Goal: Task Accomplishment & Management: Complete application form

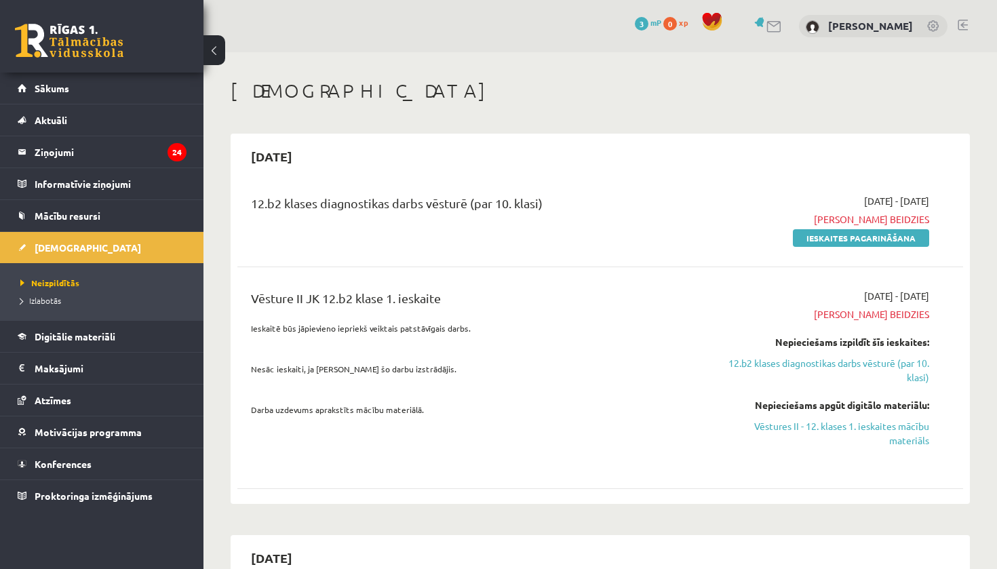
scroll to position [1851, 0]
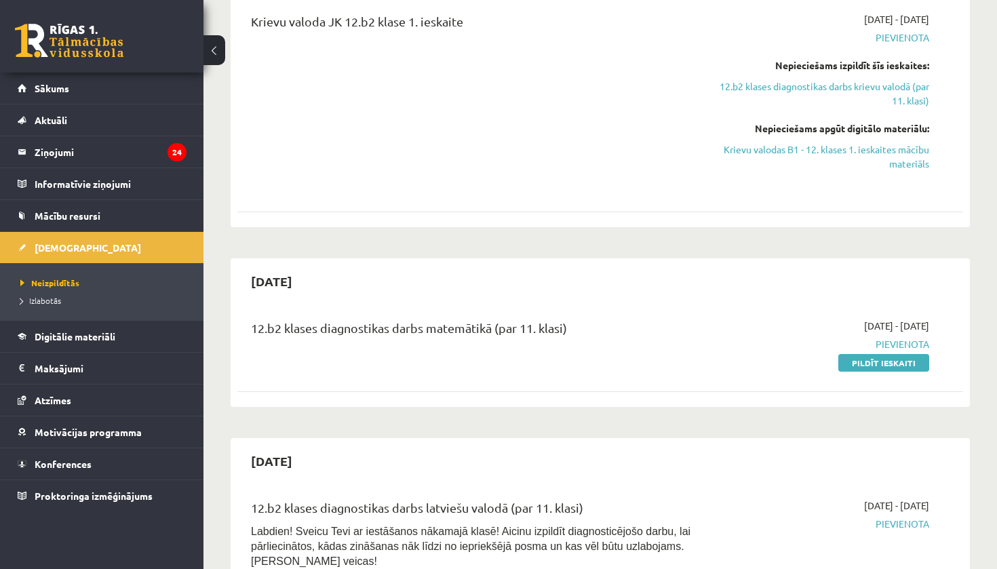
scroll to position [1760, 0]
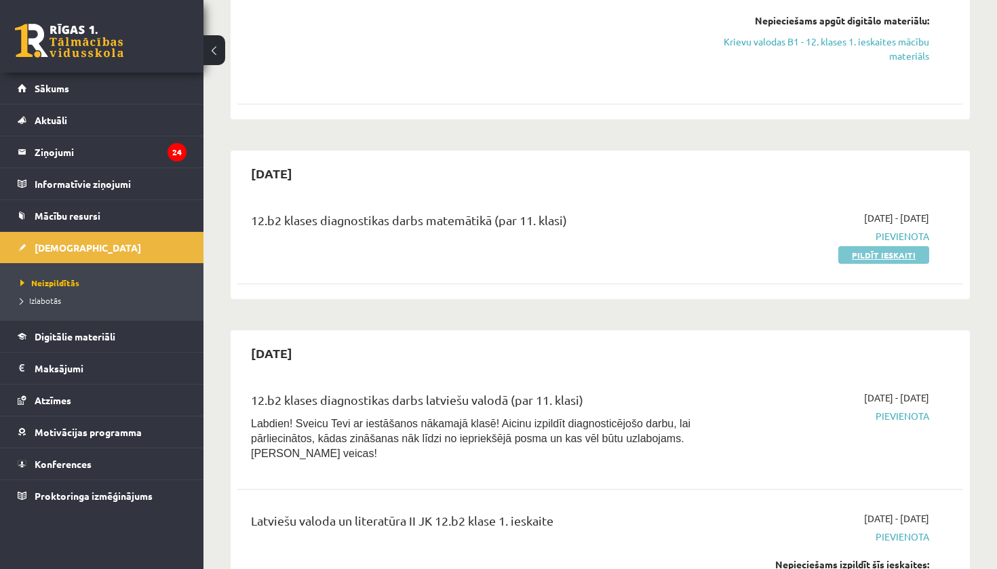
click at [896, 246] on link "Pildīt ieskaiti" at bounding box center [883, 255] width 91 height 18
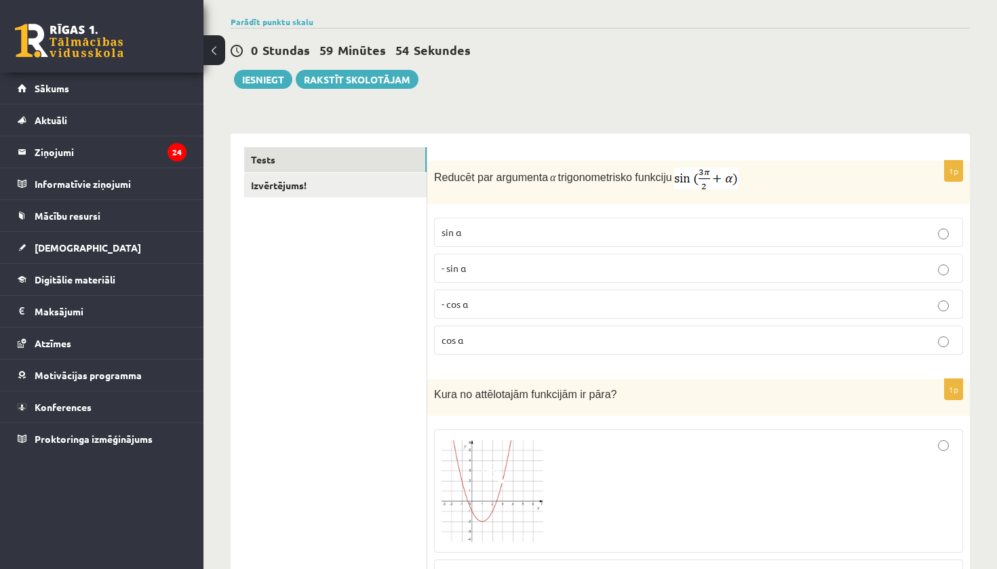
scroll to position [97, 0]
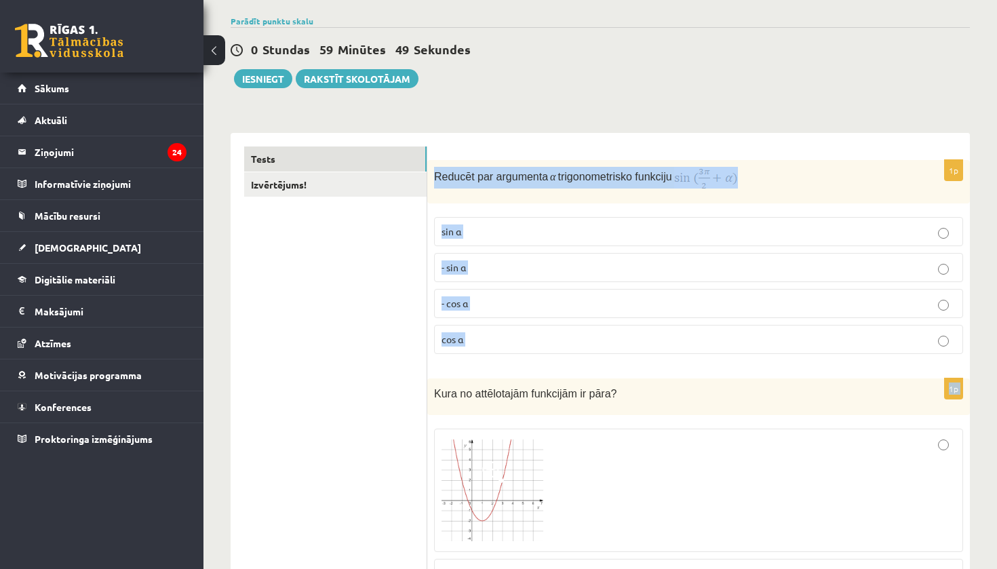
drag, startPoint x: 434, startPoint y: 178, endPoint x: 543, endPoint y: 367, distance: 217.8
copy form "Reducēt par argumenta α trigonometrisko funkciju sin⁡ α - sin ⁡α - cos ⁡α cos⁡ …"
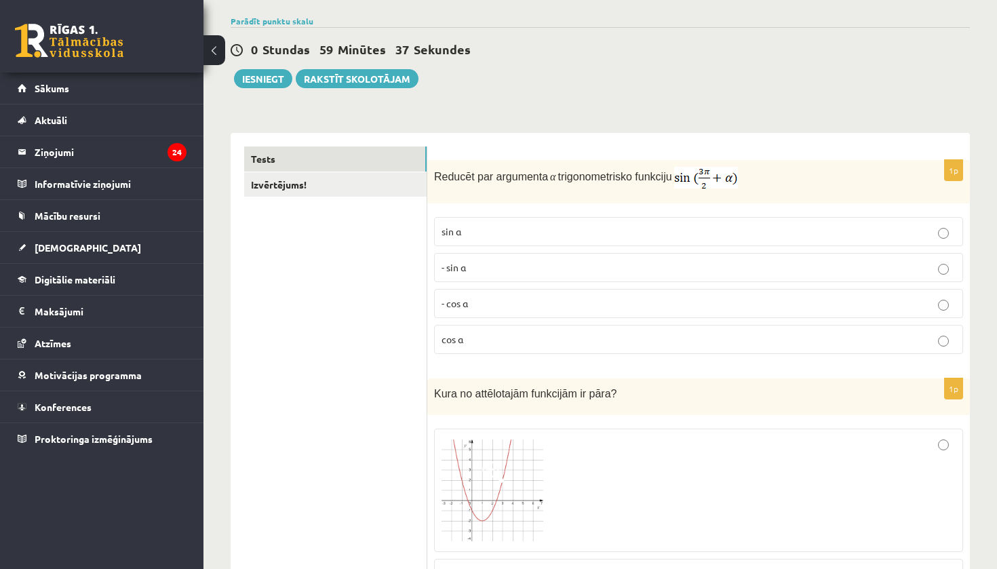
click at [399, 187] on link "Izvērtējums!" at bounding box center [335, 184] width 182 height 25
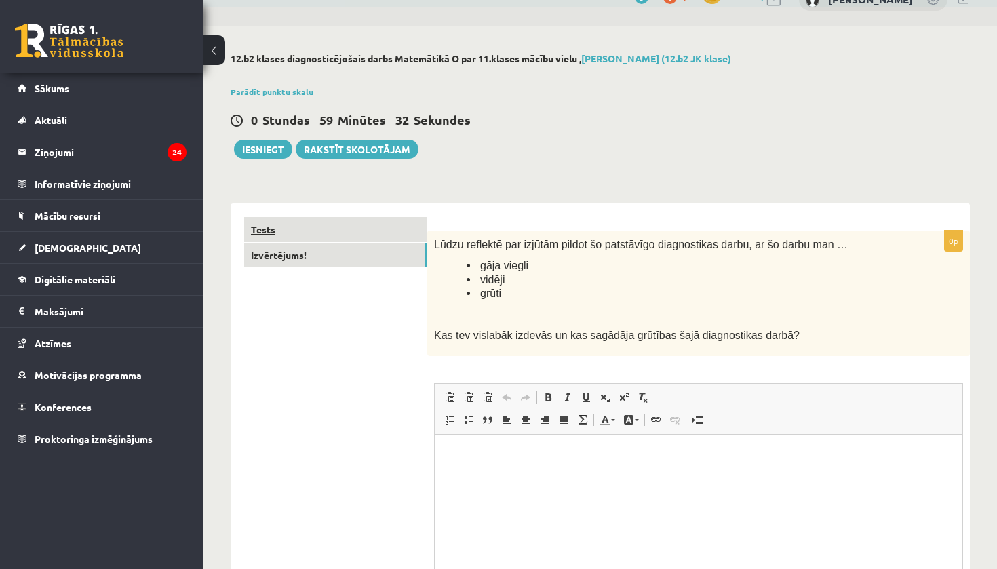
scroll to position [0, 0]
click at [359, 228] on link "Tests" at bounding box center [335, 229] width 182 height 25
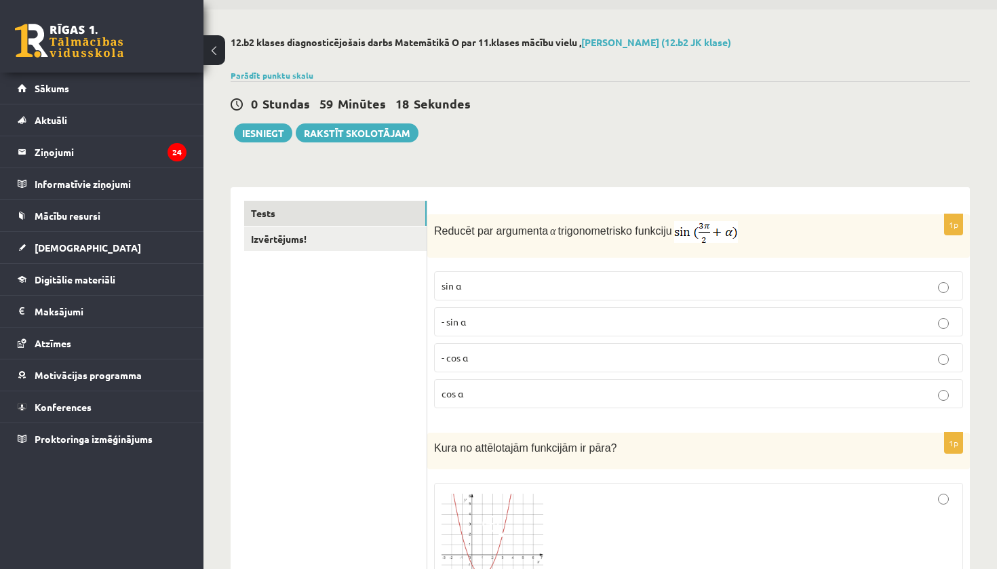
scroll to position [45, 0]
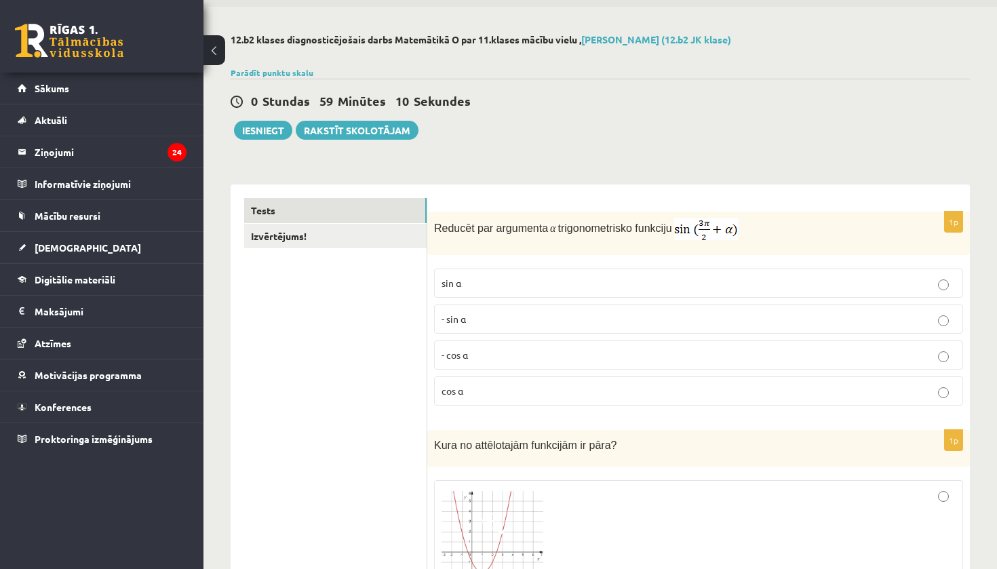
drag, startPoint x: 684, startPoint y: 230, endPoint x: 750, endPoint y: 229, distance: 66.5
click at [750, 229] on p "Reducēt par argumenta α trigonometrisko funkciju" at bounding box center [664, 229] width 461 height 22
copy p "trigonometrisko funkciju"
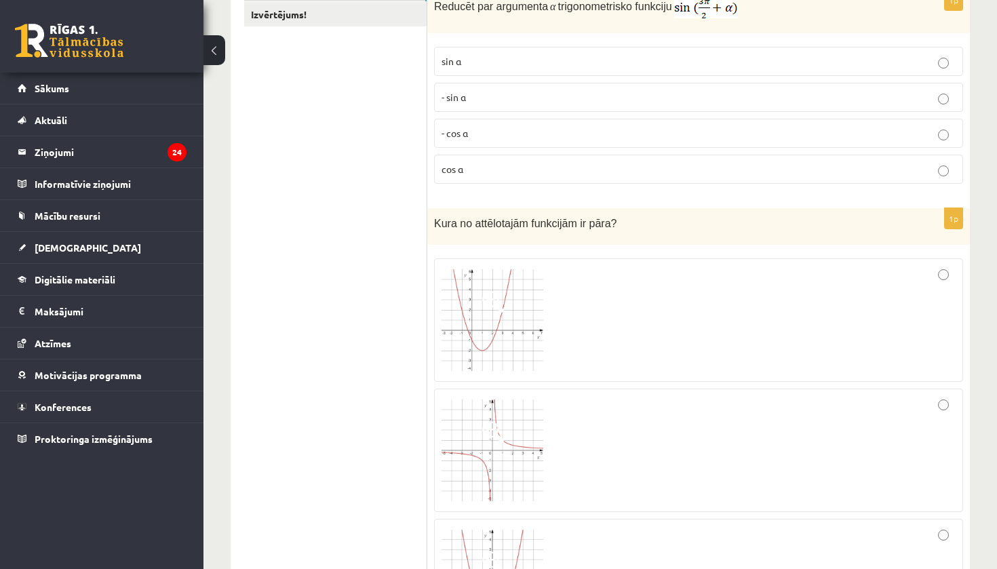
scroll to position [263, 0]
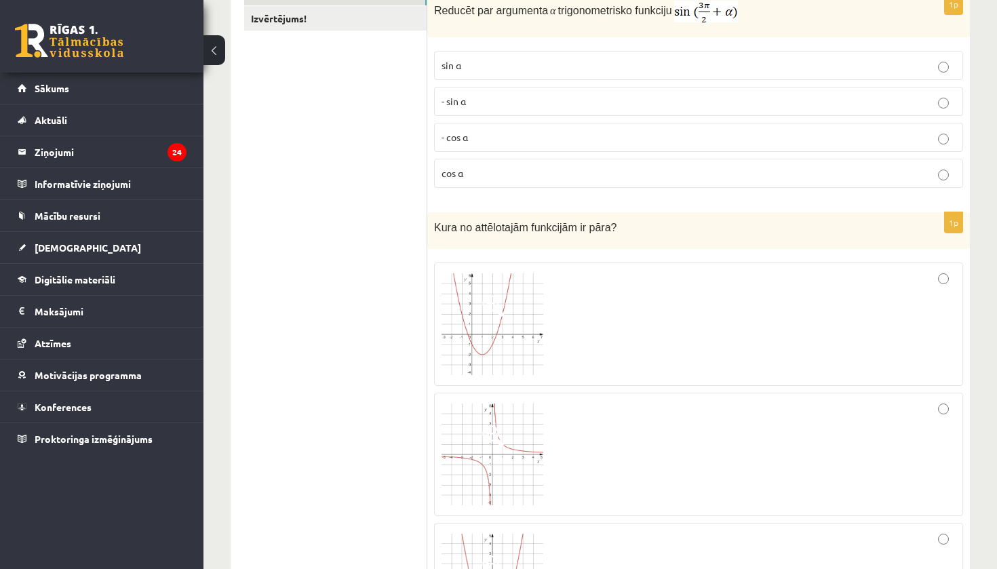
click at [564, 132] on p "- cos ⁡α" at bounding box center [698, 137] width 514 height 14
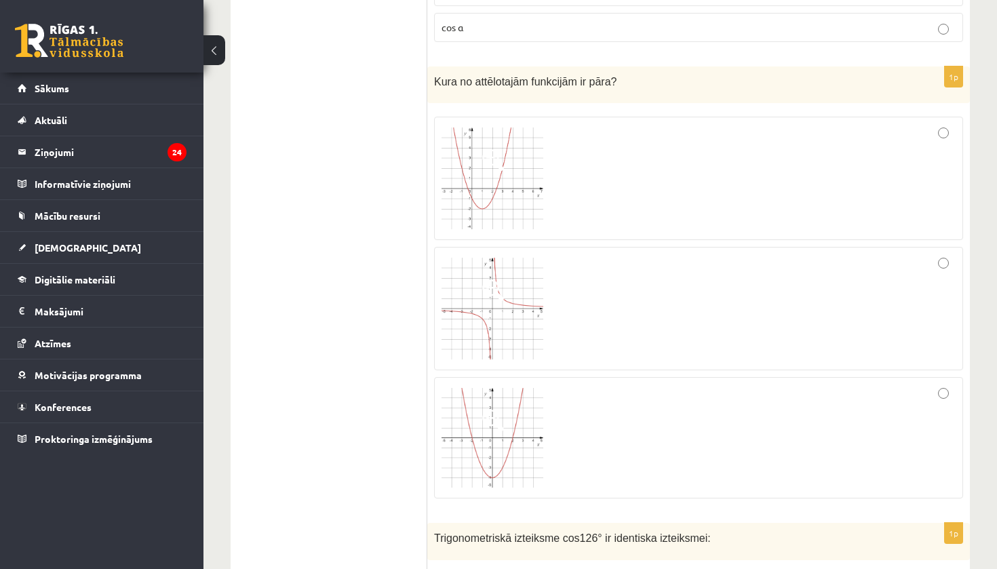
scroll to position [408, 0]
click at [470, 424] on img at bounding box center [492, 439] width 102 height 100
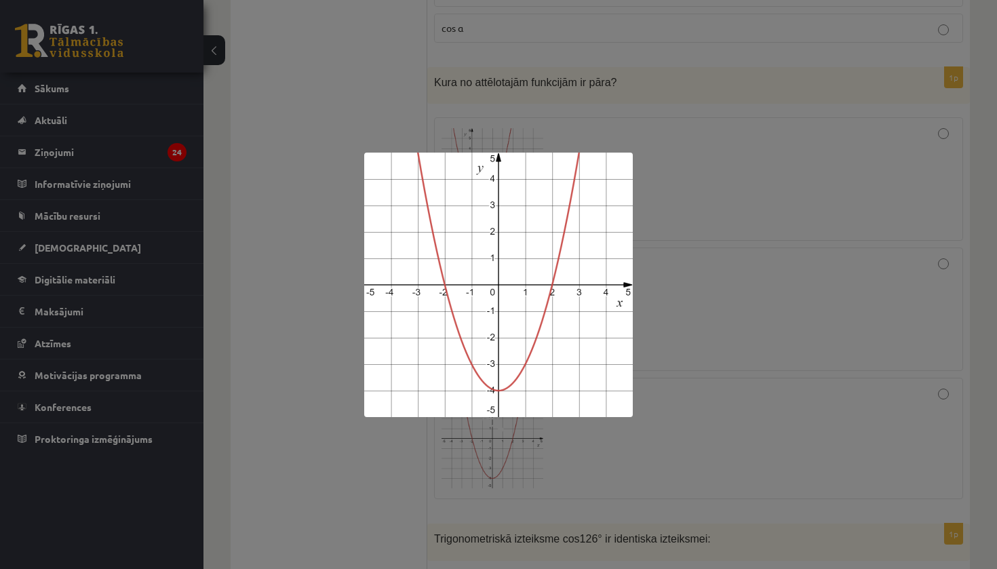
click at [368, 435] on div at bounding box center [498, 284] width 997 height 569
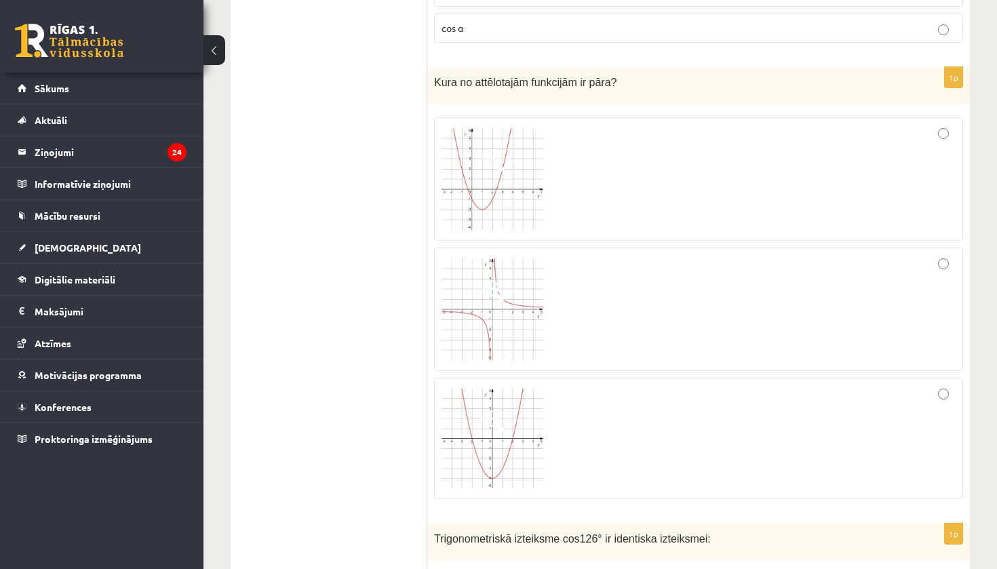
click at [897, 401] on div at bounding box center [698, 438] width 514 height 107
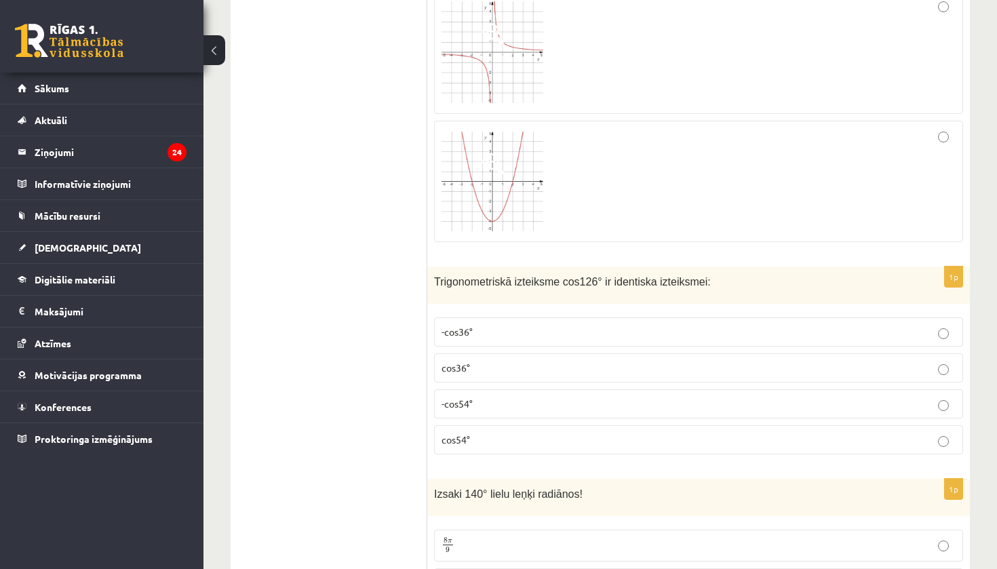
scroll to position [668, 0]
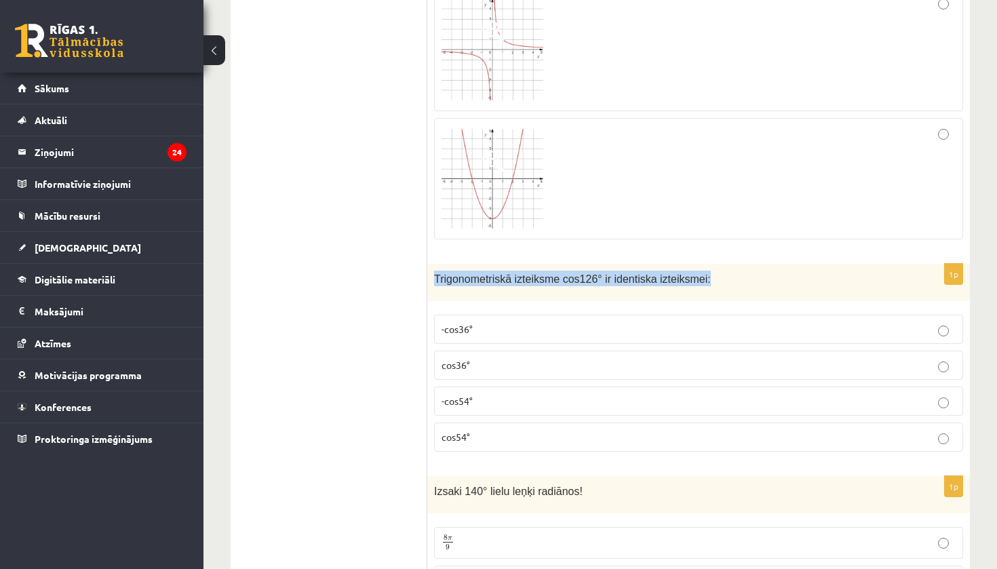
drag, startPoint x: 435, startPoint y: 275, endPoint x: 722, endPoint y: 280, distance: 287.6
click at [722, 280] on p "Trigonometriskā izteiksme cos126° ir identiska izteiksmei:" at bounding box center [664, 279] width 461 height 16
copy span "Trigonometriskā izteiksme cos126° ir identiska izteiksmei:"
click at [511, 397] on p "-cos54°" at bounding box center [698, 401] width 514 height 14
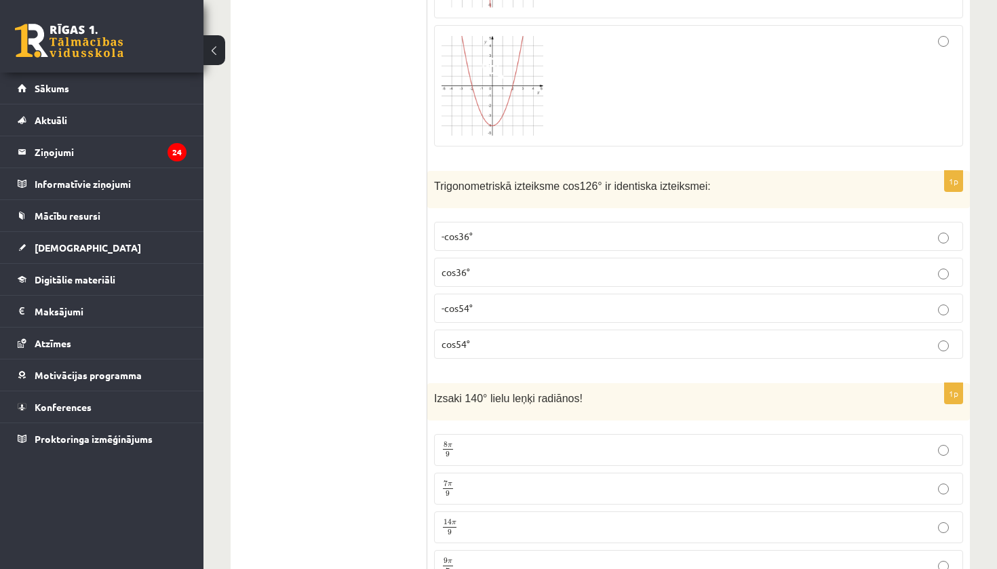
scroll to position [810, 0]
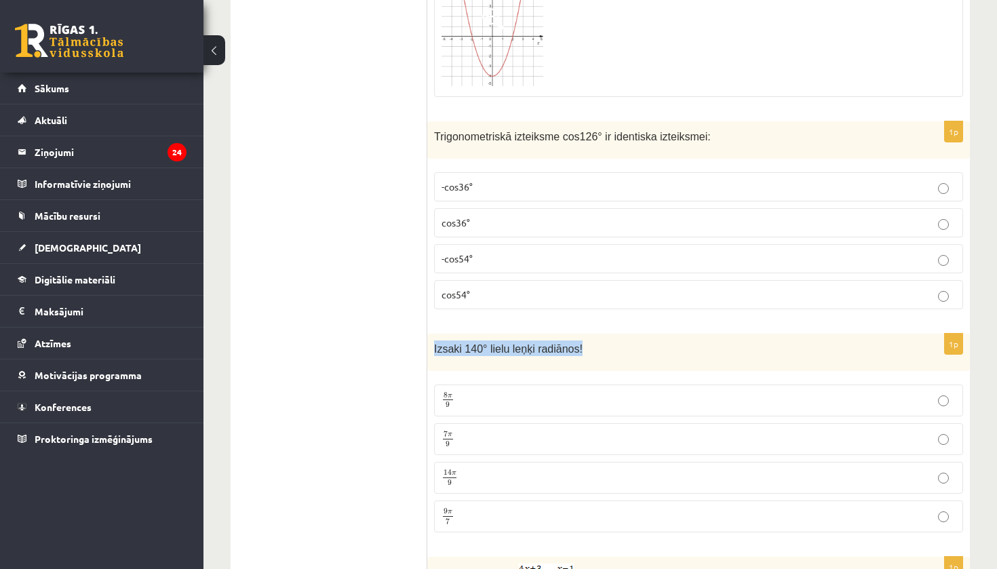
drag, startPoint x: 434, startPoint y: 349, endPoint x: 544, endPoint y: 360, distance: 110.5
click at [544, 360] on div "Izsaki 140° lielu leņķi radiānos!" at bounding box center [698, 352] width 542 height 37
drag, startPoint x: 434, startPoint y: 345, endPoint x: 597, endPoint y: 359, distance: 164.0
copy span "Izsaki 140° lielu leņķi radiānos!"
click at [572, 359] on div "Izsaki 140° lielu leņķi radiānos!" at bounding box center [698, 352] width 542 height 37
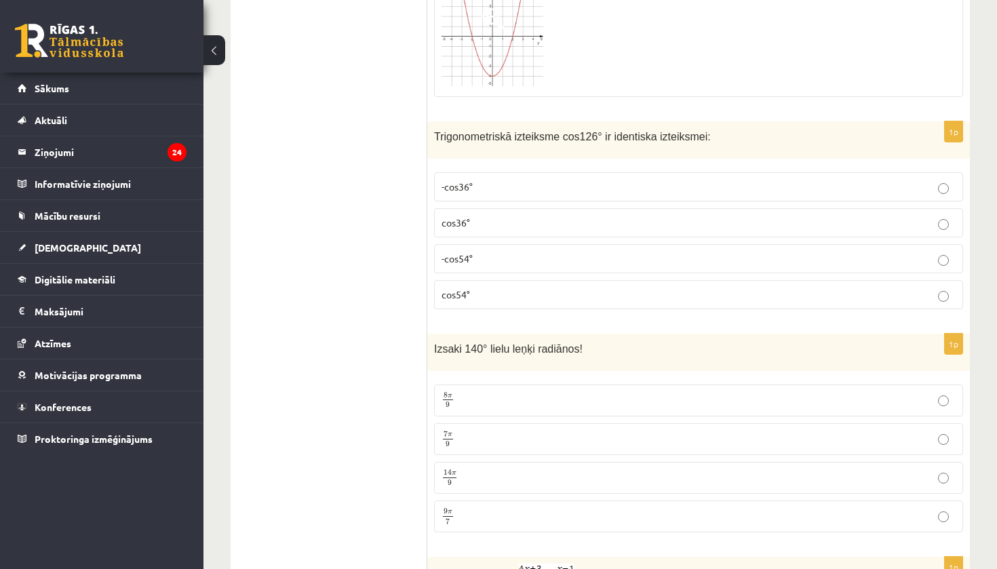
click at [507, 433] on p "7 π 9 7 π 9" at bounding box center [698, 439] width 514 height 17
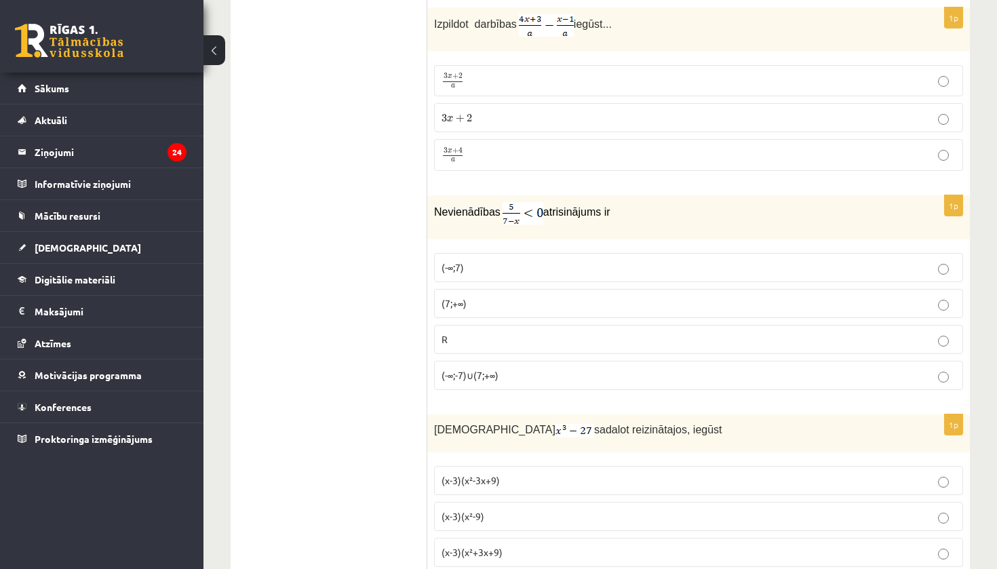
scroll to position [1363, 0]
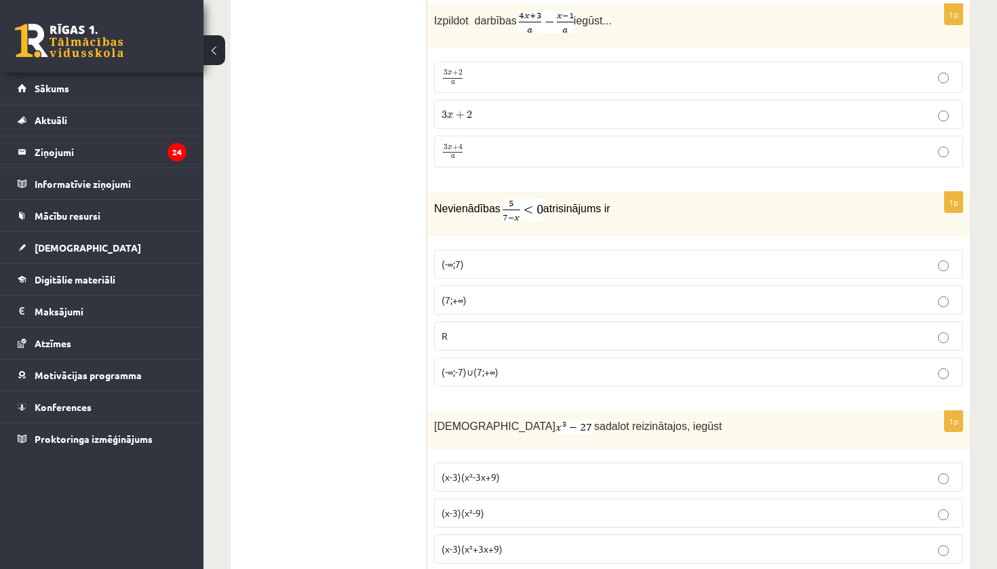
click at [570, 153] on p "3 x + 4 a 3 x + 4 a" at bounding box center [698, 151] width 514 height 17
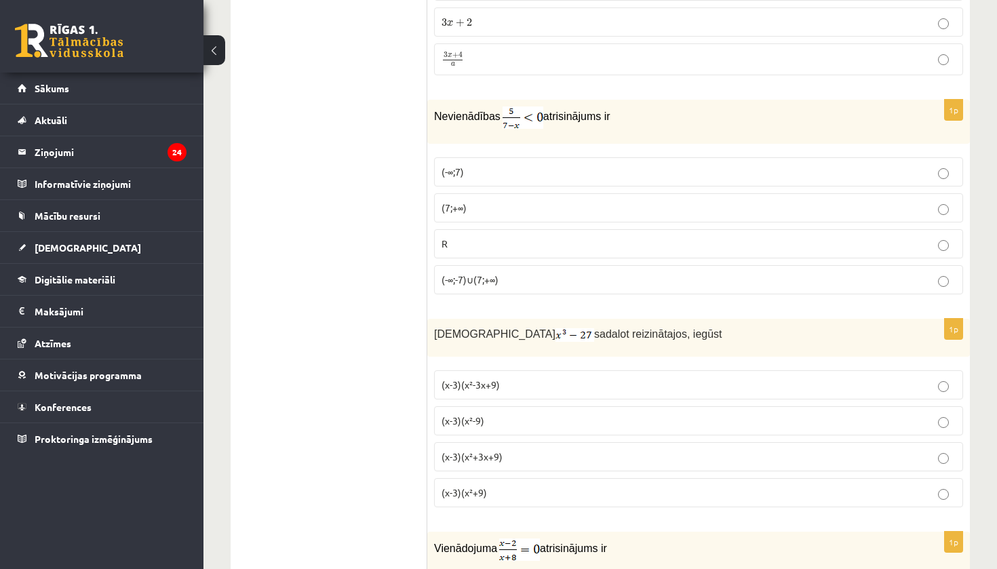
scroll to position [1472, 0]
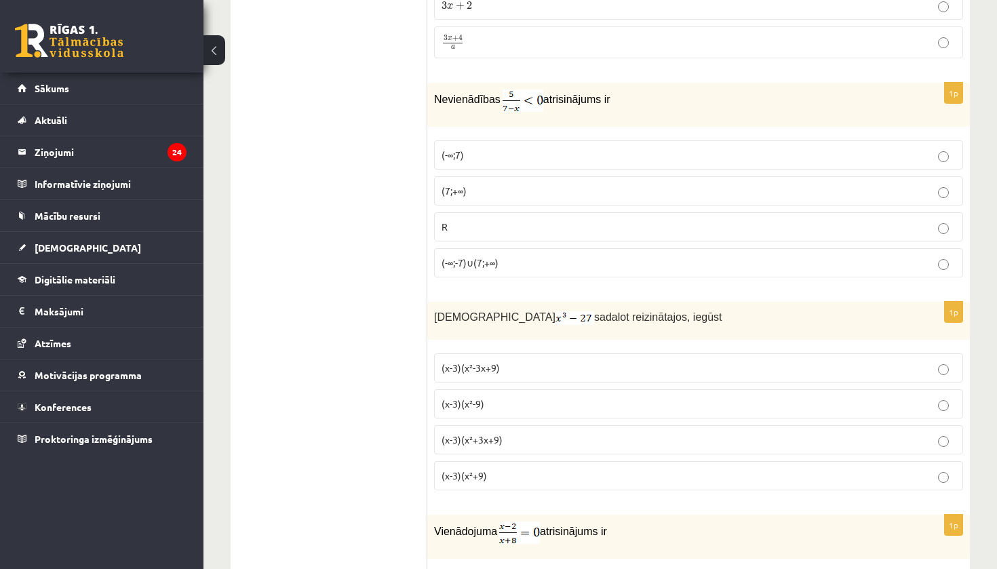
click at [534, 192] on p "(7;+∞)" at bounding box center [698, 191] width 514 height 14
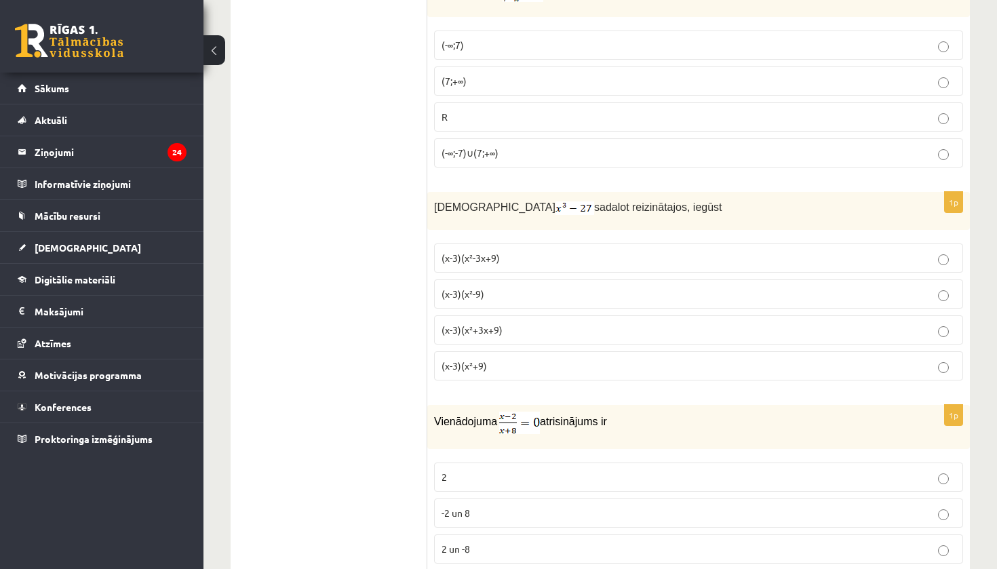
scroll to position [1585, 0]
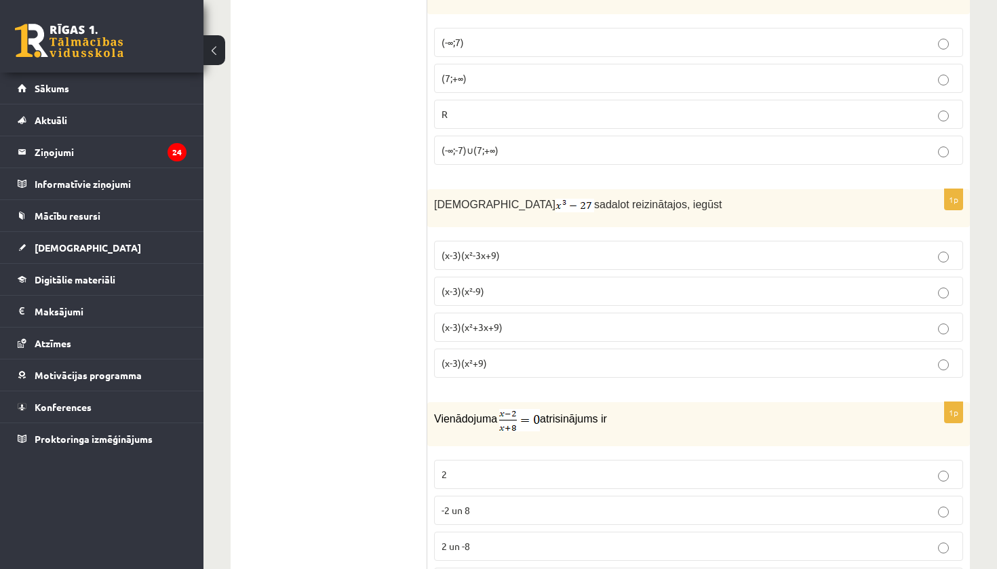
click at [493, 290] on p "(x-3)(x²-9)" at bounding box center [698, 291] width 514 height 14
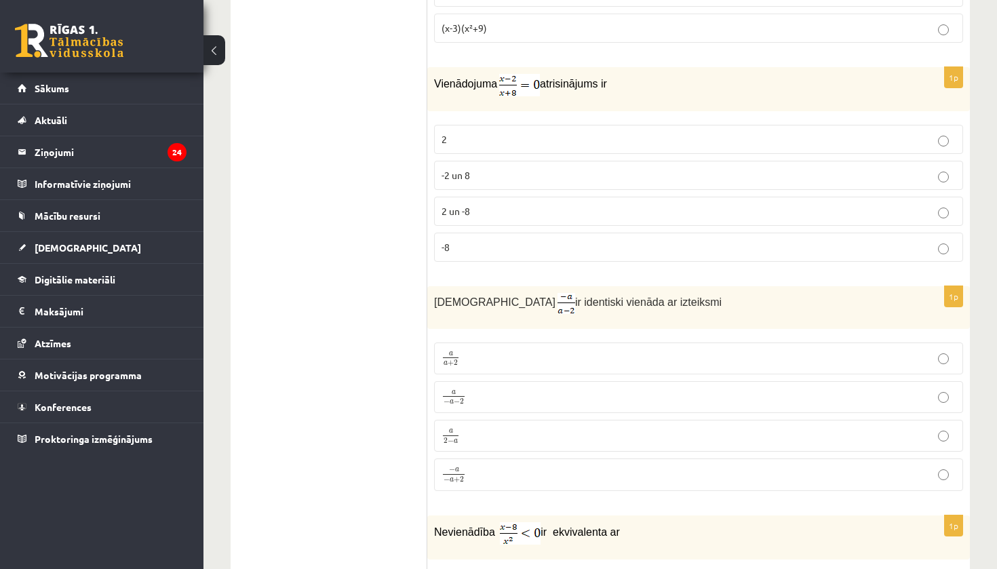
scroll to position [1922, 0]
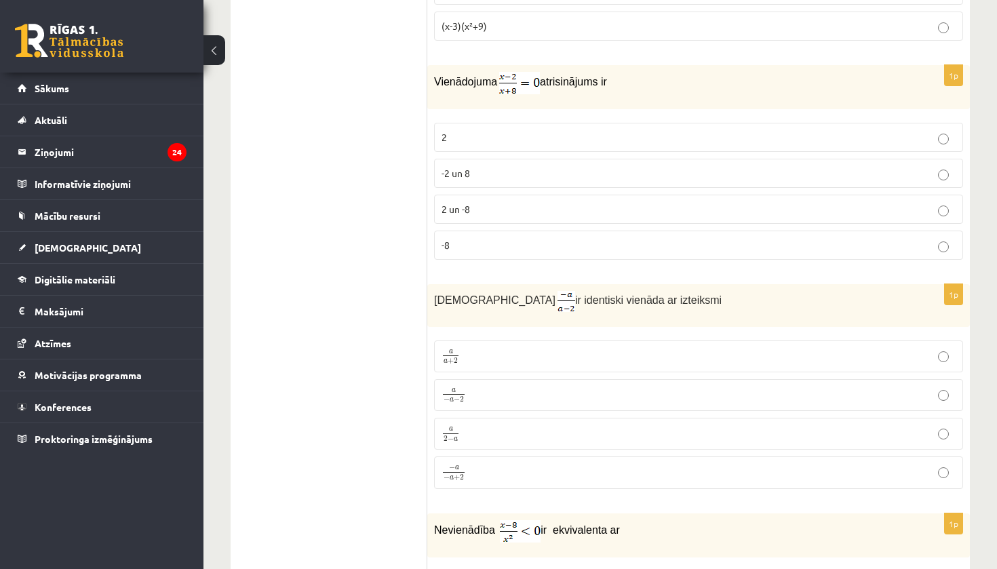
click at [534, 136] on p "2" at bounding box center [698, 137] width 514 height 14
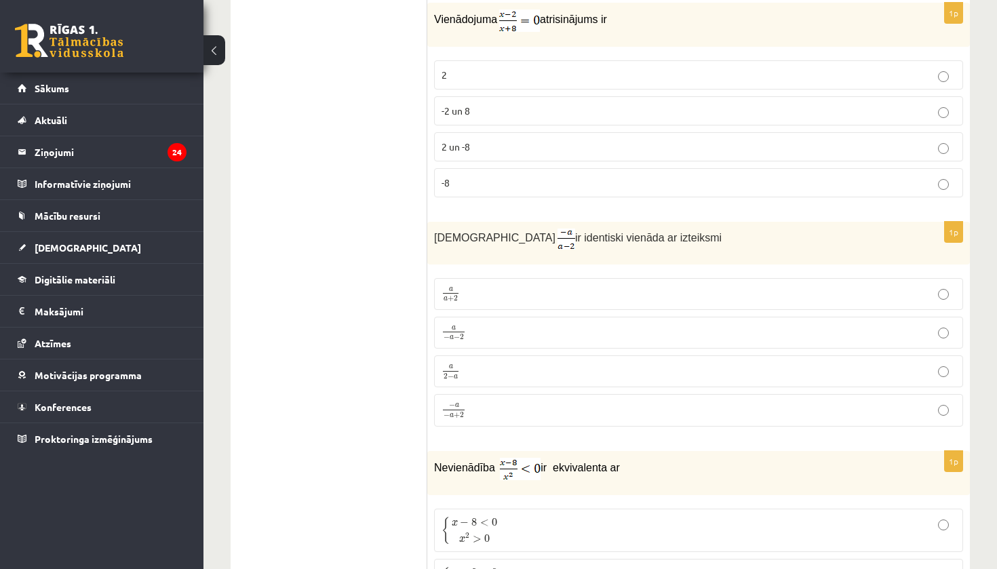
scroll to position [2012, 0]
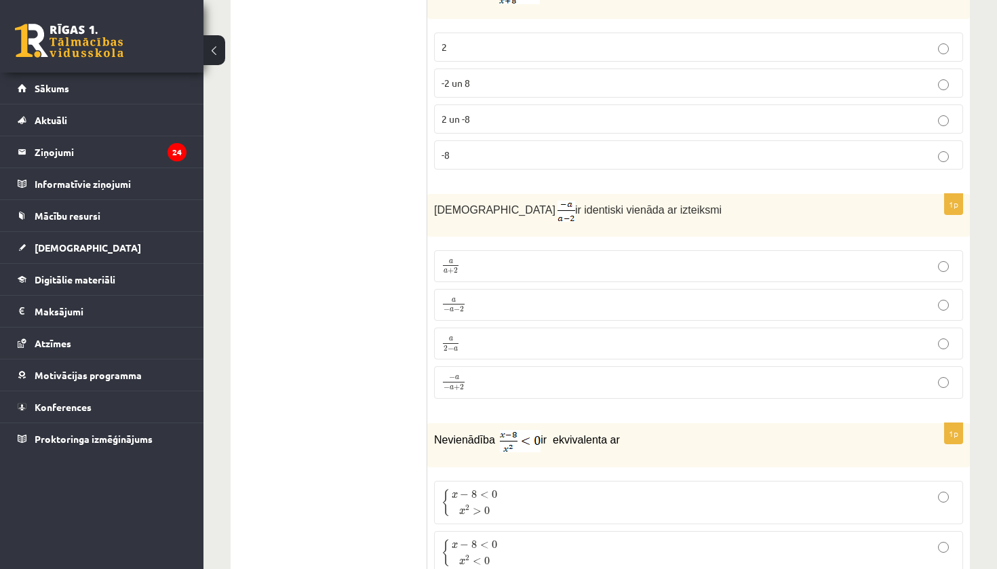
click at [485, 382] on p "− a − a + 2 − a − a + 2" at bounding box center [698, 383] width 514 height 18
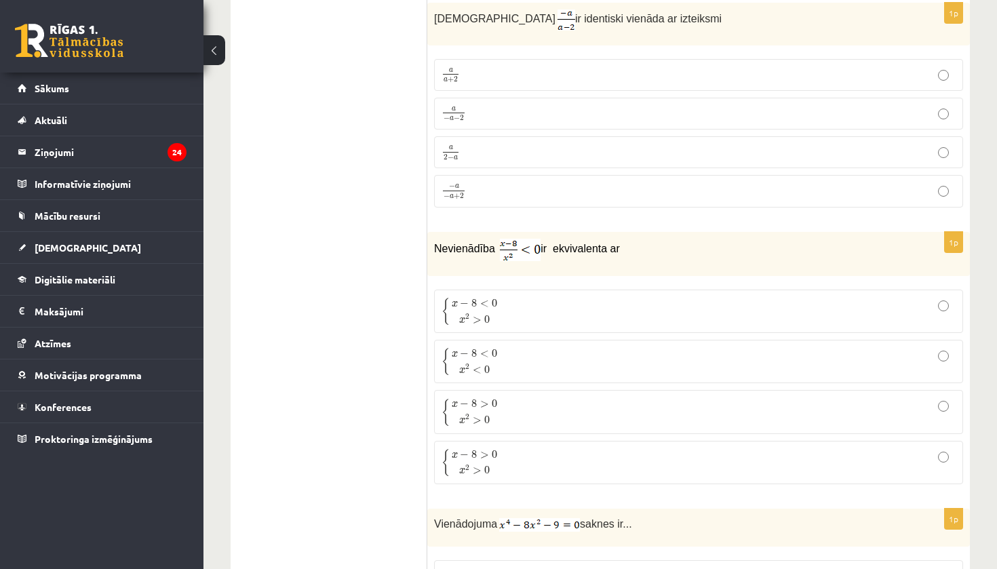
scroll to position [2206, 0]
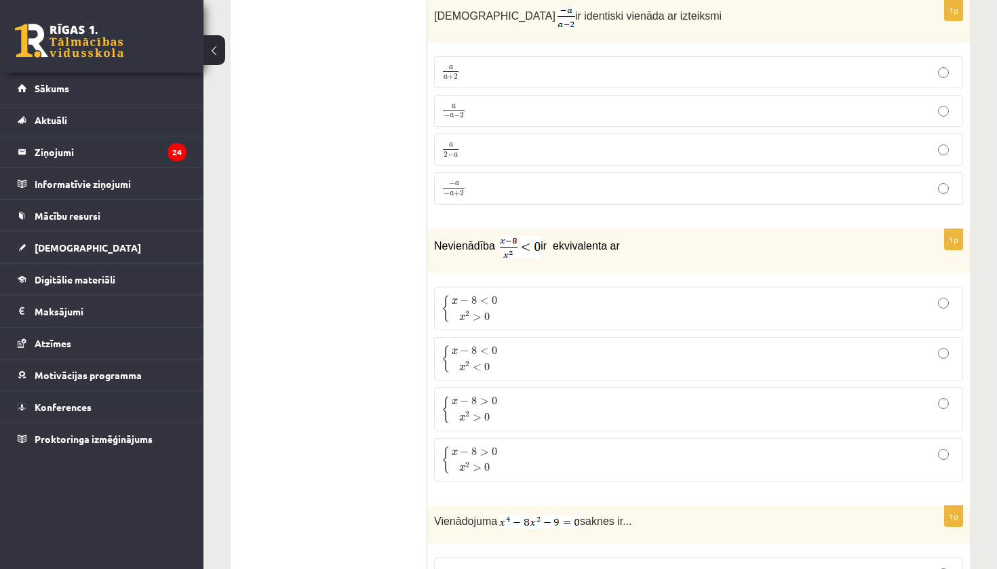
click at [604, 313] on p "{ x − 8 < 0 x 2 > 0 { x − 8 < 0 x 2 > 0" at bounding box center [698, 308] width 514 height 28
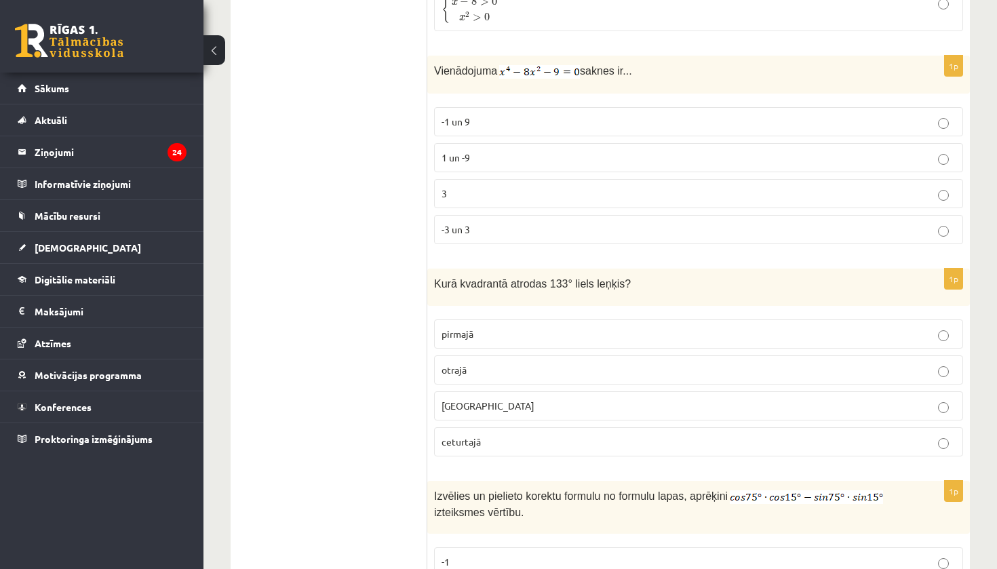
scroll to position [2672, 0]
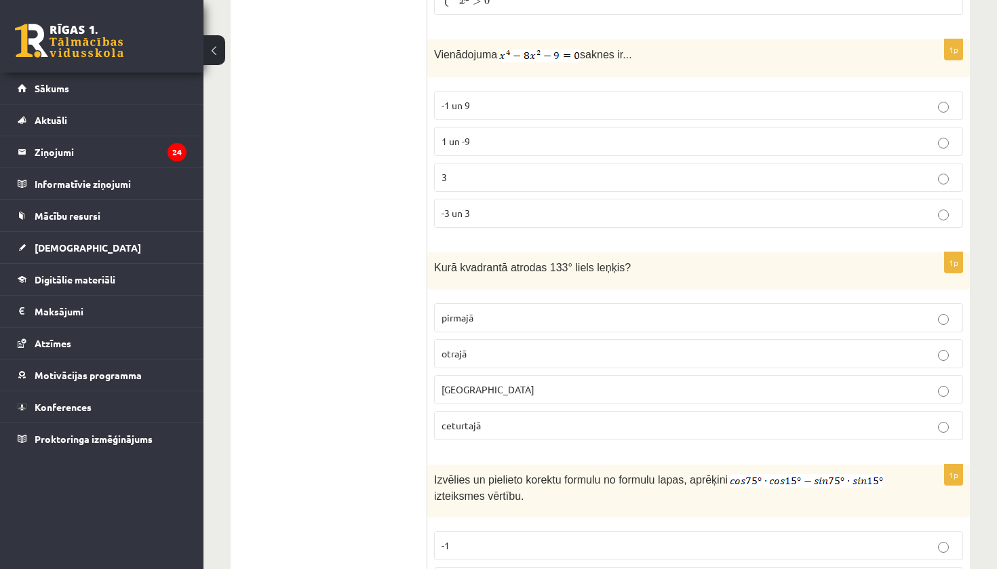
click at [525, 349] on p "otrajā" at bounding box center [698, 354] width 514 height 14
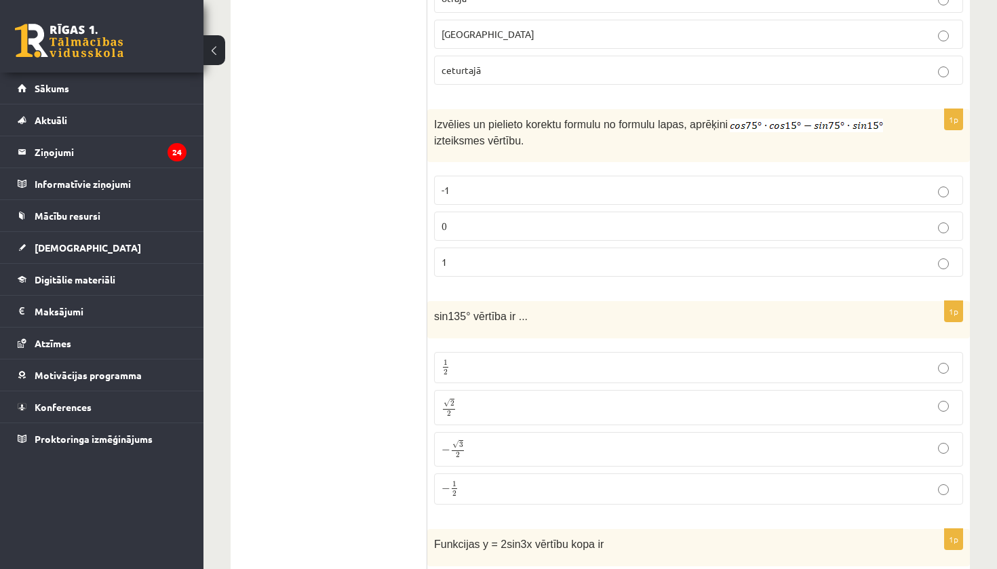
scroll to position [3027, 0]
click at [521, 226] on p "0" at bounding box center [698, 227] width 514 height 14
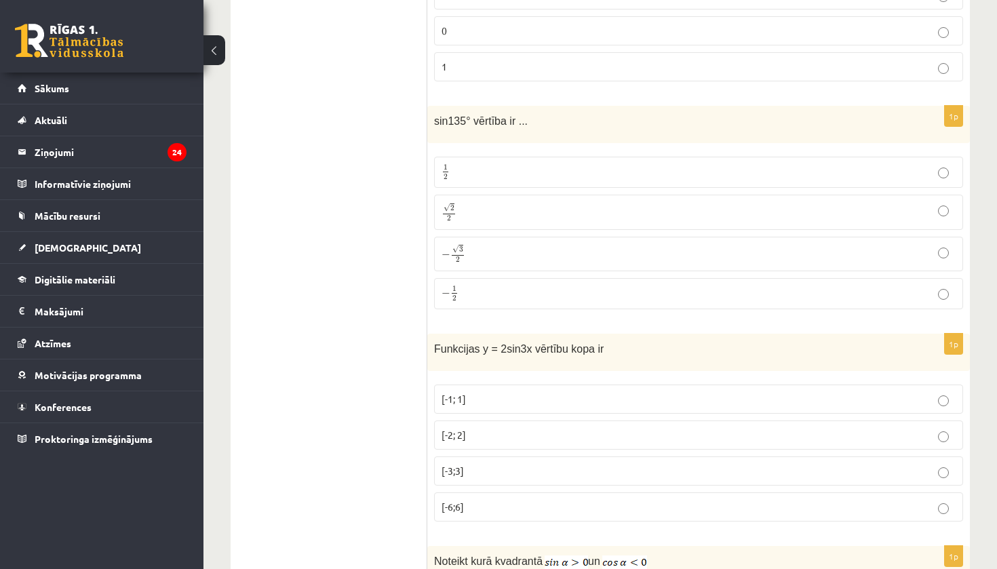
scroll to position [3222, 0]
click at [535, 211] on p "√ 2 2 2 2" at bounding box center [698, 213] width 514 height 20
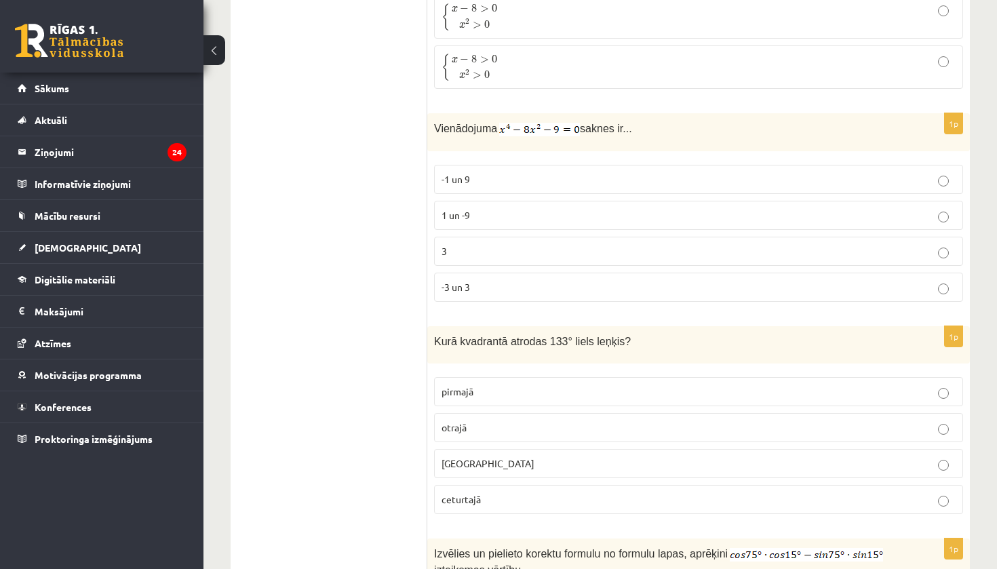
scroll to position [2599, 0]
click at [523, 212] on p "1 un -9" at bounding box center [698, 214] width 514 height 14
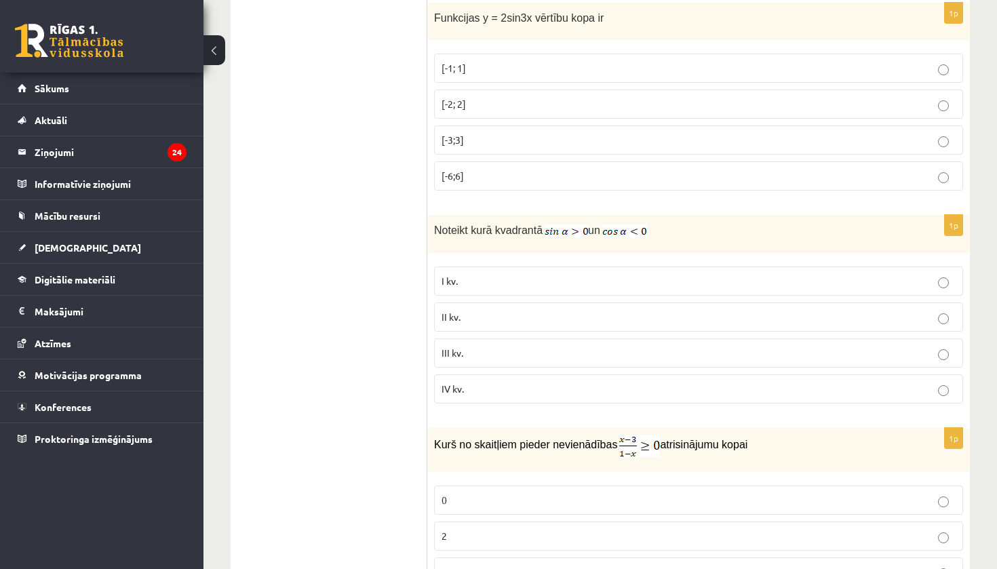
scroll to position [3554, 0]
click at [549, 97] on p "[-2; 2]" at bounding box center [698, 104] width 514 height 14
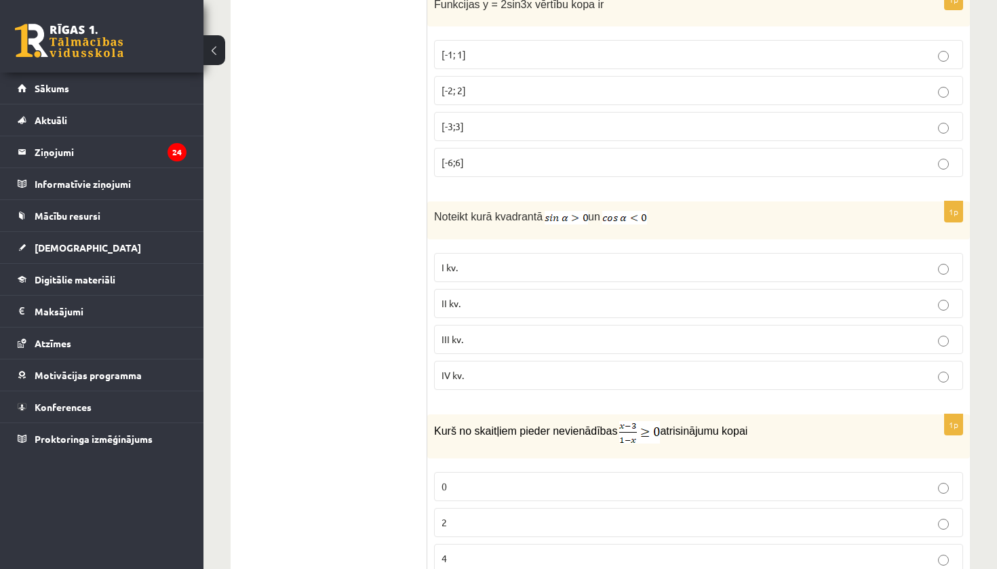
scroll to position [3570, 0]
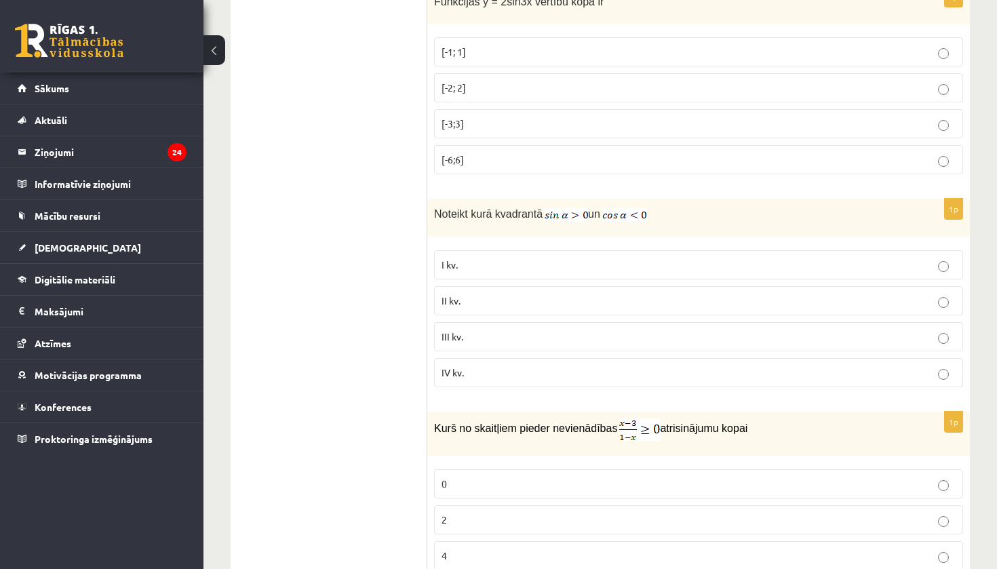
click at [528, 297] on p "II kv." at bounding box center [698, 301] width 514 height 14
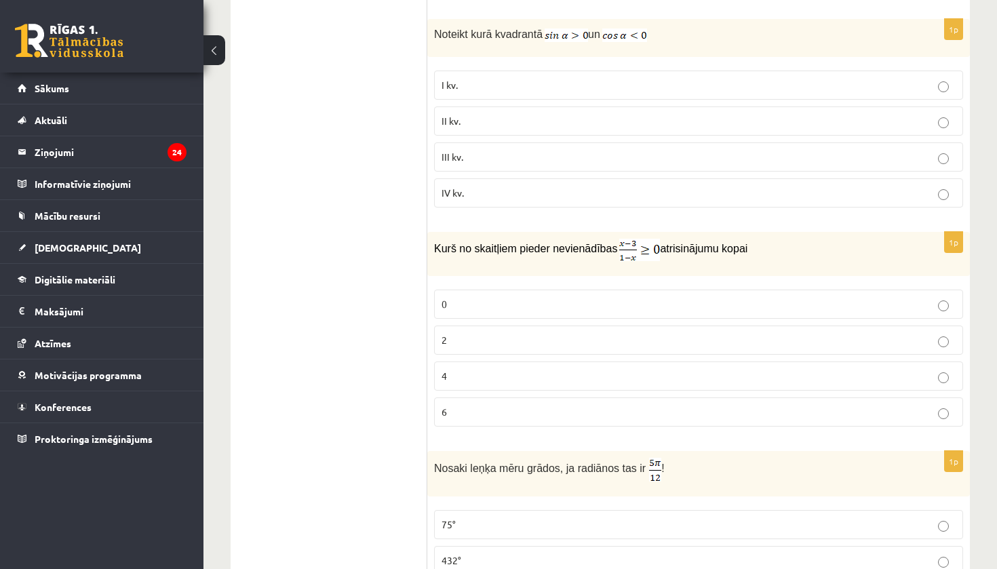
scroll to position [3752, 0]
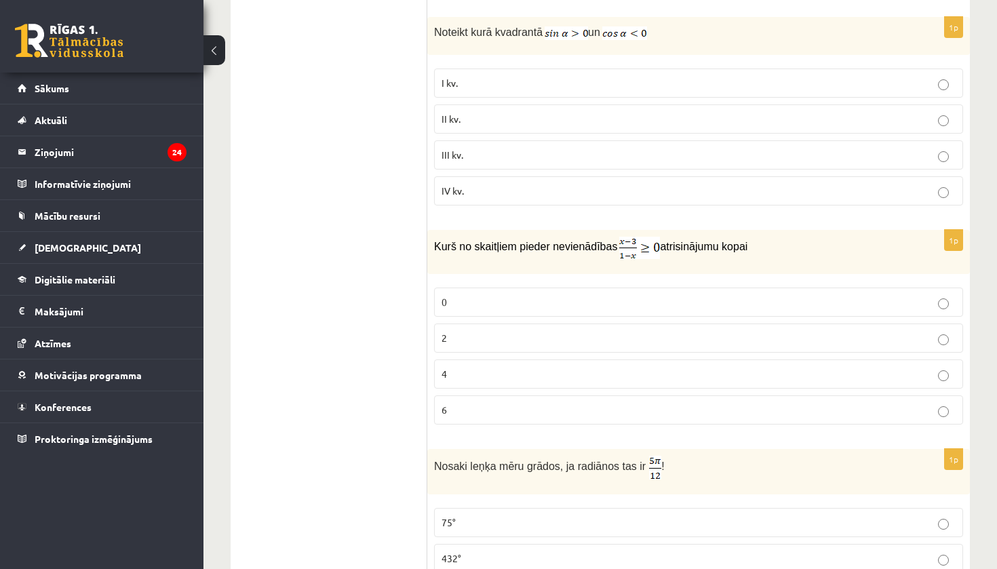
click at [533, 295] on p "0" at bounding box center [698, 302] width 514 height 14
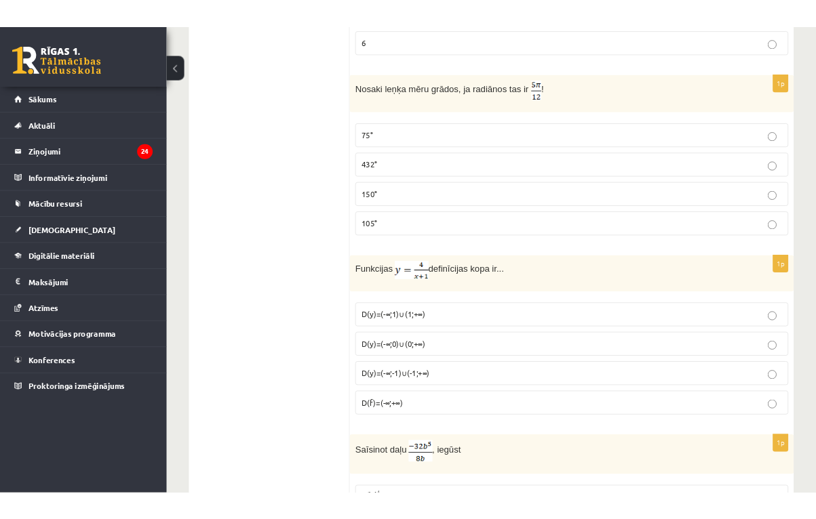
scroll to position [4144, 0]
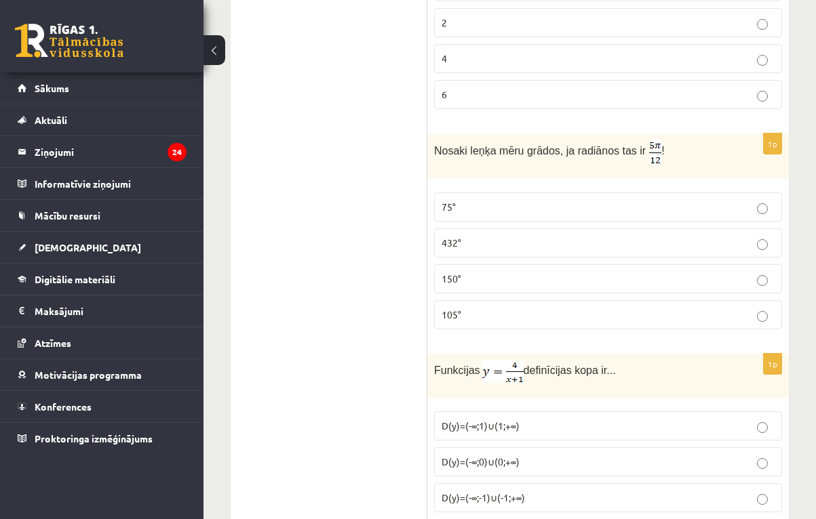
click at [514, 200] on p "75°" at bounding box center [607, 207] width 333 height 14
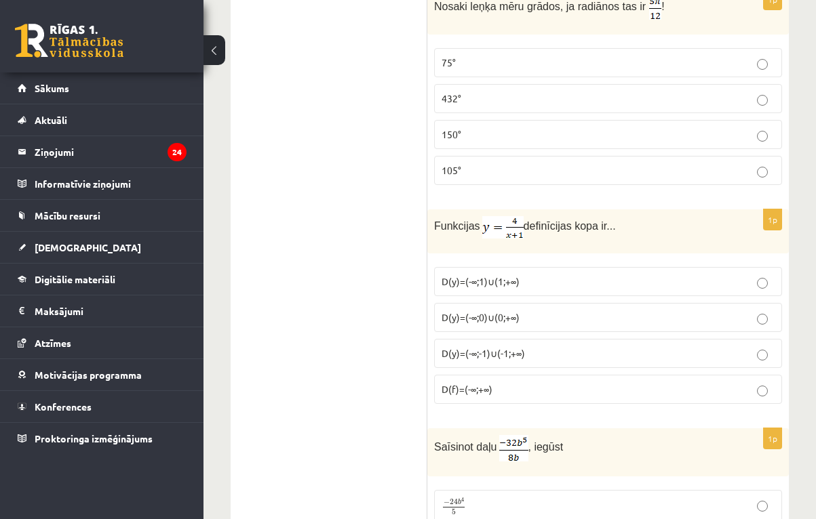
scroll to position [4288, 0]
click at [505, 339] on label "D(y)=(-∞;-1)∪(-1;+∞)" at bounding box center [608, 353] width 348 height 29
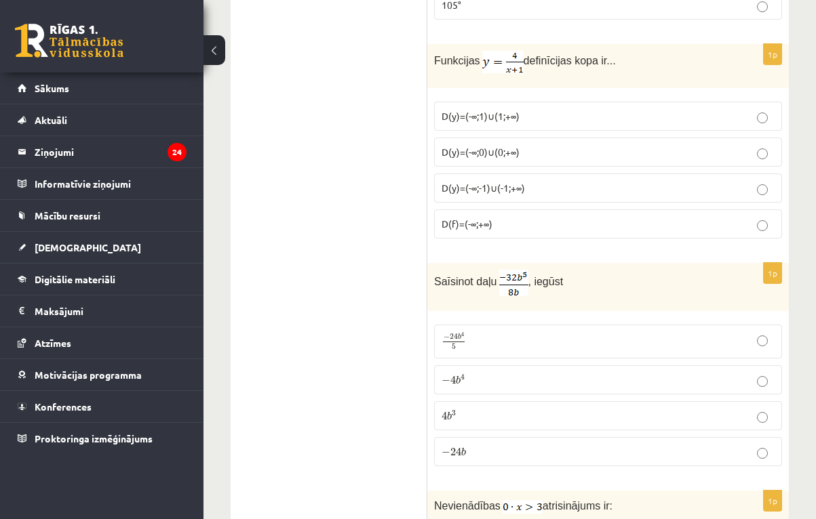
scroll to position [4458, 0]
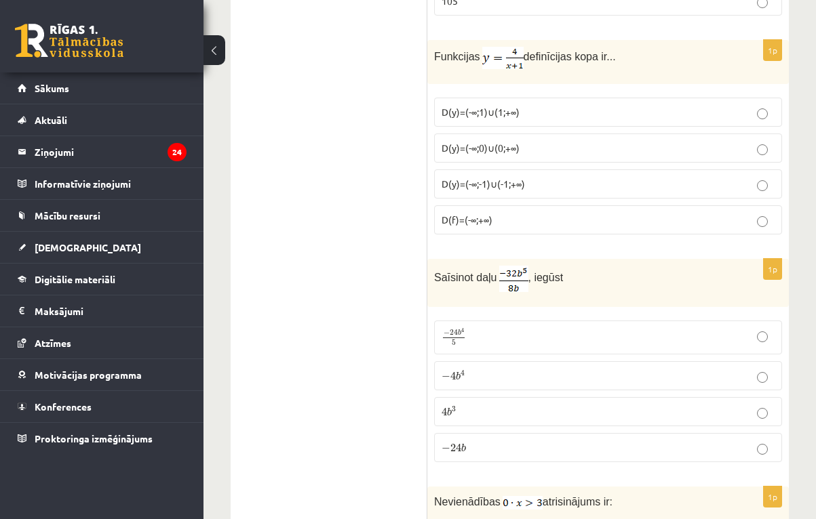
click at [492, 328] on p "− 24 b 4 5 − 24 b 4 5" at bounding box center [607, 337] width 333 height 19
click at [490, 433] on label "− 24 b − 24 b" at bounding box center [608, 447] width 348 height 29
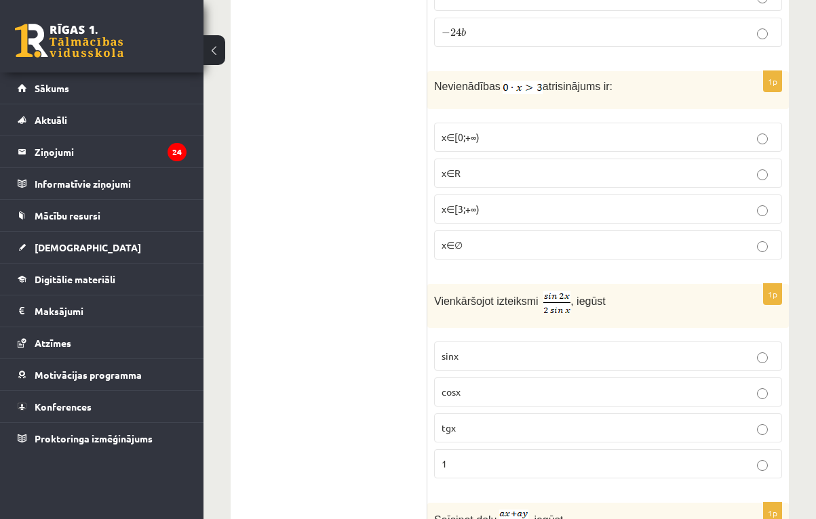
scroll to position [4872, 0]
click at [505, 232] on label "x∈∅" at bounding box center [608, 246] width 348 height 29
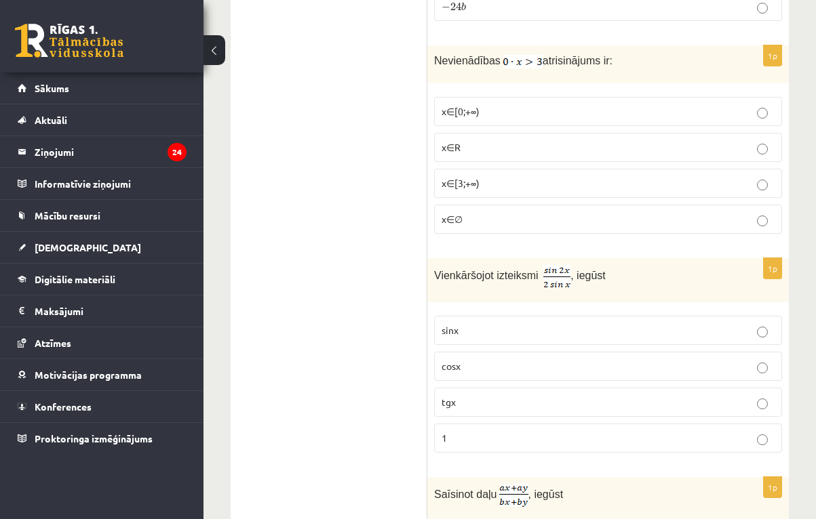
scroll to position [4968, 0]
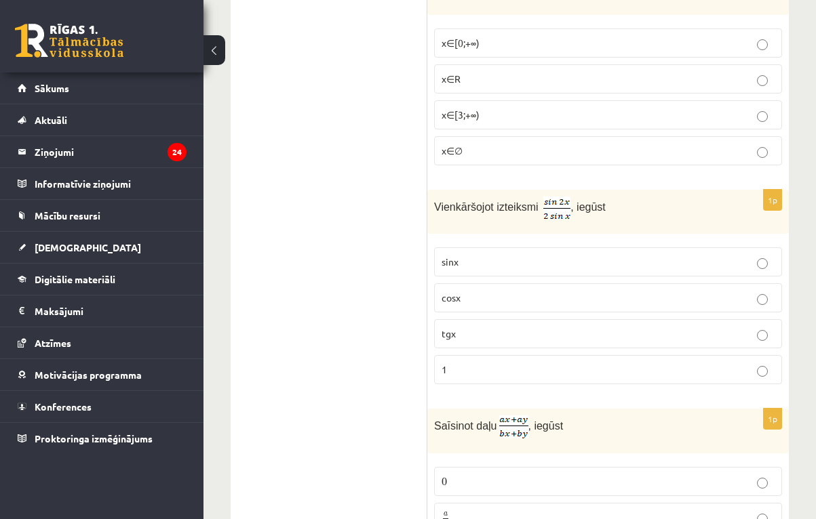
click at [501, 291] on p "cosx" at bounding box center [607, 298] width 333 height 14
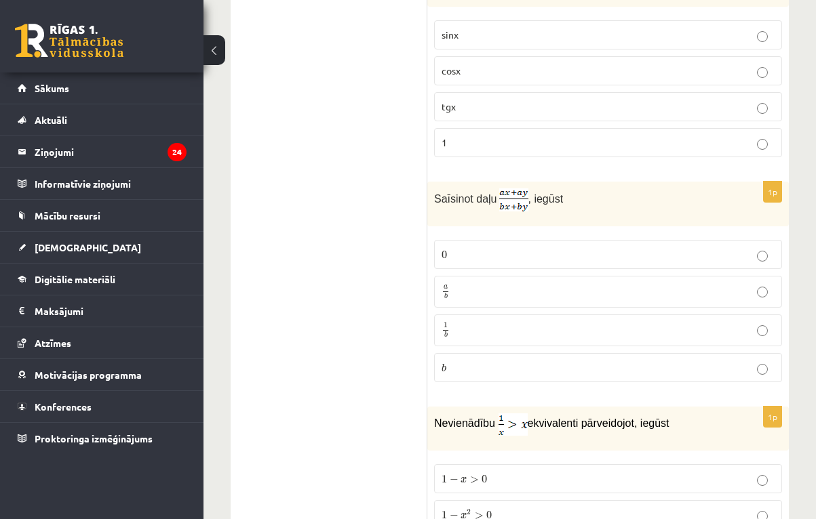
scroll to position [5196, 0]
click at [486, 283] on p "a b a b" at bounding box center [607, 291] width 333 height 17
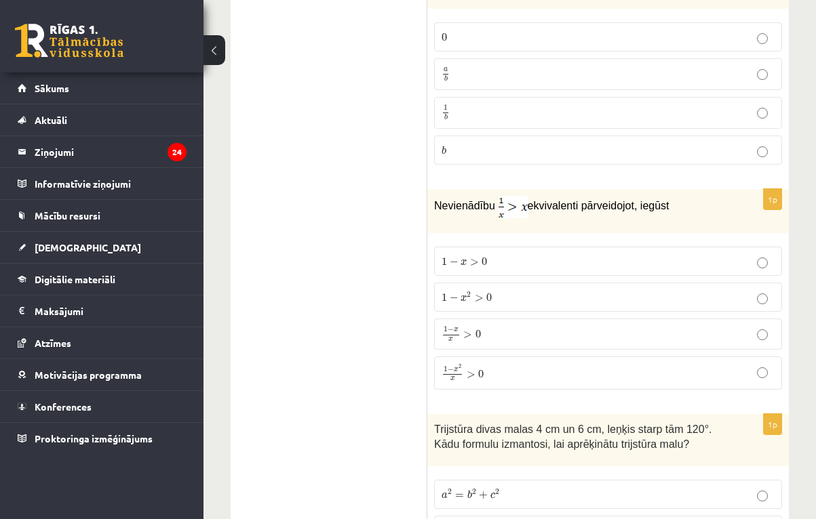
scroll to position [5417, 0]
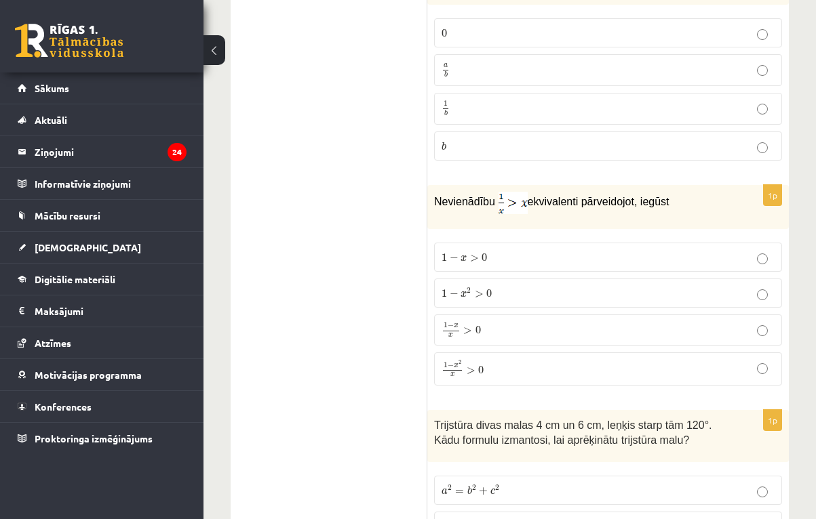
click at [520, 250] on p "1 − x > 0 1 − x > 0" at bounding box center [607, 257] width 333 height 14
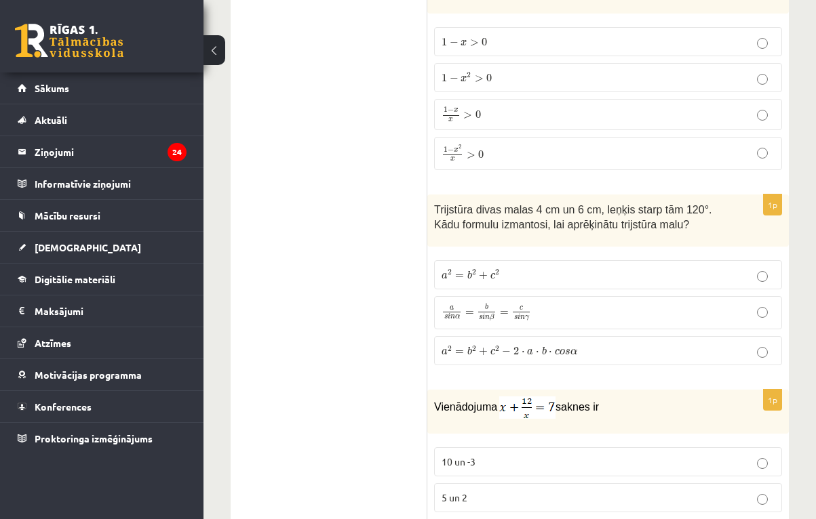
scroll to position [5631, 0]
click at [548, 298] on label "a s i n α = b s i n β = c s i n γ a s i n α = b s i n β = c s i n γ" at bounding box center [608, 315] width 348 height 34
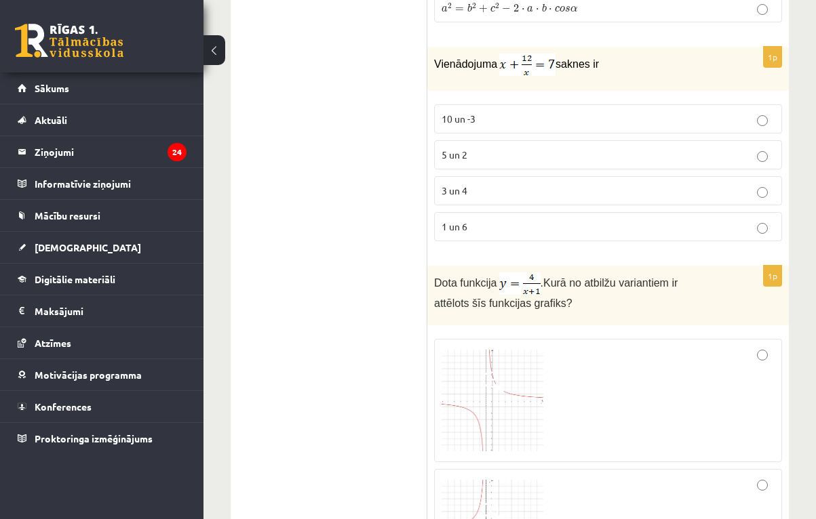
scroll to position [5975, 0]
click at [570, 177] on label "3 un 4" at bounding box center [608, 191] width 348 height 29
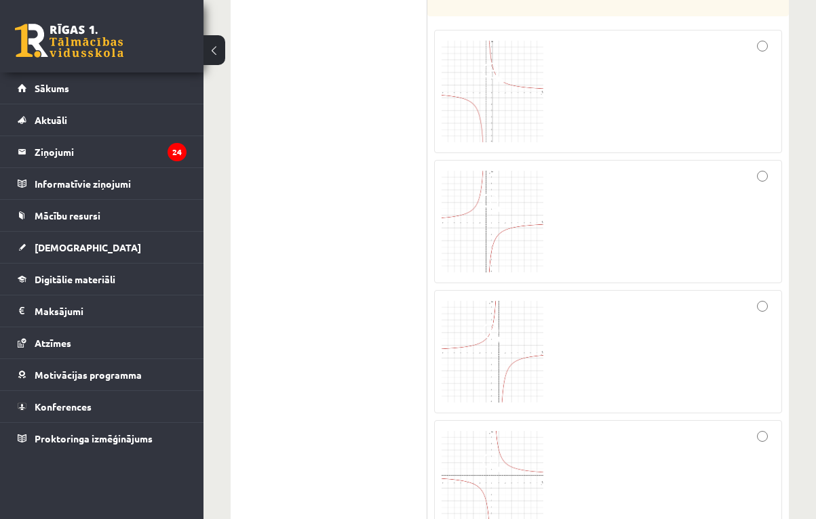
scroll to position [6272, 0]
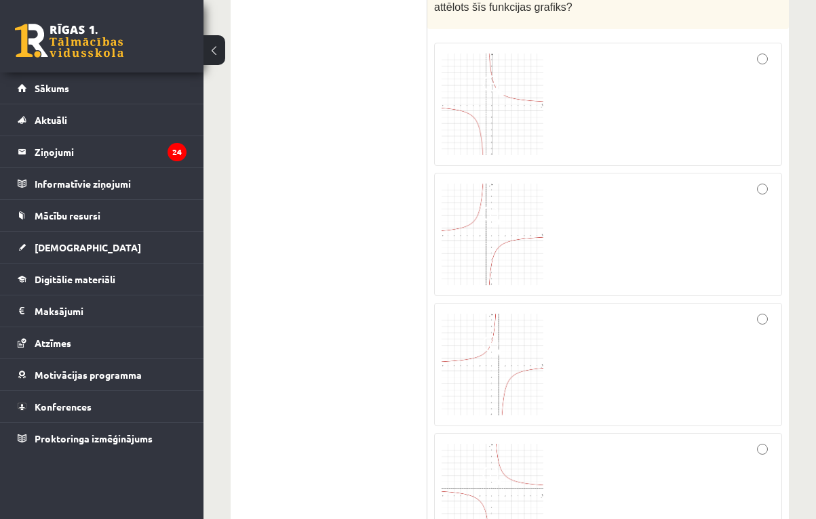
click at [514, 64] on img at bounding box center [492, 105] width 102 height 102
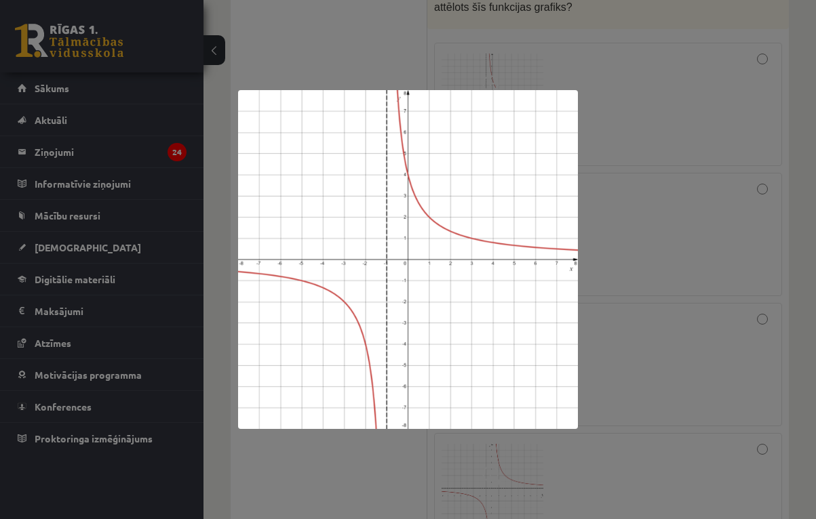
click at [612, 132] on div at bounding box center [408, 259] width 816 height 519
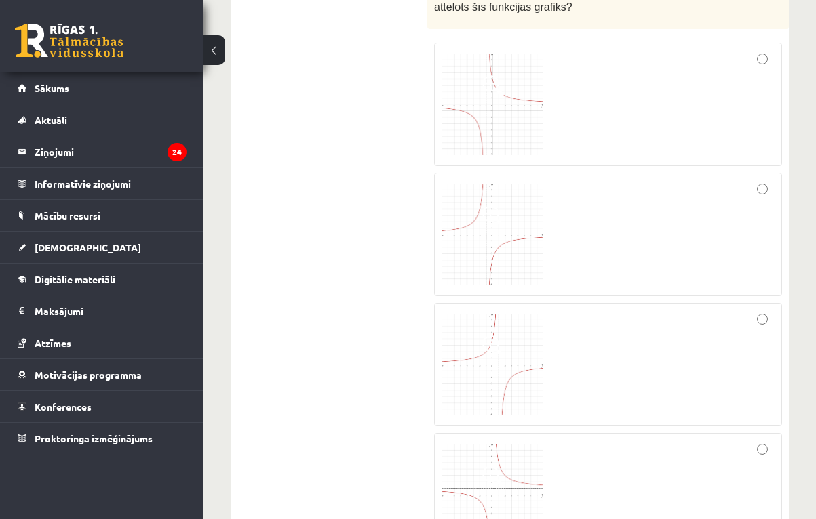
click at [605, 75] on div at bounding box center [607, 104] width 333 height 108
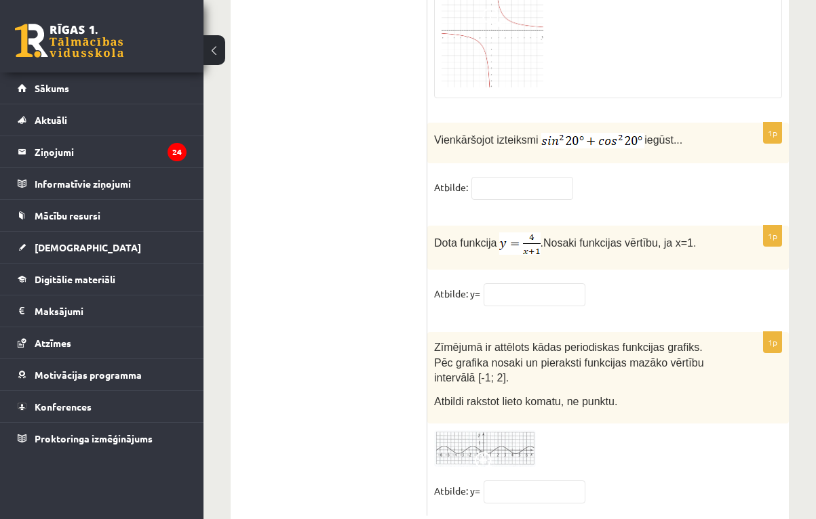
scroll to position [6729, 0]
click at [534, 178] on input "text" at bounding box center [522, 189] width 102 height 23
type input "*"
click at [530, 241] on div "1p Dota funkcija . Nosaki funkcijas vērtību, ja x=1. Atbilde: y=" at bounding box center [607, 272] width 361 height 93
click at [530, 284] on input "text" at bounding box center [534, 295] width 102 height 23
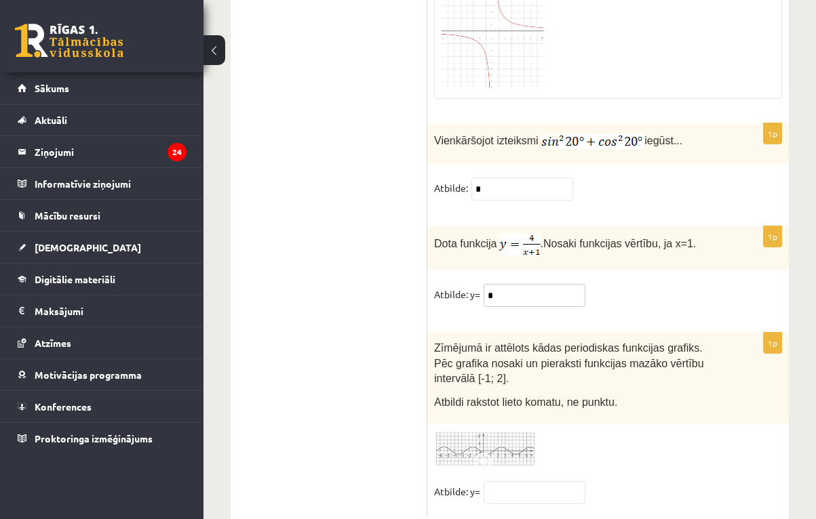
type input "*"
click at [507, 481] on input "text" at bounding box center [534, 492] width 102 height 23
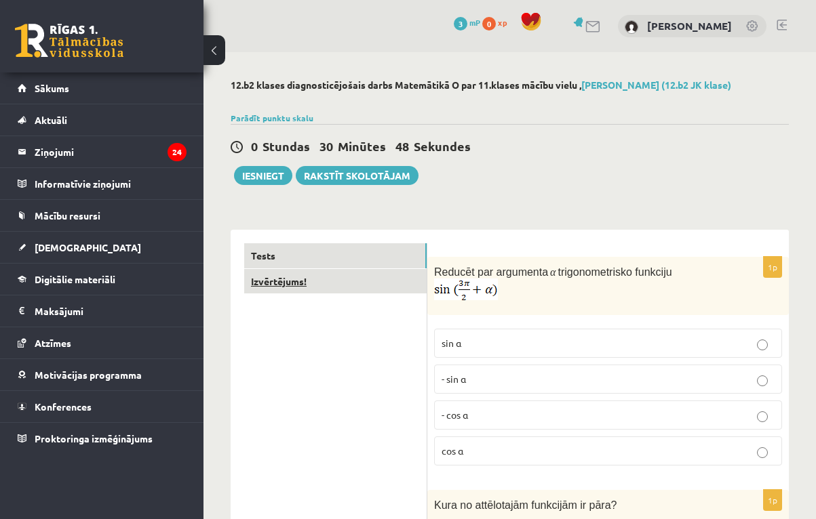
scroll to position [0, 0]
type input "*"
click at [353, 284] on link "Izvērtējums!" at bounding box center [335, 281] width 182 height 25
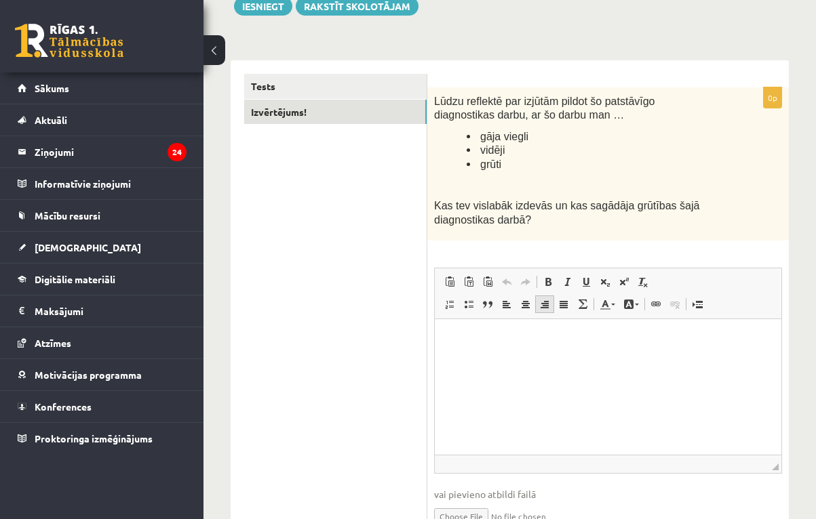
scroll to position [170, 0]
click at [543, 334] on p "Bagātinātā teksta redaktors, wiswyg-editor-user-answer-47433800228120" at bounding box center [607, 339] width 319 height 14
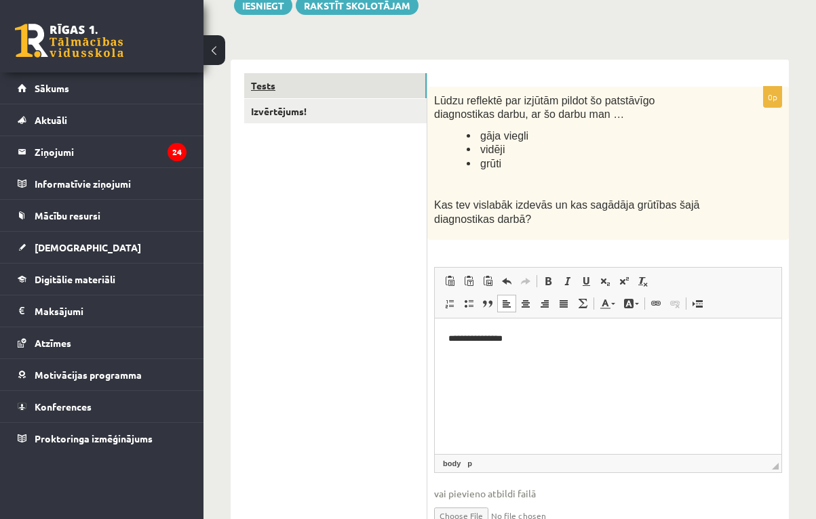
click at [405, 79] on link "Tests" at bounding box center [335, 85] width 182 height 25
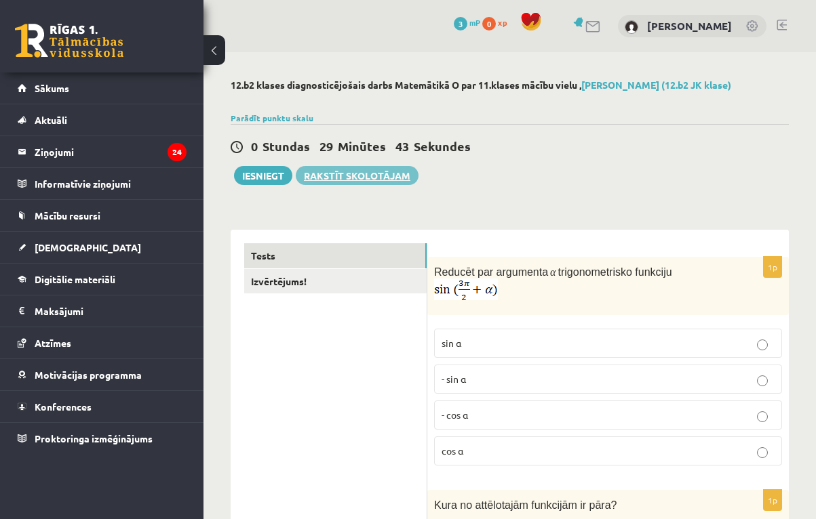
scroll to position [0, 0]
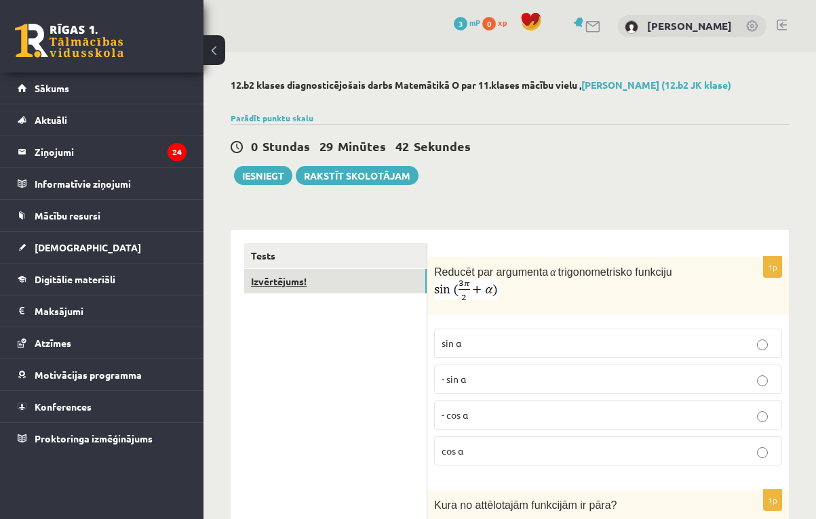
click at [291, 275] on link "Izvērtējums!" at bounding box center [335, 281] width 182 height 25
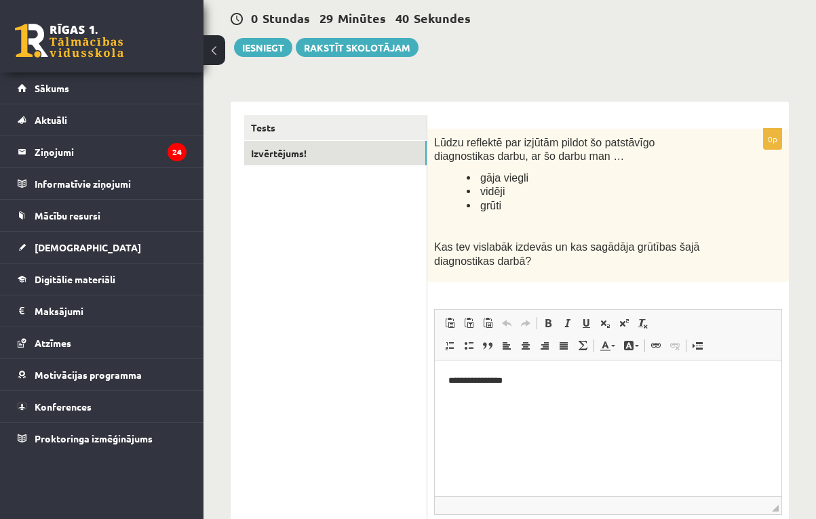
scroll to position [159, 0]
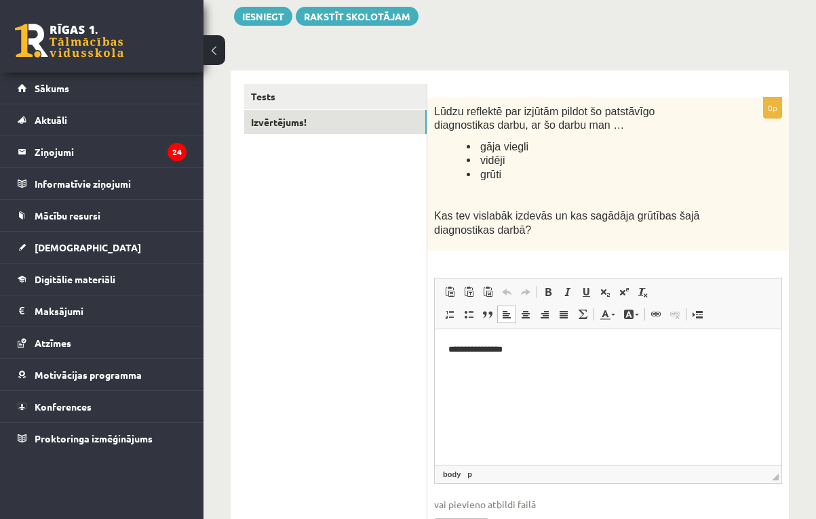
click at [520, 357] on body "**********" at bounding box center [607, 361] width 319 height 37
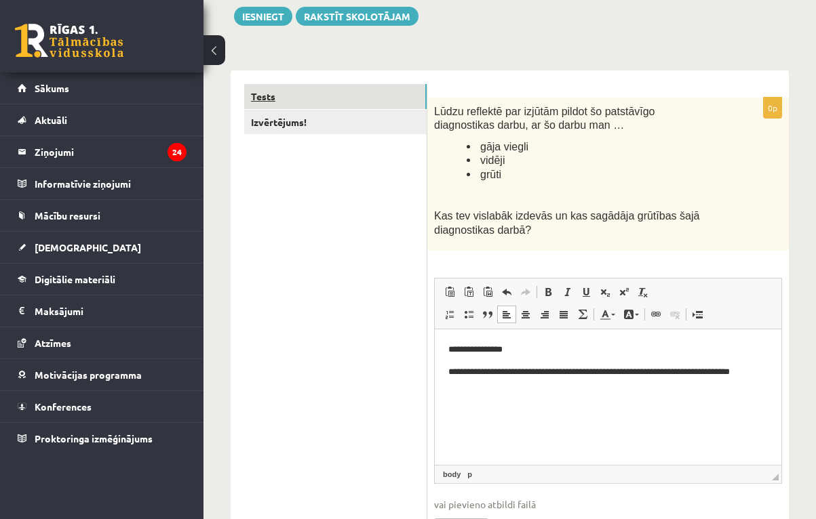
click at [393, 95] on link "Tests" at bounding box center [335, 96] width 182 height 25
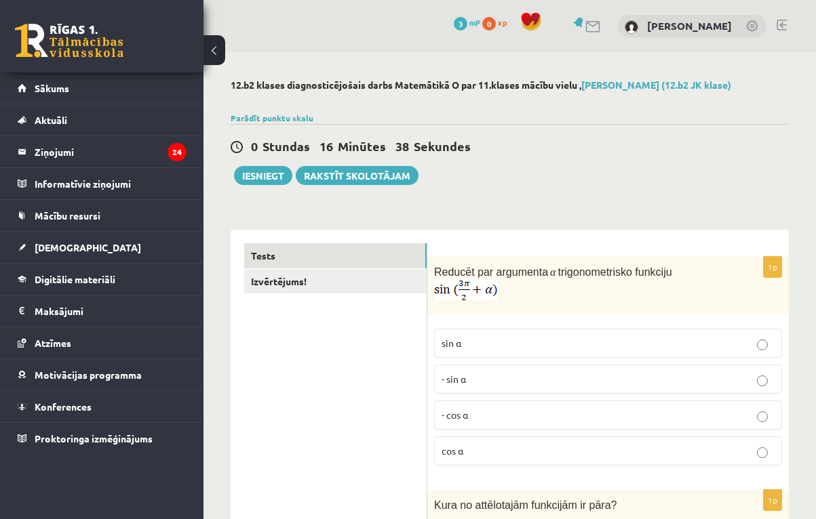
scroll to position [40, 0]
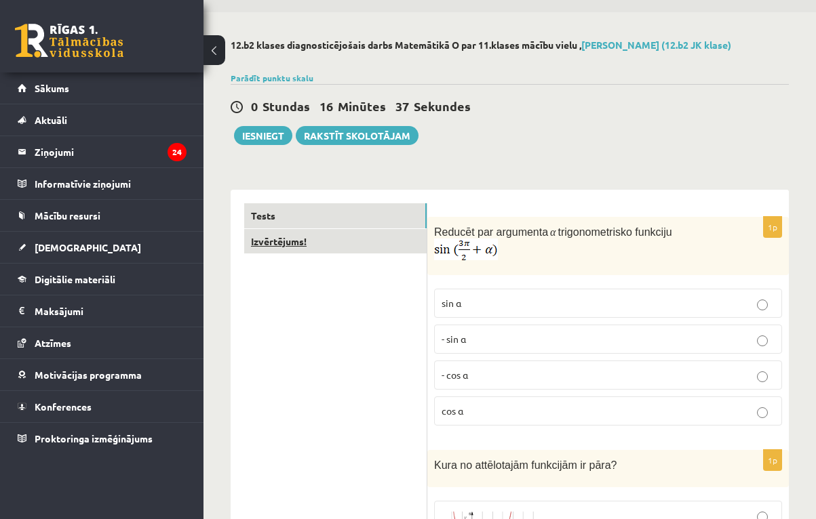
click at [370, 248] on link "Izvērtējums!" at bounding box center [335, 241] width 182 height 25
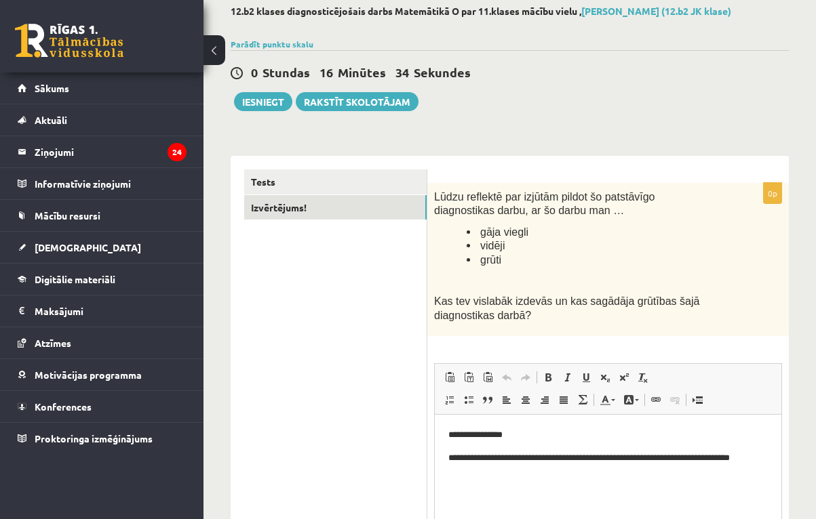
scroll to position [0, 0]
click at [279, 102] on button "Iesniegt" at bounding box center [263, 101] width 58 height 19
click at [269, 99] on button "Iesniegt" at bounding box center [263, 101] width 58 height 19
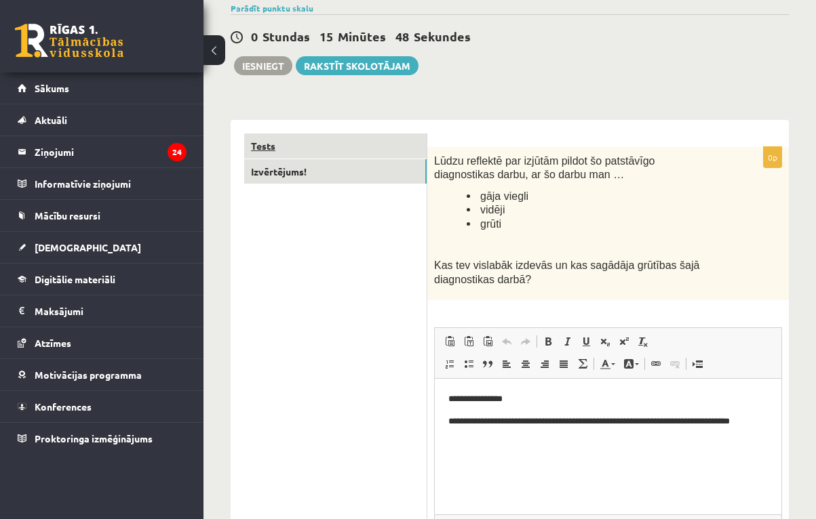
scroll to position [97, 0]
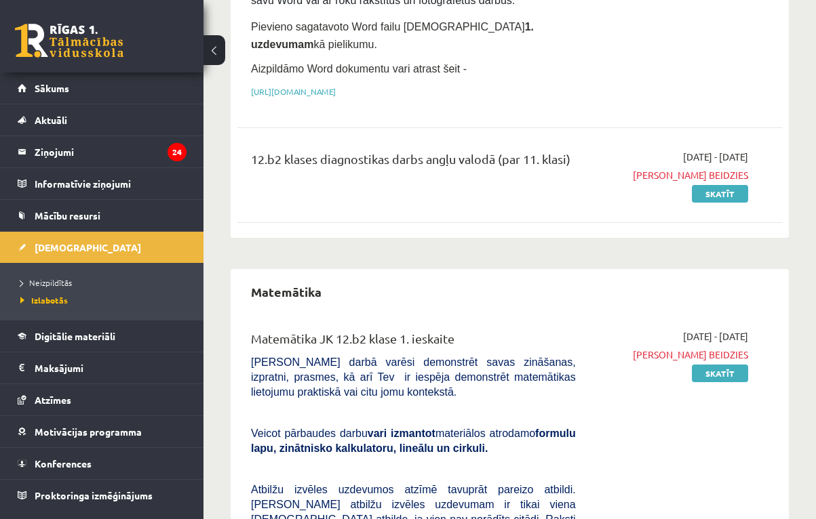
scroll to position [295, 0]
click at [718, 199] on link "Skatīt" at bounding box center [720, 193] width 56 height 18
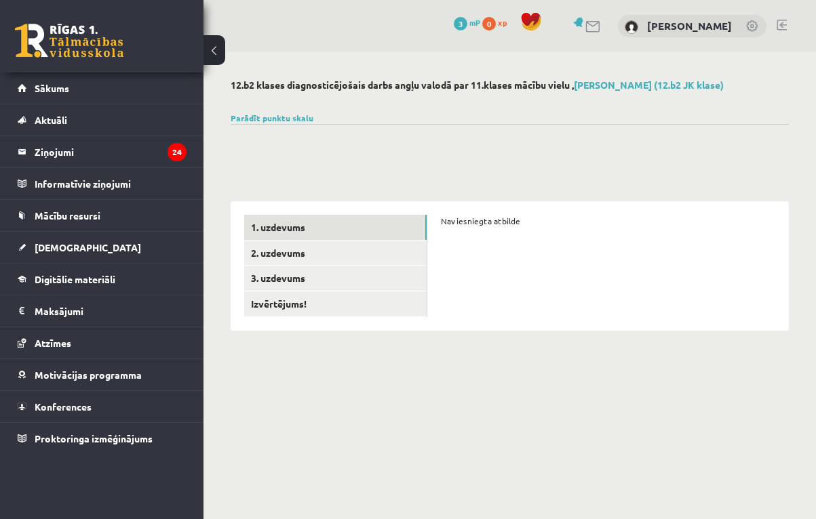
click at [487, 219] on form "Nav iesniegta atbilde" at bounding box center [608, 221] width 334 height 12
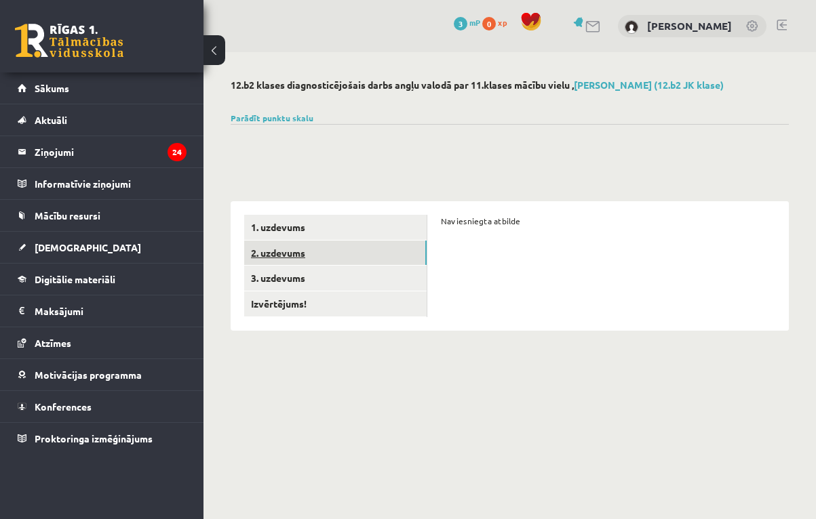
click at [365, 241] on link "2. uzdevums" at bounding box center [335, 253] width 182 height 25
click at [216, 58] on button at bounding box center [214, 50] width 22 height 30
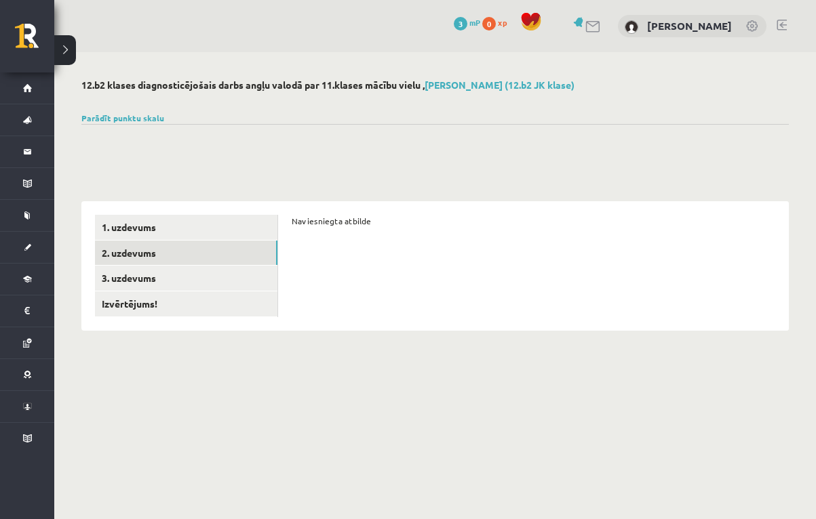
click at [64, 54] on button at bounding box center [65, 50] width 22 height 30
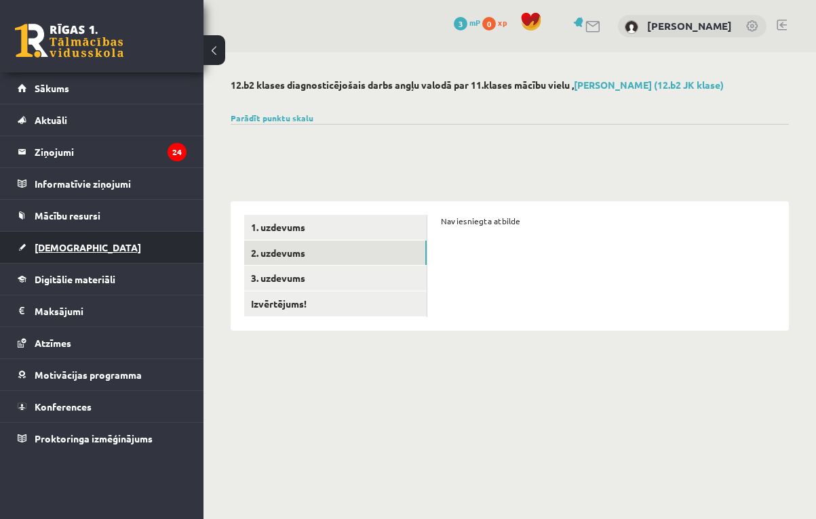
click at [75, 252] on span "[DEMOGRAPHIC_DATA]" at bounding box center [88, 247] width 106 height 12
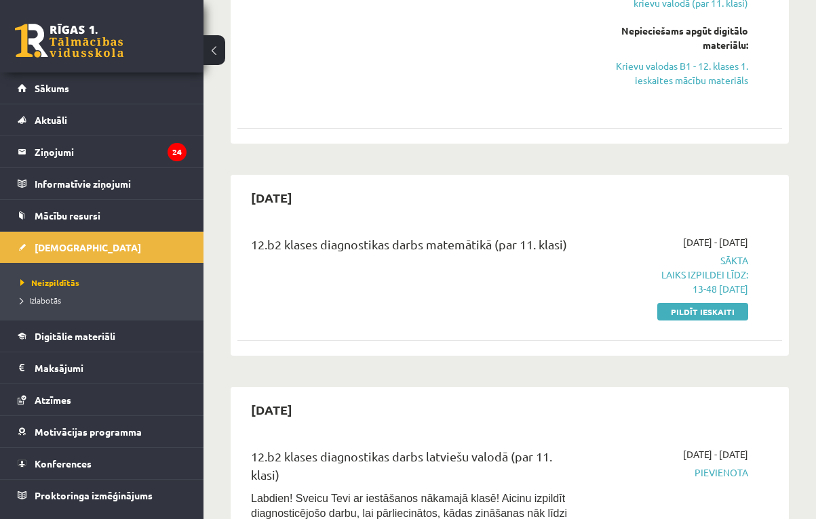
scroll to position [1916, 0]
click at [689, 302] on link "Pildīt ieskaiti" at bounding box center [702, 311] width 91 height 18
click at [707, 302] on link "Pildīt ieskaiti" at bounding box center [702, 311] width 91 height 18
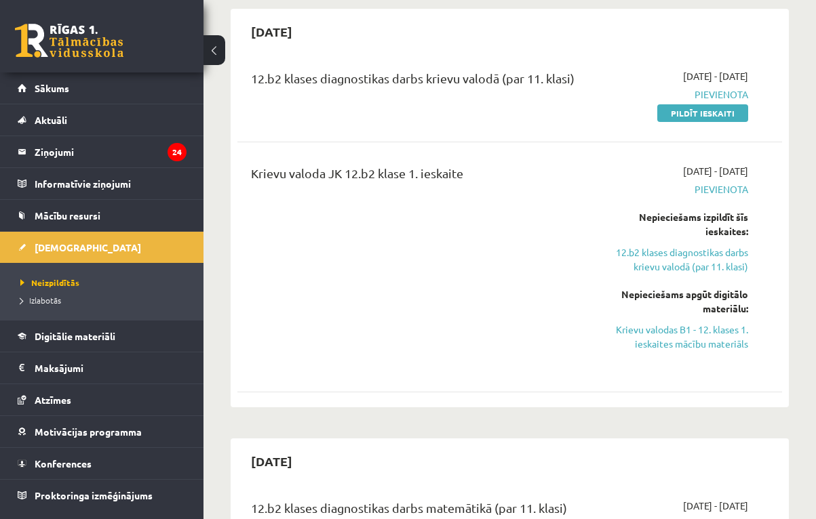
scroll to position [1662, 0]
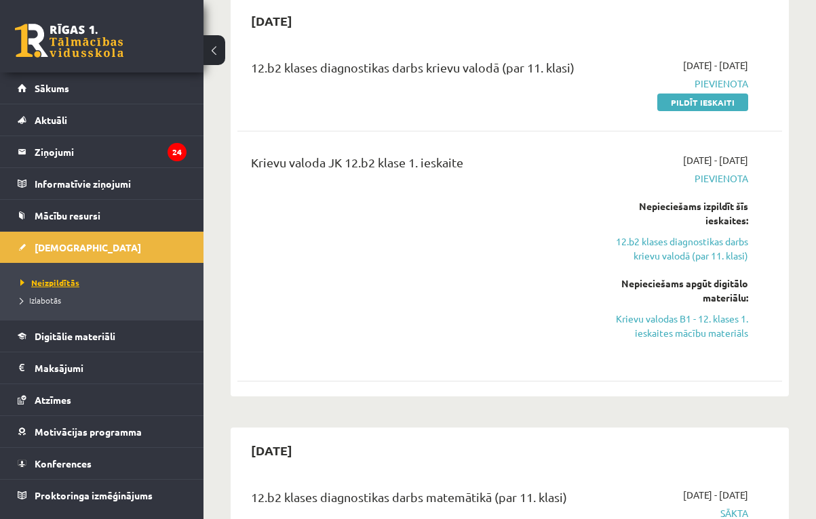
click at [64, 286] on span "Neizpildītās" at bounding box center [49, 282] width 59 height 11
click at [51, 304] on link "Izlabotās" at bounding box center [105, 300] width 170 height 12
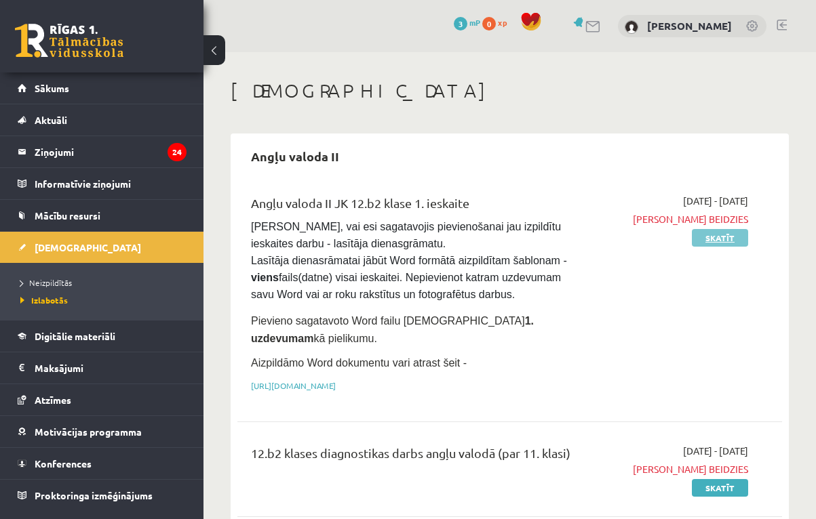
click at [701, 234] on link "Skatīt" at bounding box center [720, 238] width 56 height 18
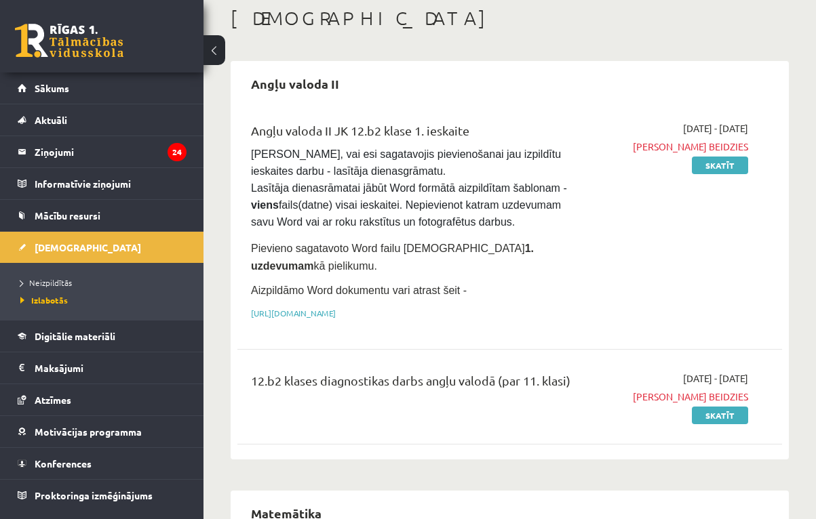
scroll to position [74, 0]
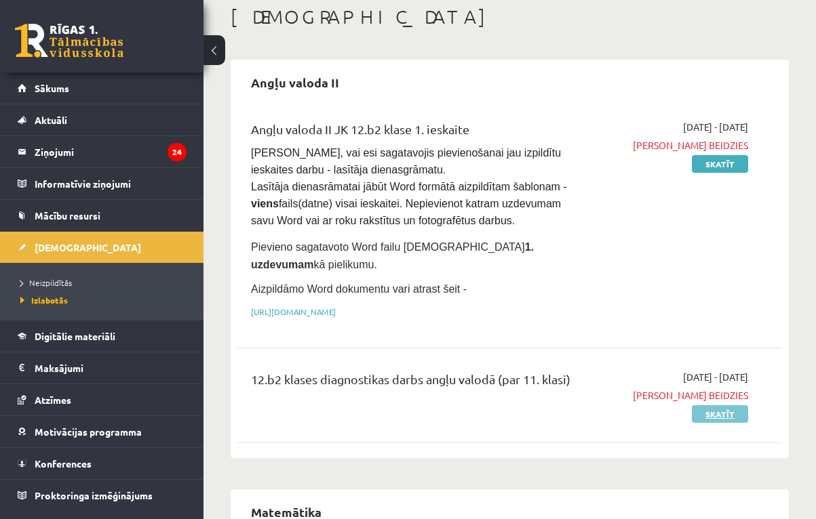
click at [718, 418] on link "Skatīt" at bounding box center [720, 415] width 56 height 18
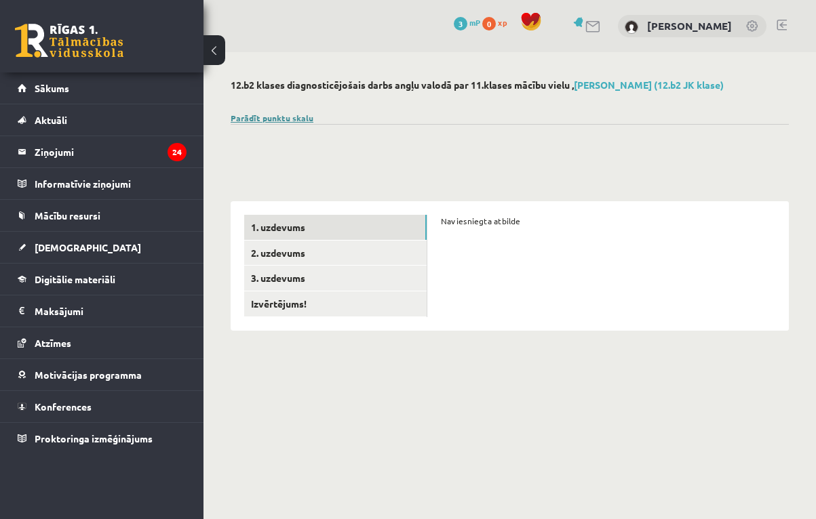
click at [250, 119] on link "Parādīt punktu skalu" at bounding box center [272, 118] width 83 height 11
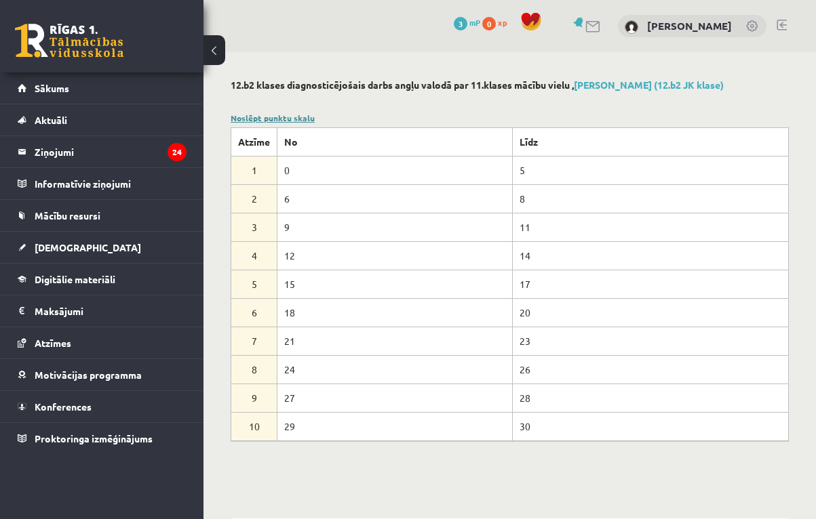
click at [252, 115] on link "Noslēpt punktu skalu" at bounding box center [273, 118] width 84 height 11
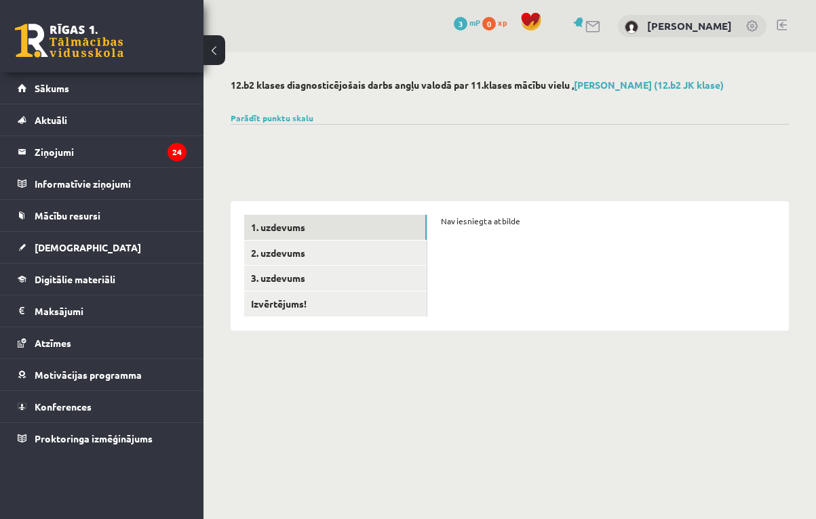
click at [214, 46] on button at bounding box center [214, 50] width 22 height 30
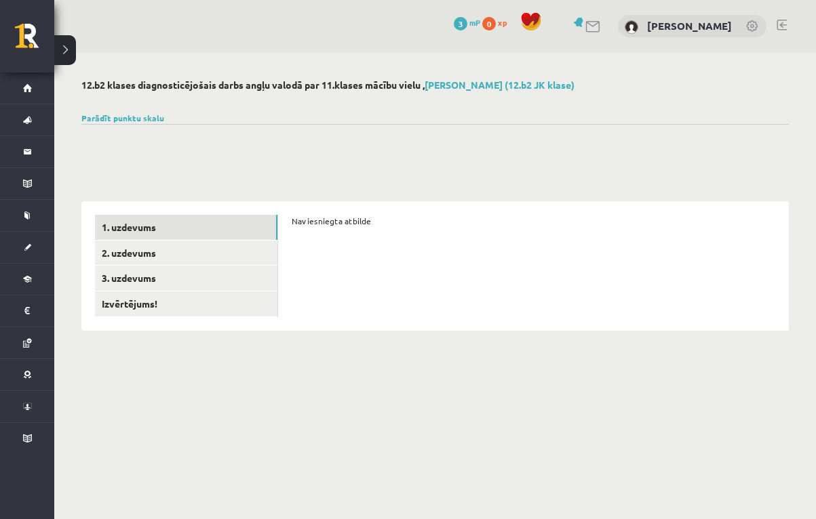
click at [66, 52] on button at bounding box center [65, 50] width 22 height 30
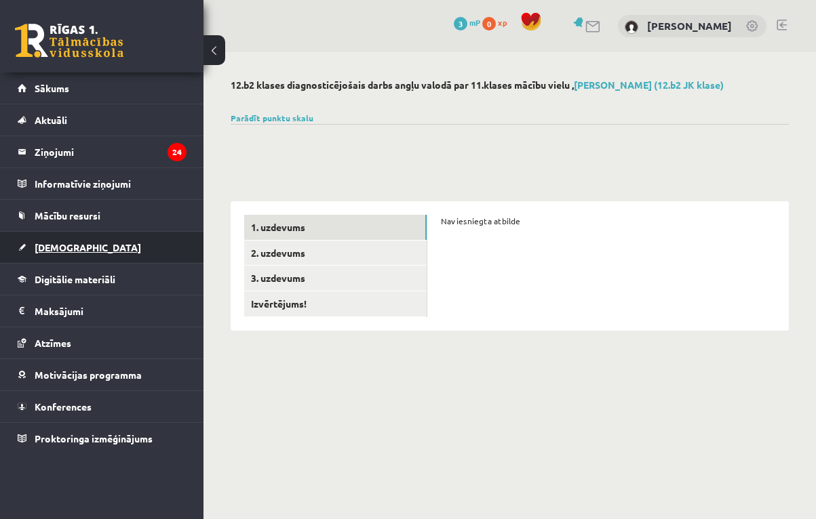
click at [60, 248] on span "[DEMOGRAPHIC_DATA]" at bounding box center [88, 247] width 106 height 12
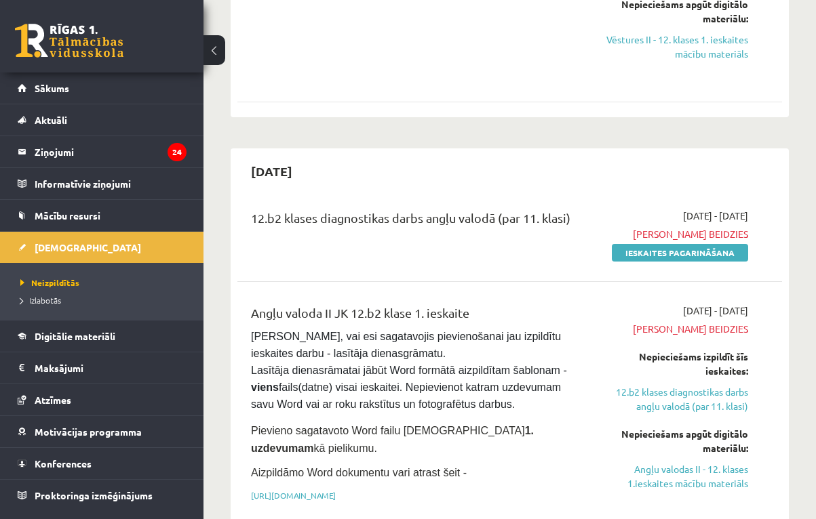
scroll to position [416, 0]
click at [659, 246] on link "Ieskaites pagarināšana" at bounding box center [680, 252] width 136 height 18
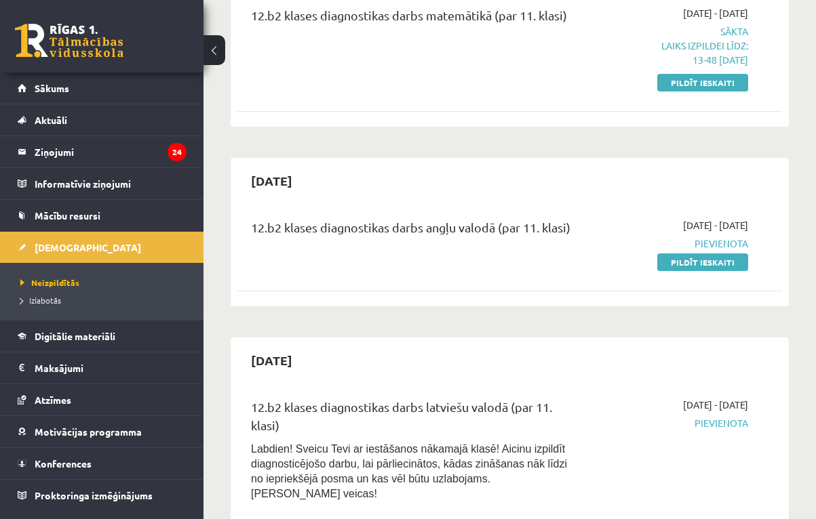
scroll to position [2050, 0]
click at [691, 253] on link "Pildīt ieskaiti" at bounding box center [702, 262] width 91 height 18
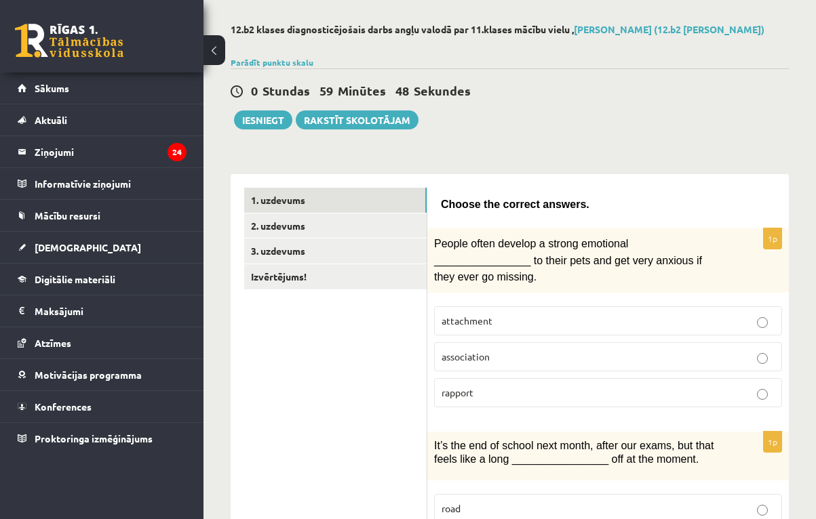
scroll to position [56, 0]
click at [567, 314] on p "attachment" at bounding box center [607, 321] width 333 height 14
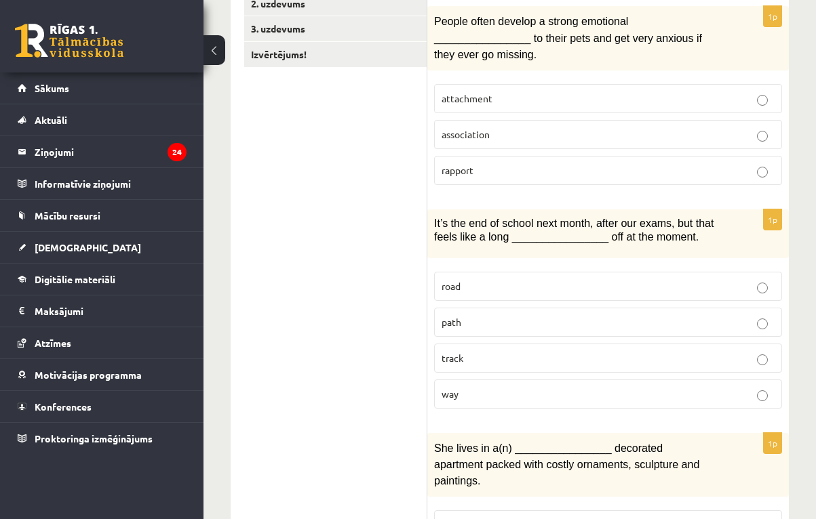
scroll to position [280, 0]
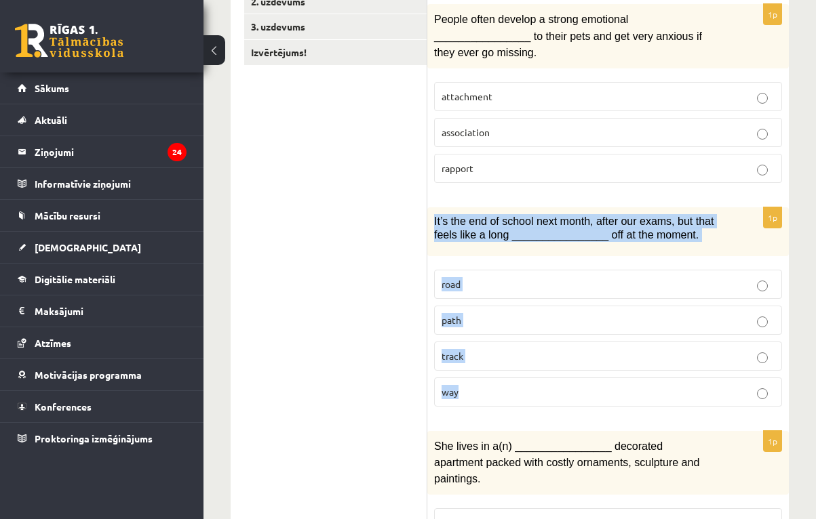
drag, startPoint x: 432, startPoint y: 215, endPoint x: 504, endPoint y: 391, distance: 189.8
click at [504, 391] on div "1p It’s the end of school next month, after our exams, but that feels like a lo…" at bounding box center [607, 312] width 361 height 210
copy div "It’s the end of school next month, after our exams, but that feels like a long …"
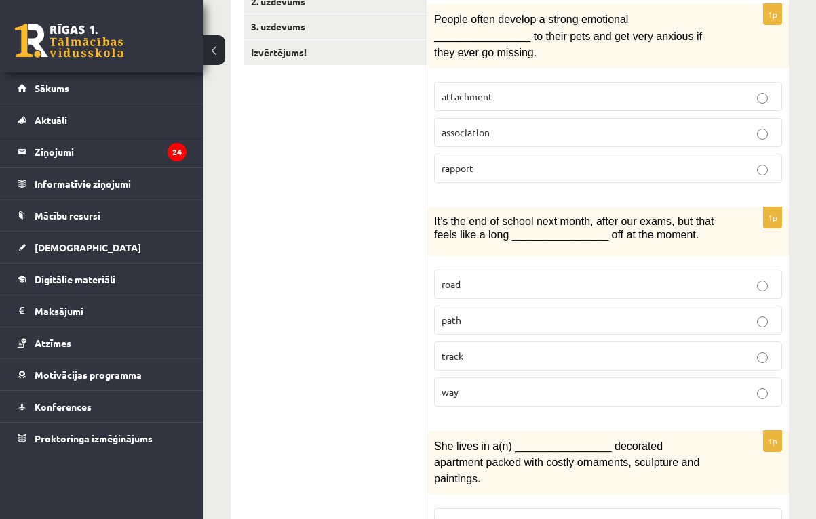
click at [502, 392] on p "way" at bounding box center [607, 392] width 333 height 14
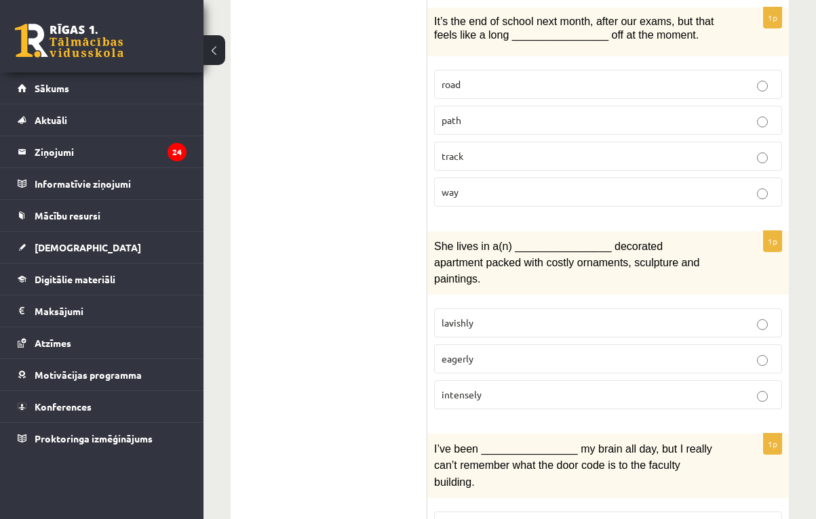
scroll to position [481, 0]
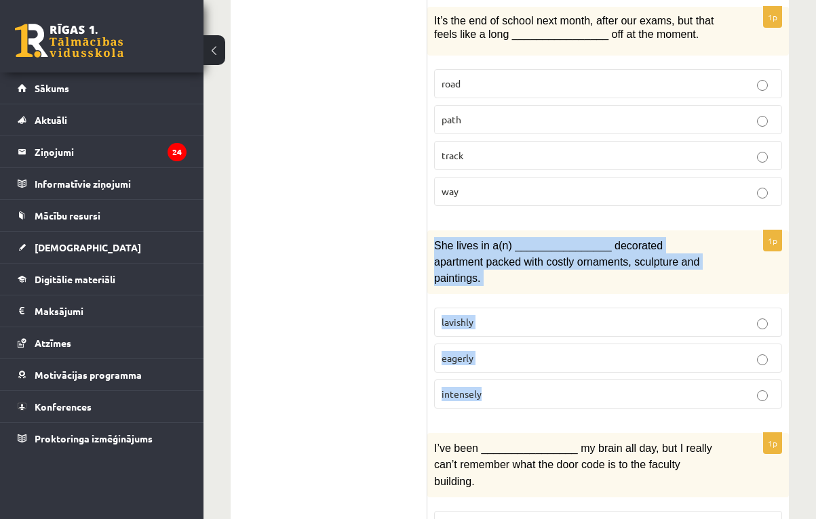
drag, startPoint x: 434, startPoint y: 237, endPoint x: 540, endPoint y: 400, distance: 194.1
copy div "She lives in a(n) ________________ decorated apartment packed with costly ornam…"
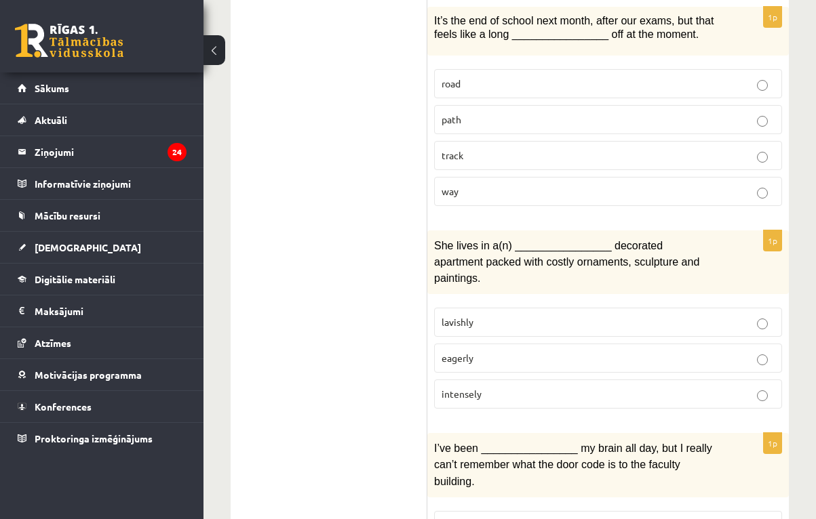
click at [475, 315] on p "lavishly" at bounding box center [607, 322] width 333 height 14
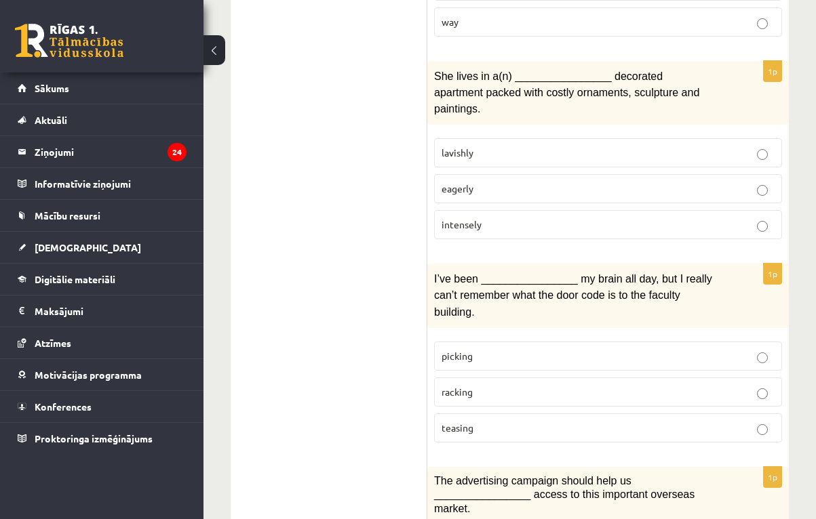
scroll to position [674, 0]
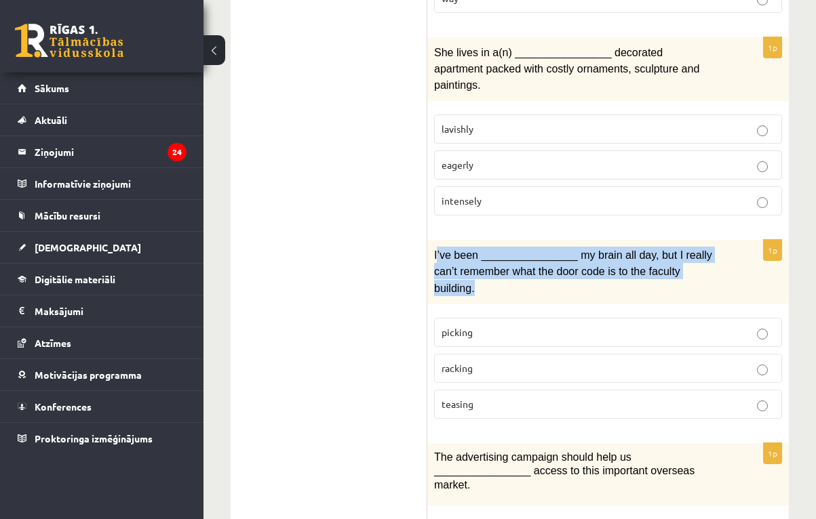
drag, startPoint x: 436, startPoint y: 247, endPoint x: 475, endPoint y: 290, distance: 58.1
copy span "’ve been ________________ my brain all day, but I really can’t remember what th…"
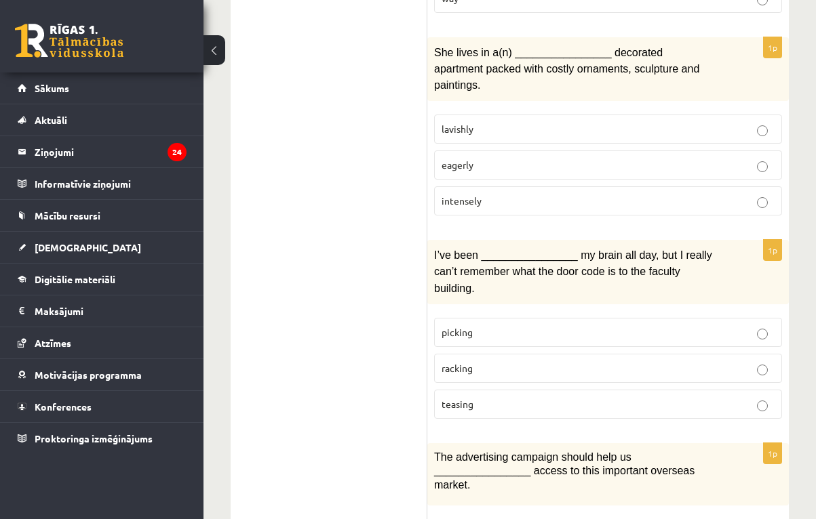
click at [460, 362] on span "racking" at bounding box center [456, 368] width 31 height 12
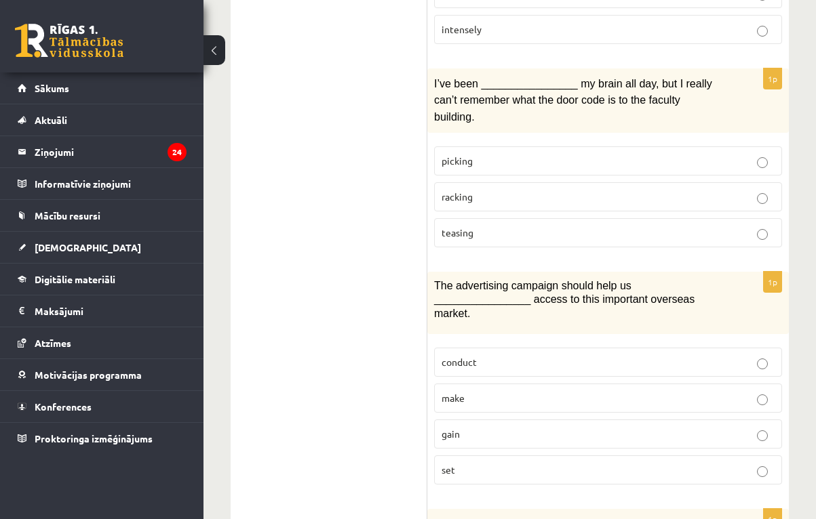
scroll to position [856, 0]
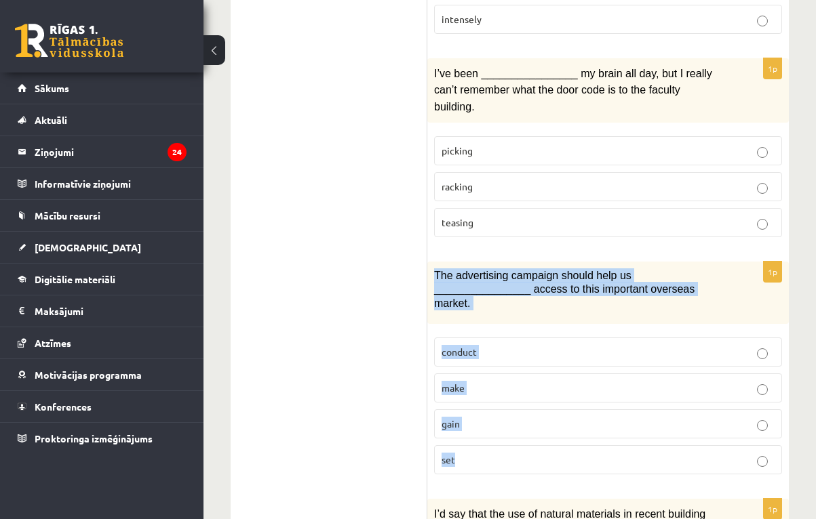
drag, startPoint x: 434, startPoint y: 262, endPoint x: 468, endPoint y: 458, distance: 198.9
copy div "The advertising campaign should help us ________________ access to this importa…"
click at [492, 262] on div "The advertising campaign should help us ________________ access to this importa…" at bounding box center [607, 293] width 361 height 62
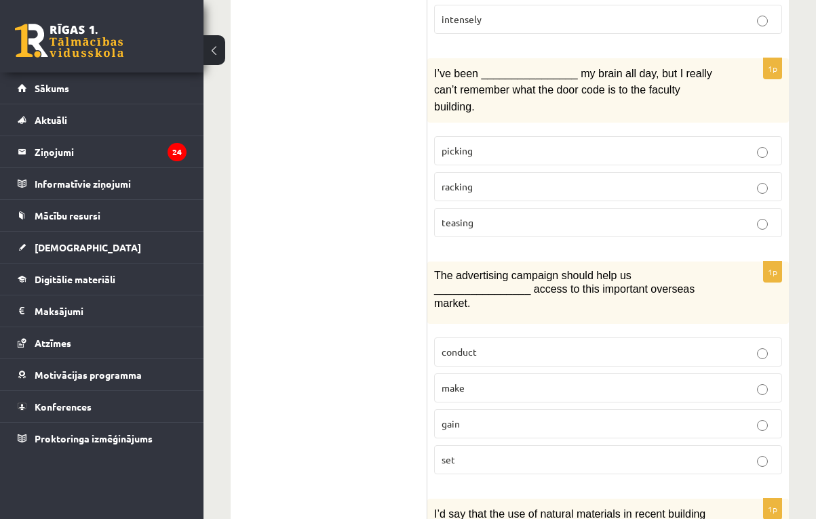
click at [457, 420] on label "gain" at bounding box center [608, 424] width 348 height 29
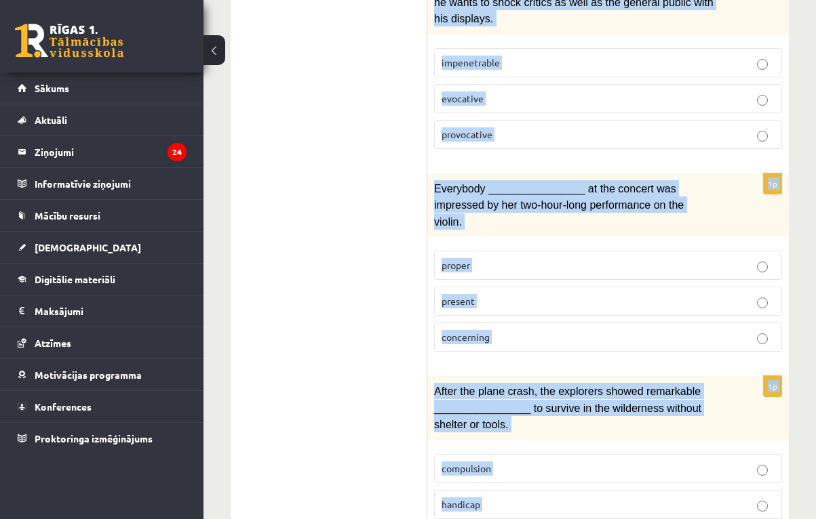
scroll to position [2258, 0]
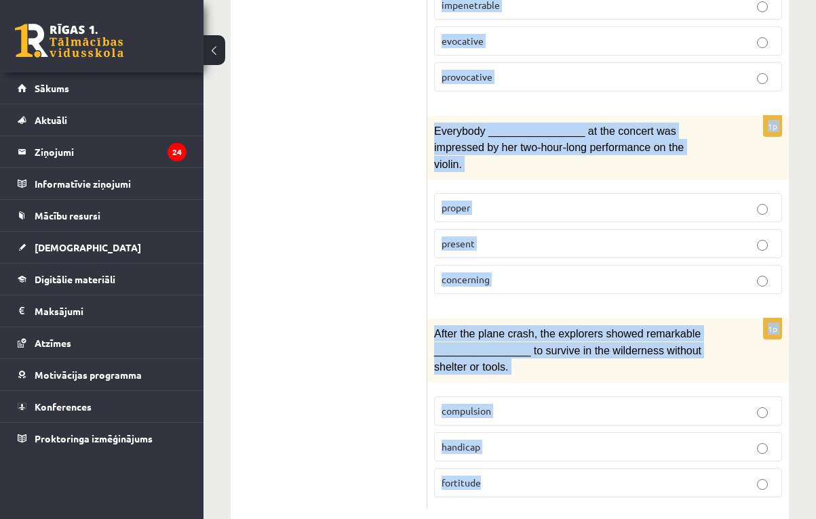
drag, startPoint x: 433, startPoint y: 167, endPoint x: 528, endPoint y: 469, distance: 315.7
copy form "I’d say that the use of natural materials in recent building projects has reall…"
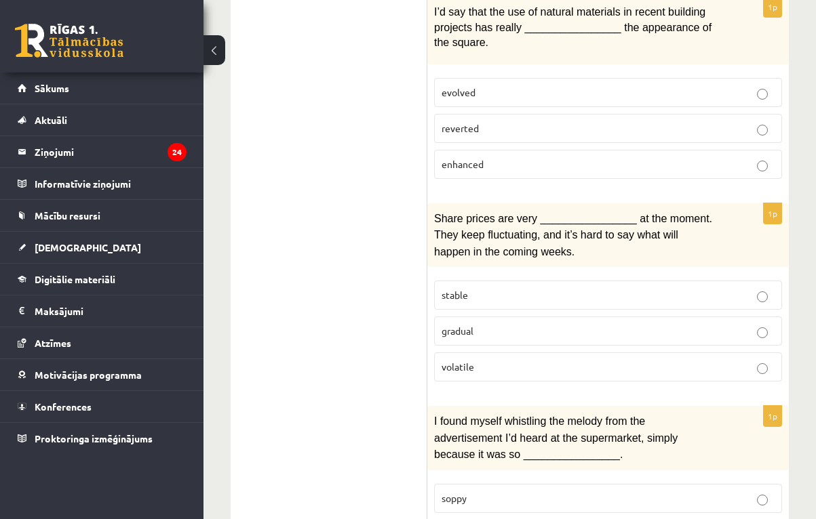
scroll to position [1339, 0]
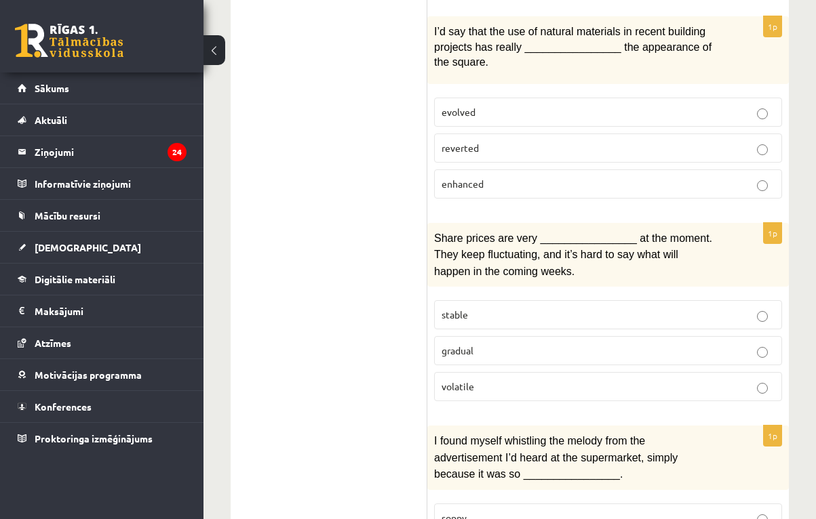
click at [566, 177] on p "enhanced" at bounding box center [607, 184] width 333 height 14
click at [477, 380] on p "volatile" at bounding box center [607, 387] width 333 height 14
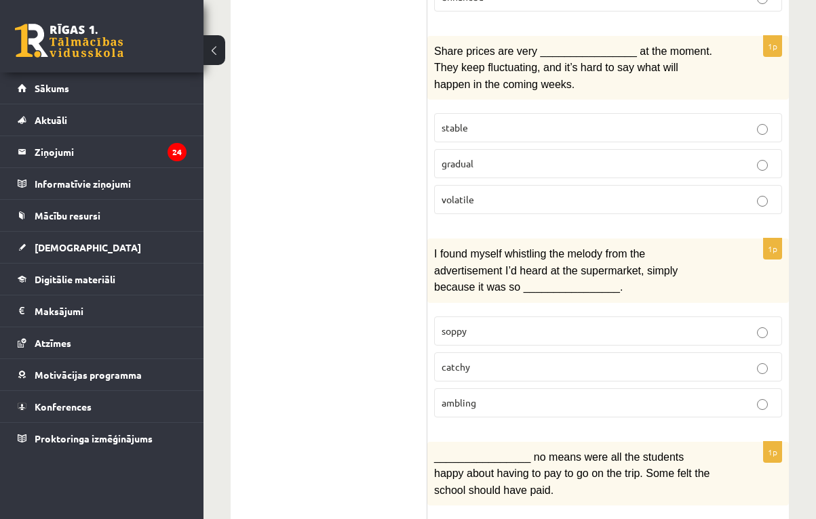
scroll to position [1558, 0]
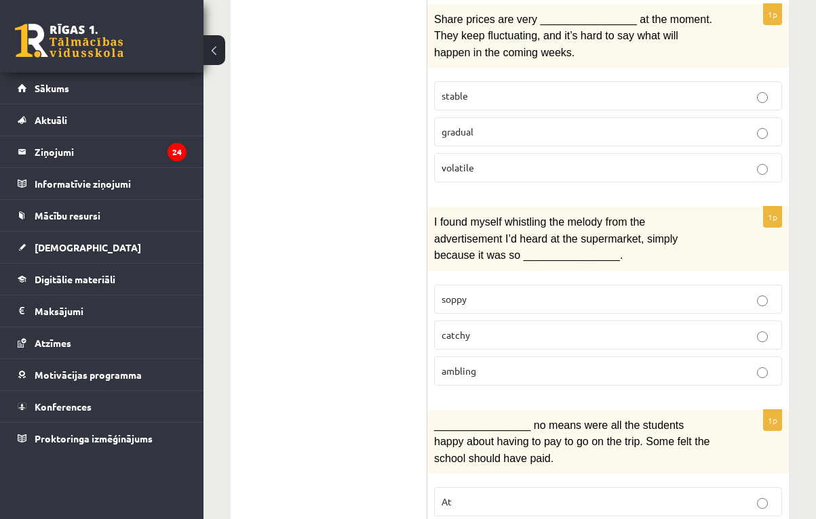
click at [473, 328] on p "catchy" at bounding box center [607, 335] width 333 height 14
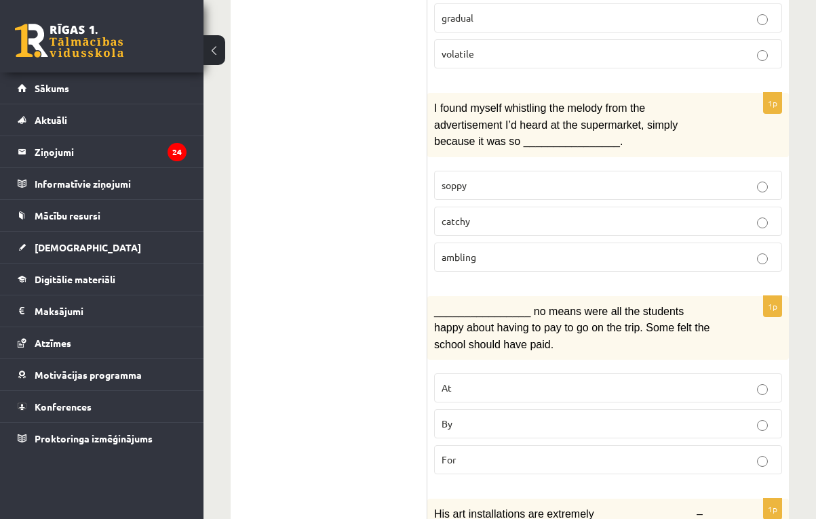
scroll to position [1686, 0]
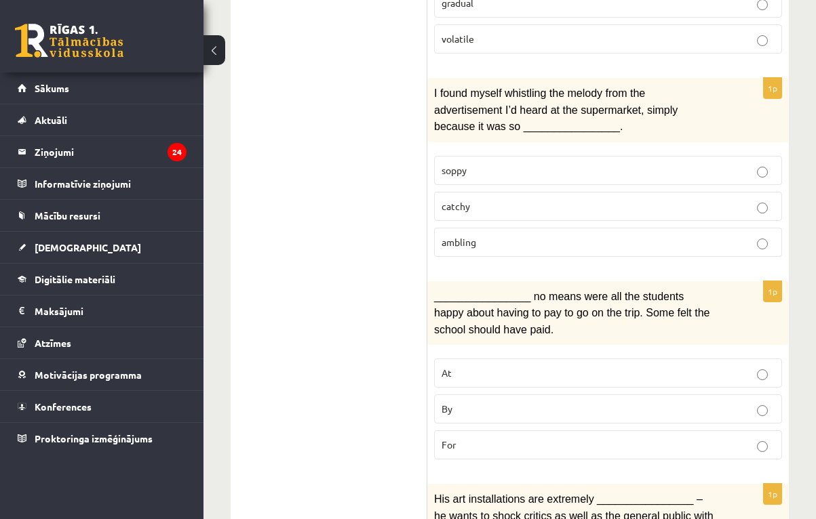
click at [457, 402] on p "By" at bounding box center [607, 409] width 333 height 14
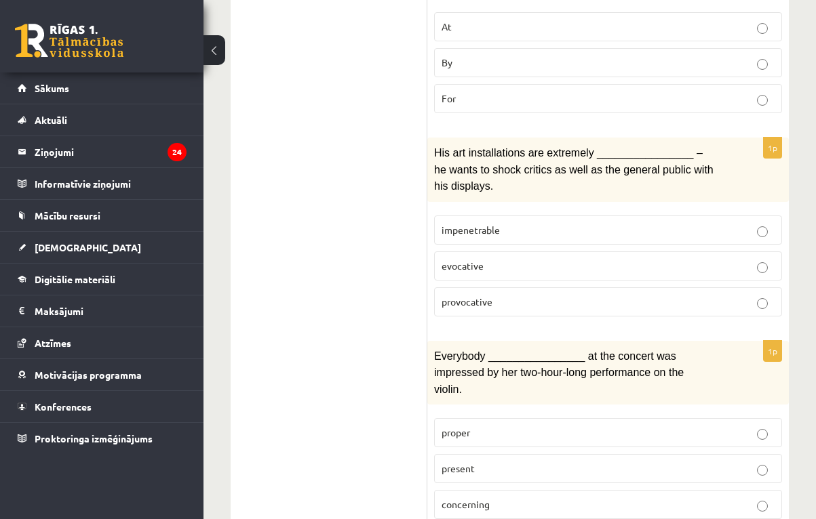
scroll to position [2035, 0]
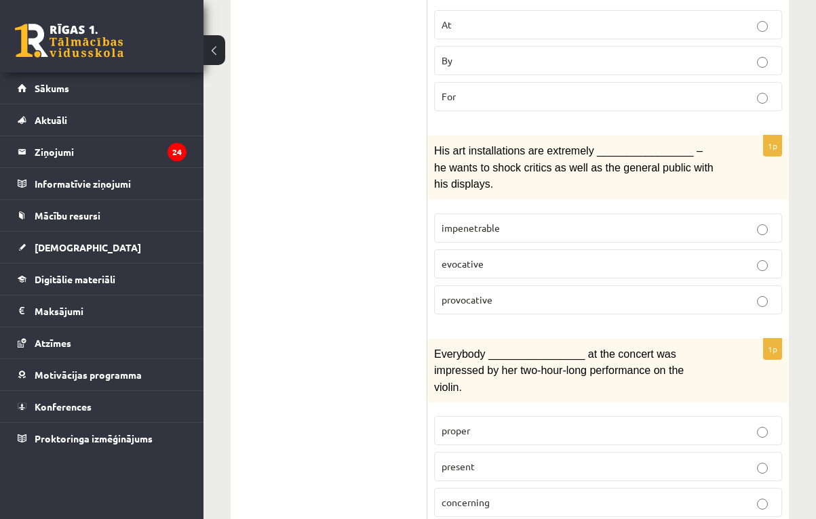
click at [485, 294] on span "provocative" at bounding box center [466, 300] width 51 height 12
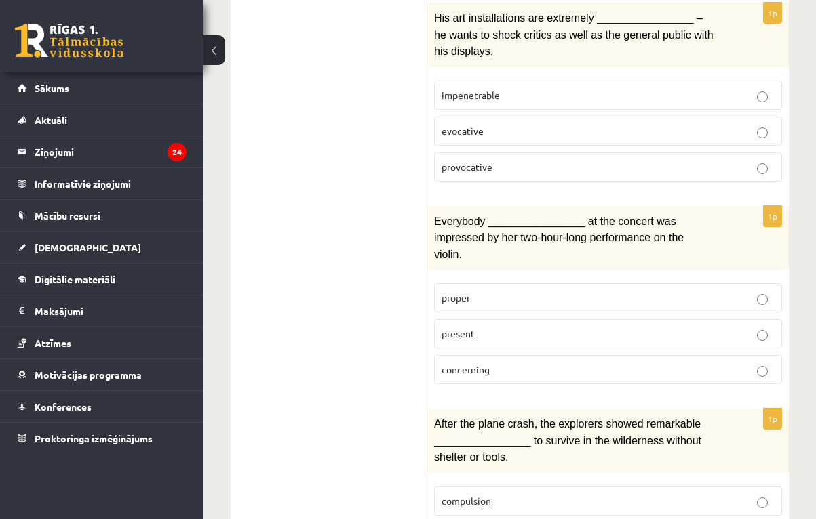
scroll to position [2192, 0]
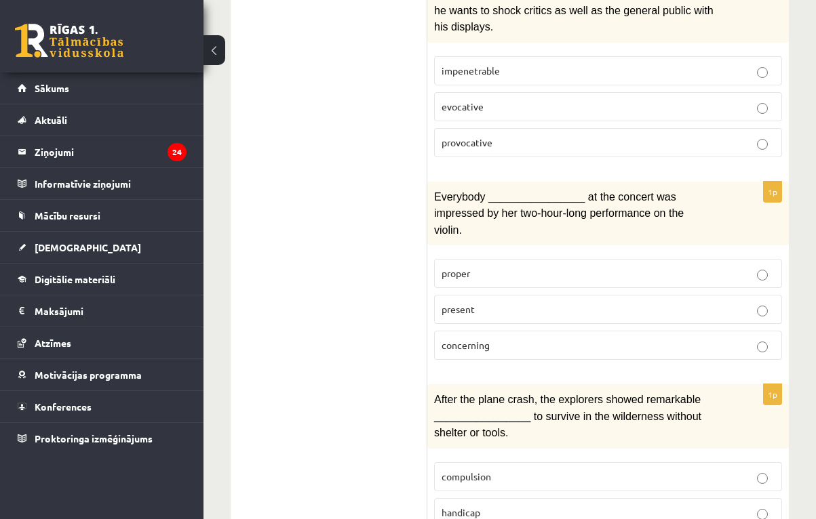
click at [495, 302] on p "present" at bounding box center [607, 309] width 333 height 14
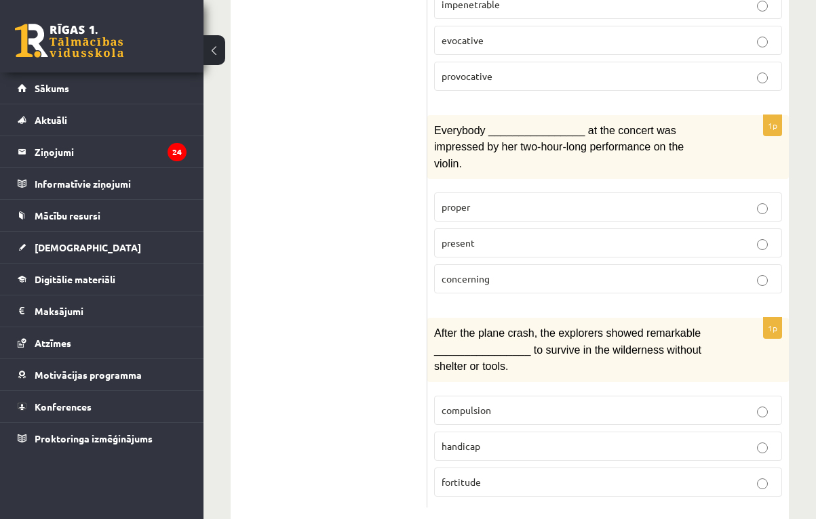
scroll to position [2258, 0]
click at [477, 477] on span "fortitude" at bounding box center [460, 483] width 39 height 12
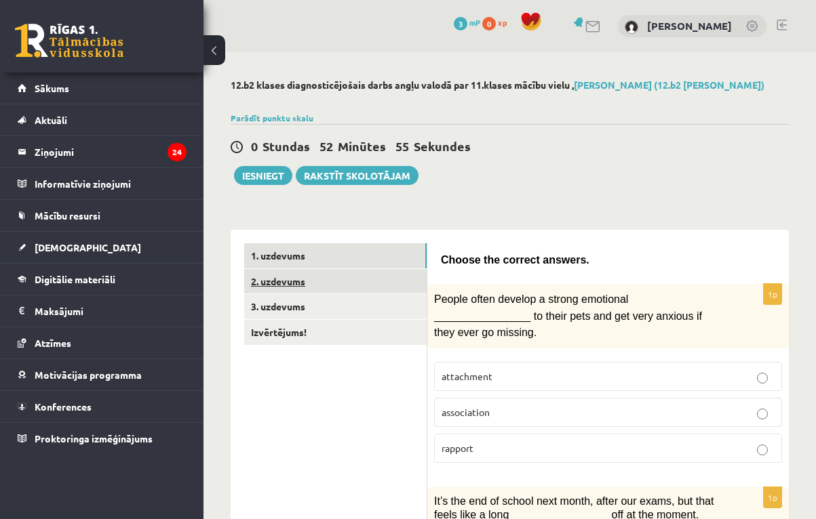
scroll to position [0, 0]
click at [340, 281] on link "2. uzdevums" at bounding box center [335, 281] width 182 height 25
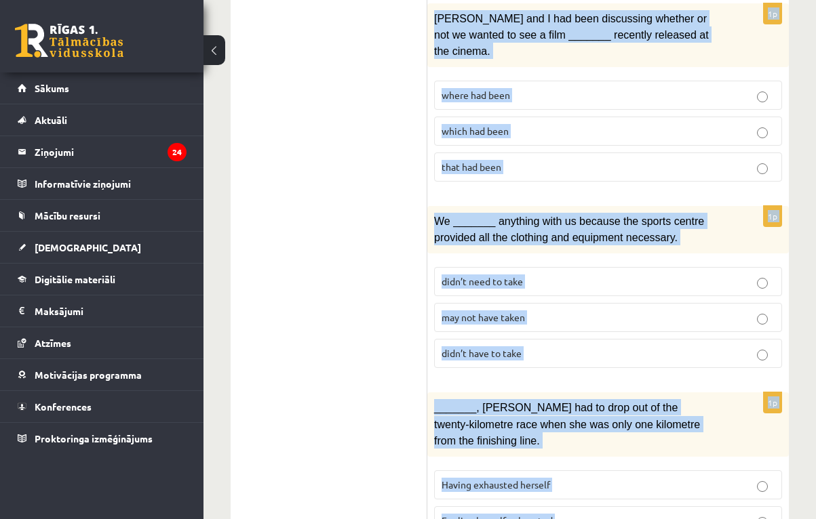
scroll to position [1731, 0]
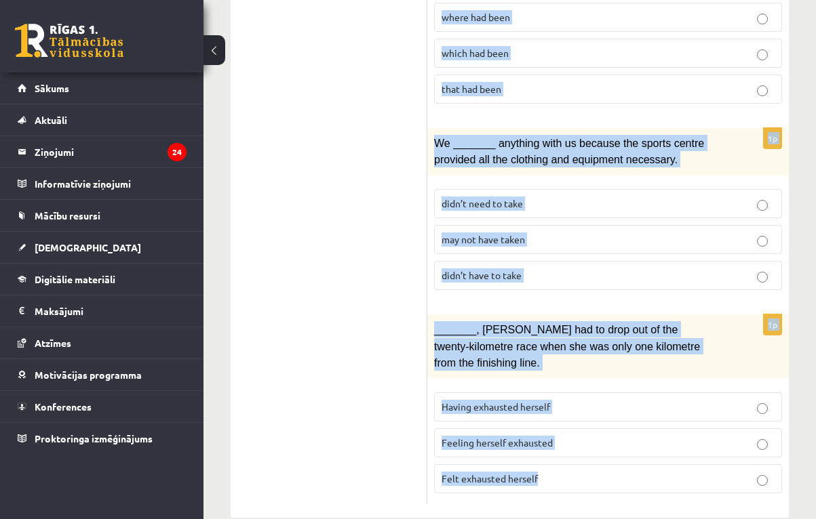
drag, startPoint x: 444, startPoint y: 256, endPoint x: 583, endPoint y: 453, distance: 240.8
copy form "Circle the form that cannot be used to complete the sentences. 1p We hope _____…"
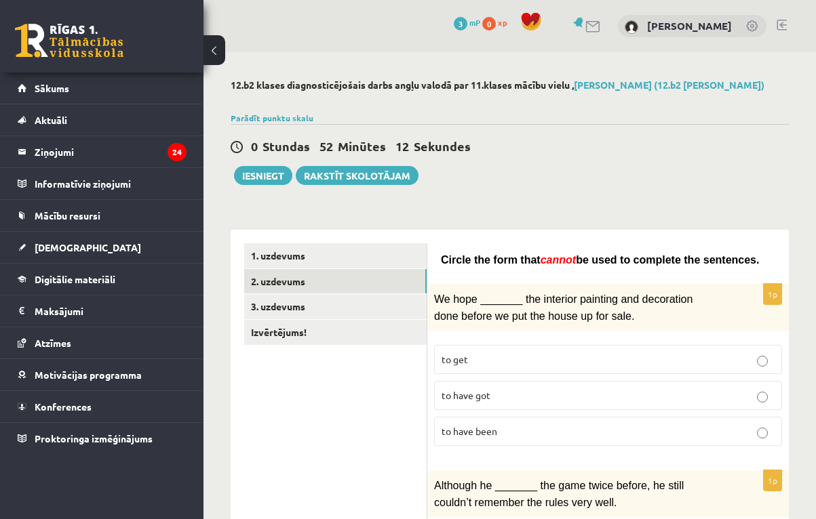
scroll to position [0, 0]
click at [474, 427] on span "to have been" at bounding box center [469, 431] width 56 height 12
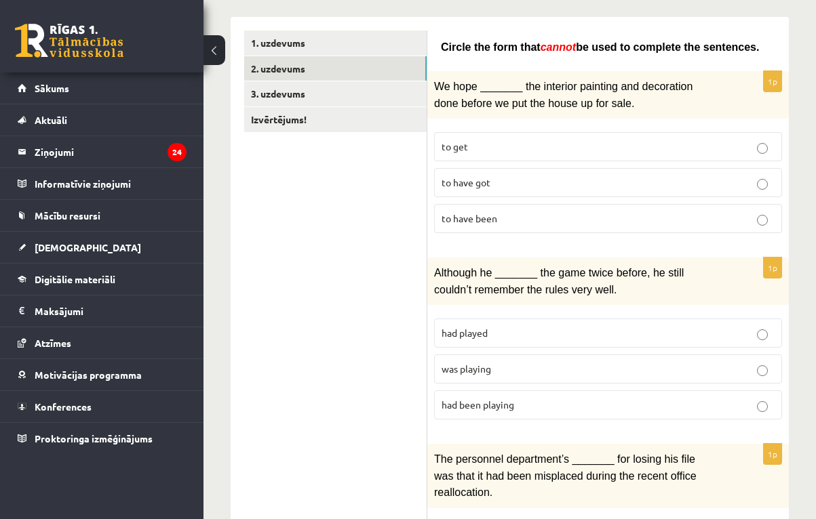
scroll to position [214, 0]
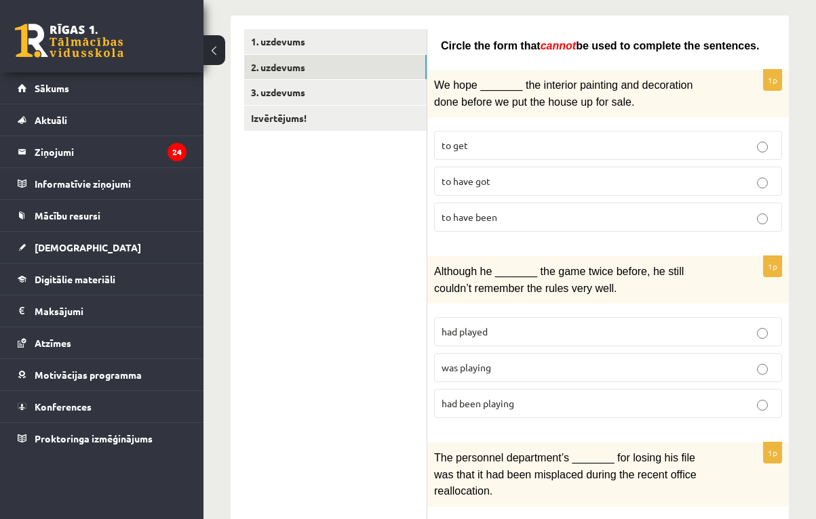
click at [464, 372] on label "was playing" at bounding box center [608, 367] width 348 height 29
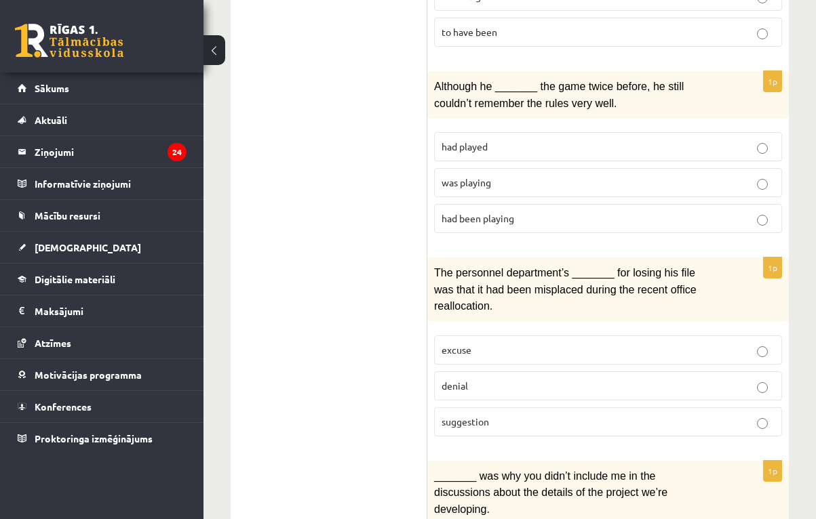
scroll to position [401, 0]
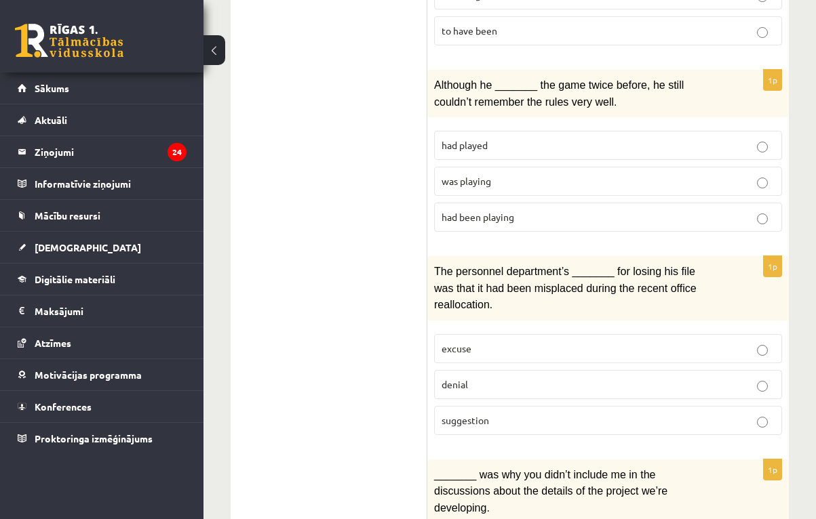
click at [492, 418] on p "suggestion" at bounding box center [607, 421] width 333 height 14
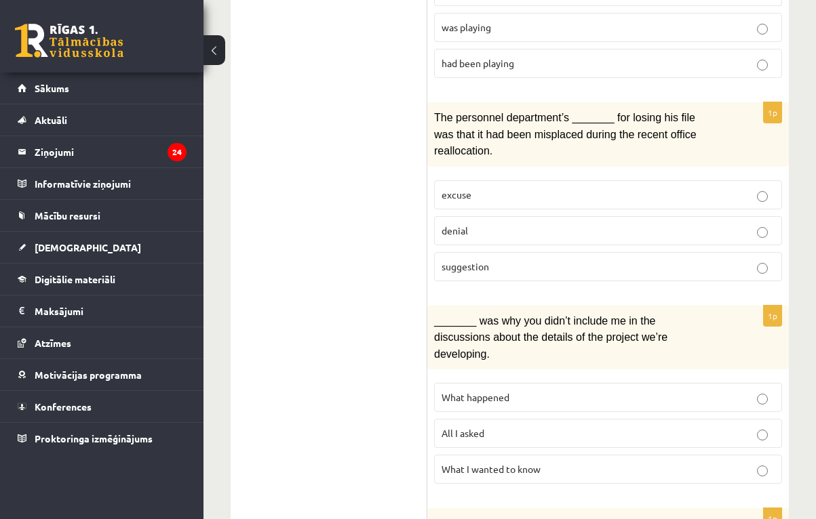
scroll to position [559, 0]
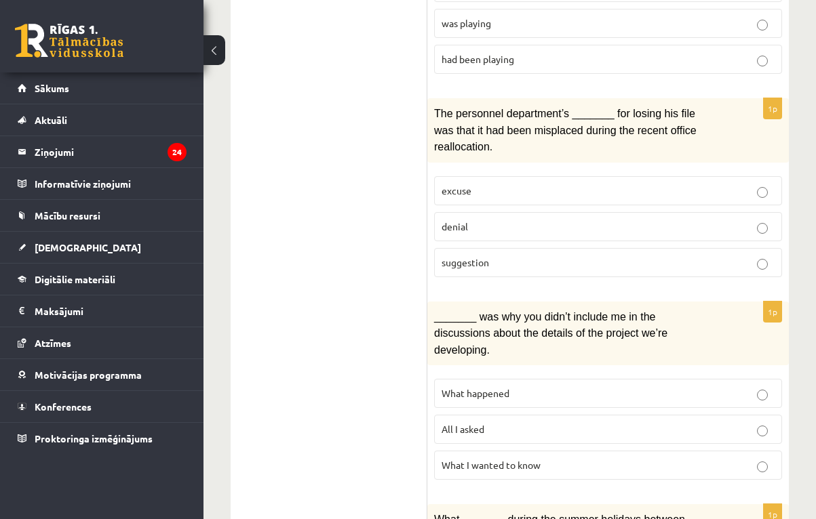
click at [481, 425] on p "All I asked" at bounding box center [607, 429] width 333 height 14
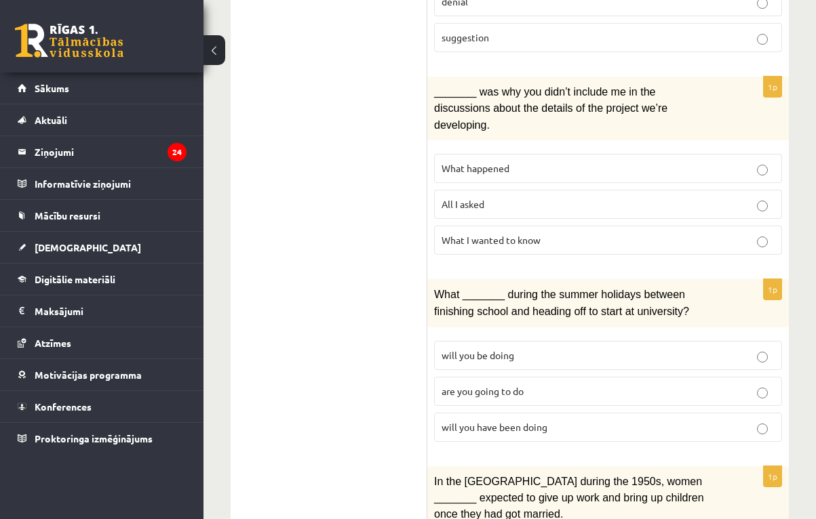
scroll to position [797, 0]
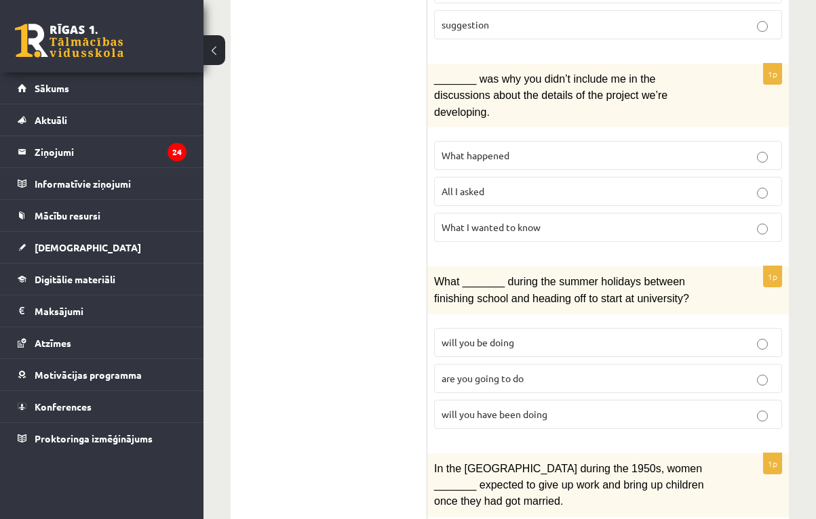
click at [507, 408] on span "will you have been doing" at bounding box center [494, 414] width 106 height 12
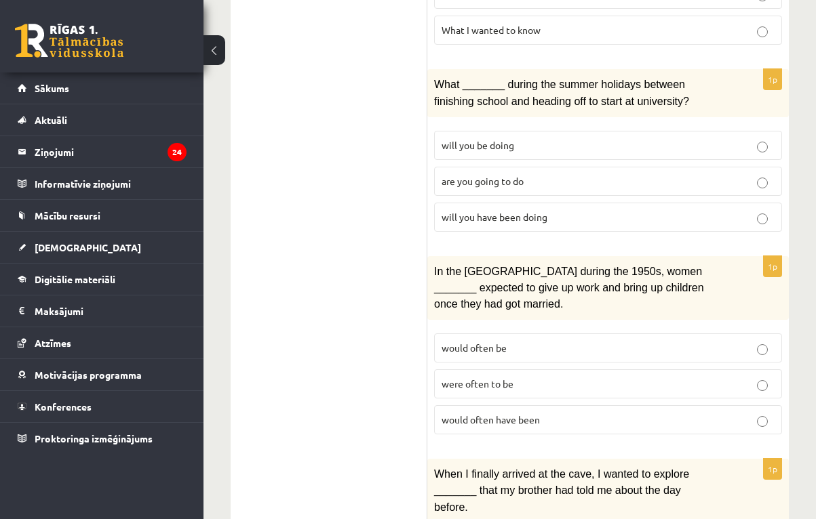
scroll to position [995, 0]
click at [492, 412] on p "would often have been" at bounding box center [607, 419] width 333 height 14
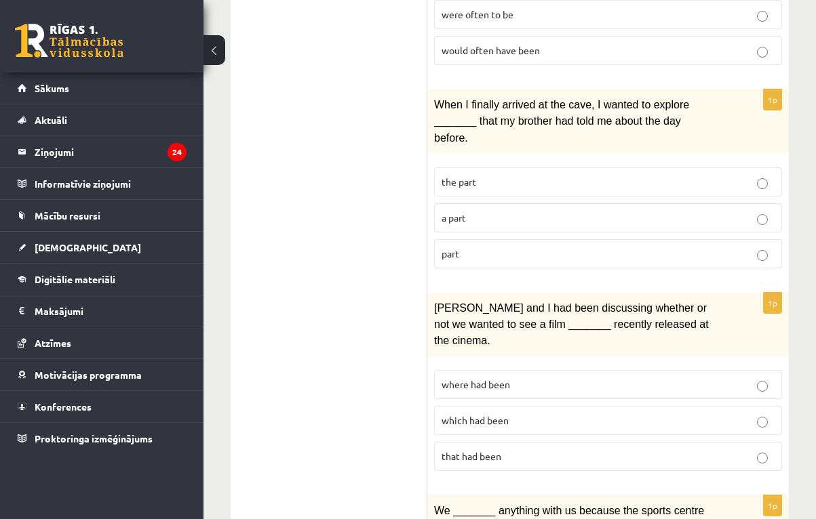
scroll to position [1364, 0]
click at [495, 246] on p "part" at bounding box center [607, 253] width 333 height 14
click at [486, 372] on label "where had been" at bounding box center [608, 384] width 348 height 29
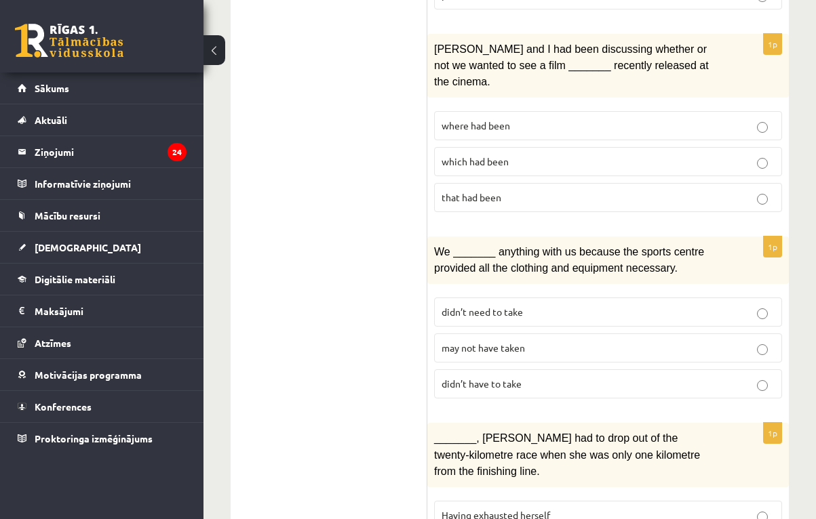
scroll to position [1628, 0]
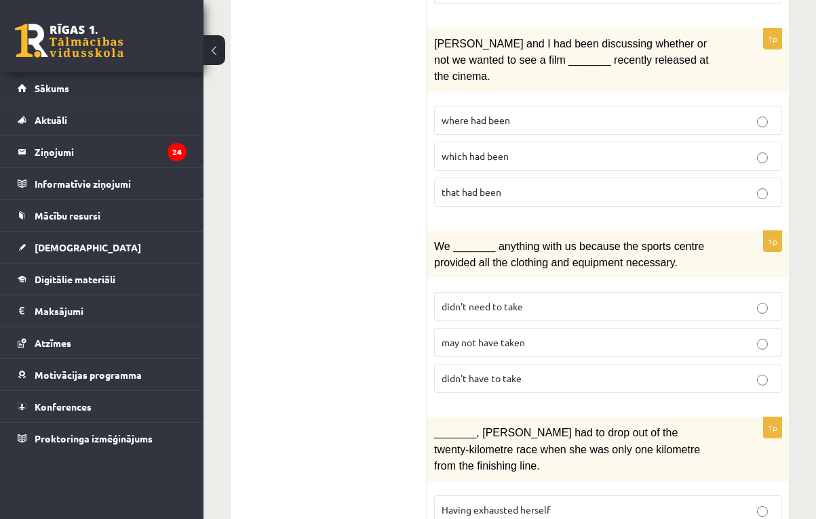
click at [505, 336] on span "may not have taken" at bounding box center [482, 342] width 83 height 12
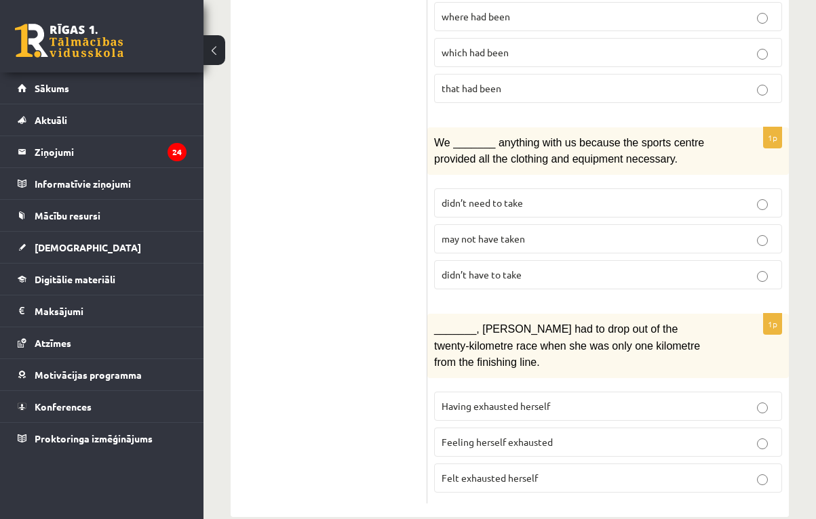
scroll to position [1731, 0]
click at [500, 393] on label "Having exhausted herself" at bounding box center [608, 407] width 348 height 29
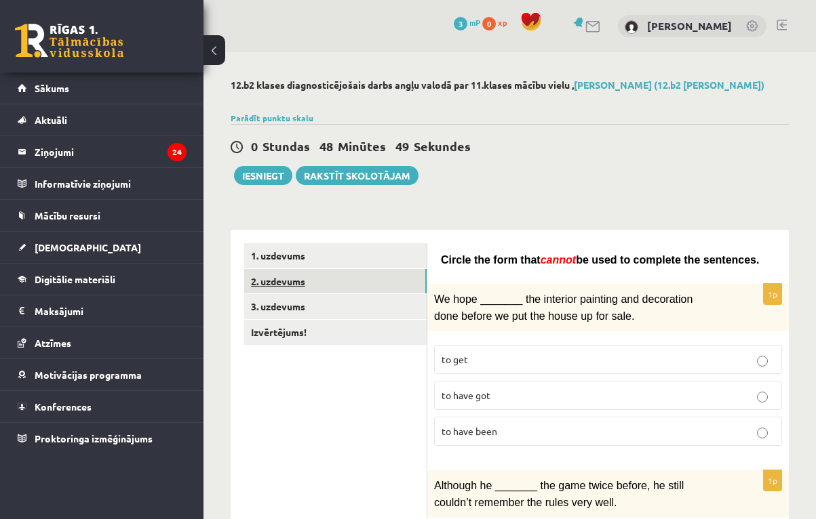
scroll to position [0, 0]
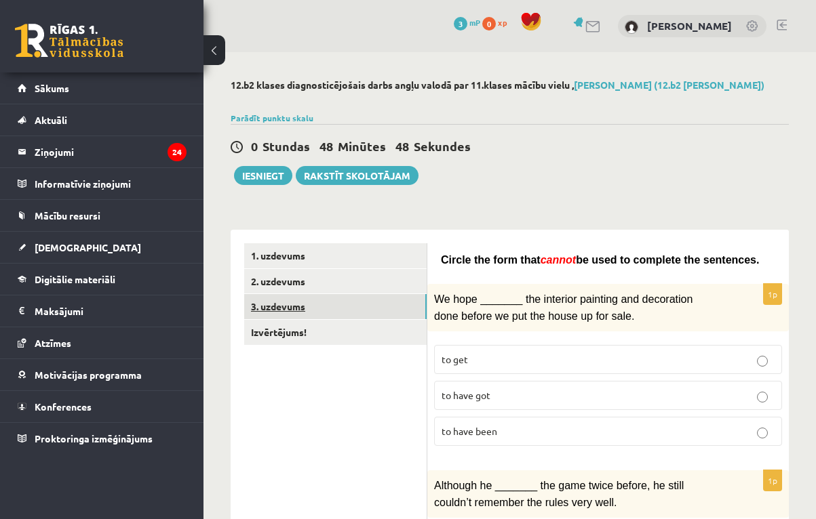
click at [384, 298] on link "3. uzdevums" at bounding box center [335, 306] width 182 height 25
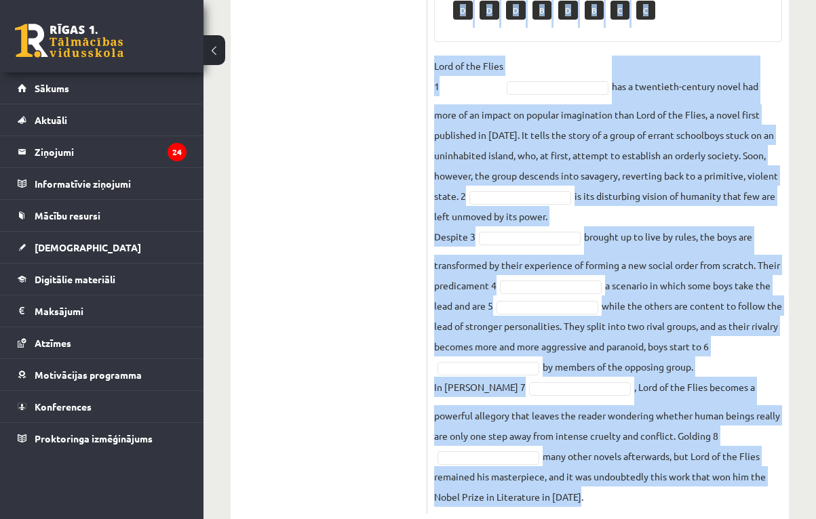
scroll to position [651, 0]
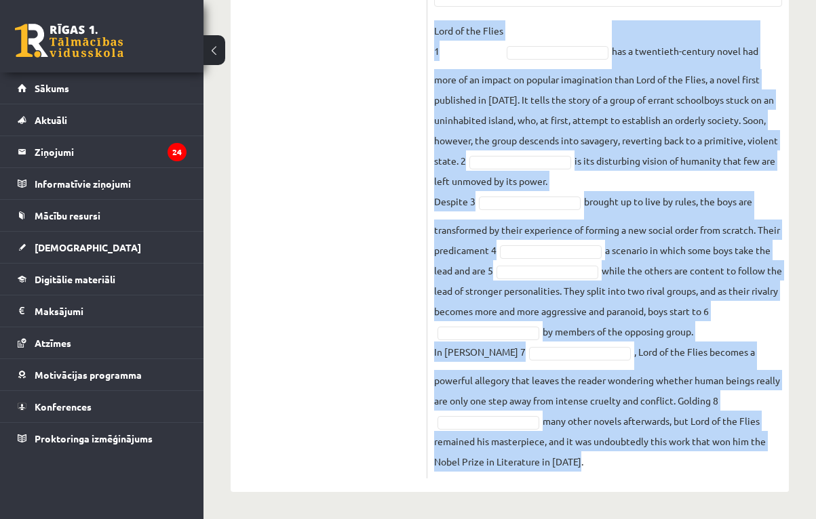
drag, startPoint x: 434, startPoint y: 18, endPoint x: 594, endPoint y: 452, distance: 462.6
copy div "Complete the text with the correct words (a–d). 1. a No sooner b Rarely c Only …"
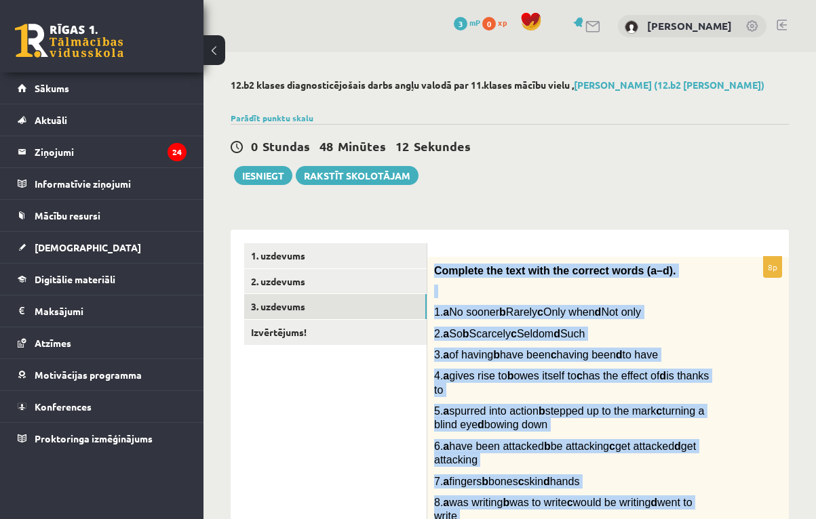
scroll to position [0, 0]
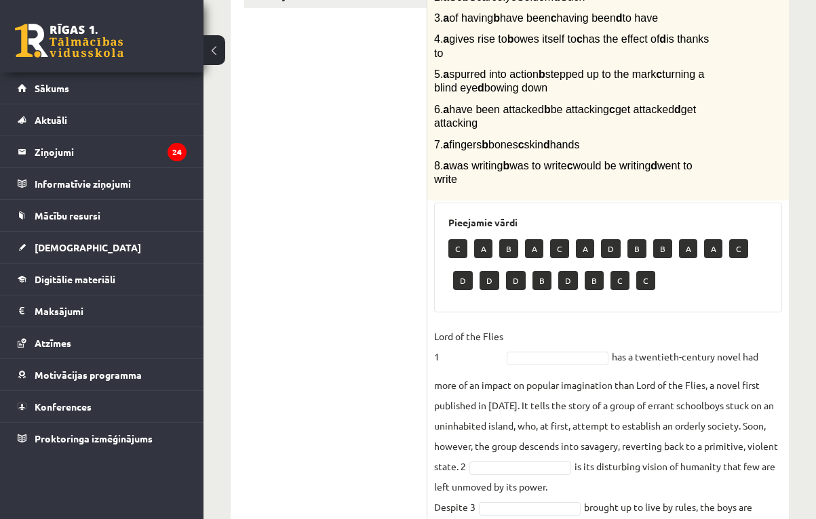
scroll to position [360, 0]
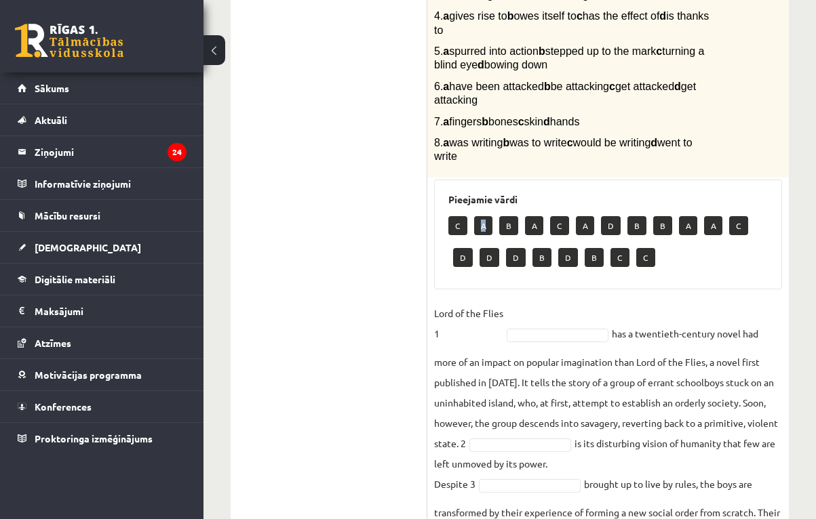
drag, startPoint x: 482, startPoint y: 235, endPoint x: 486, endPoint y: 241, distance: 7.0
click at [486, 235] on p "A" at bounding box center [483, 225] width 18 height 19
click at [483, 233] on p "A" at bounding box center [483, 225] width 18 height 19
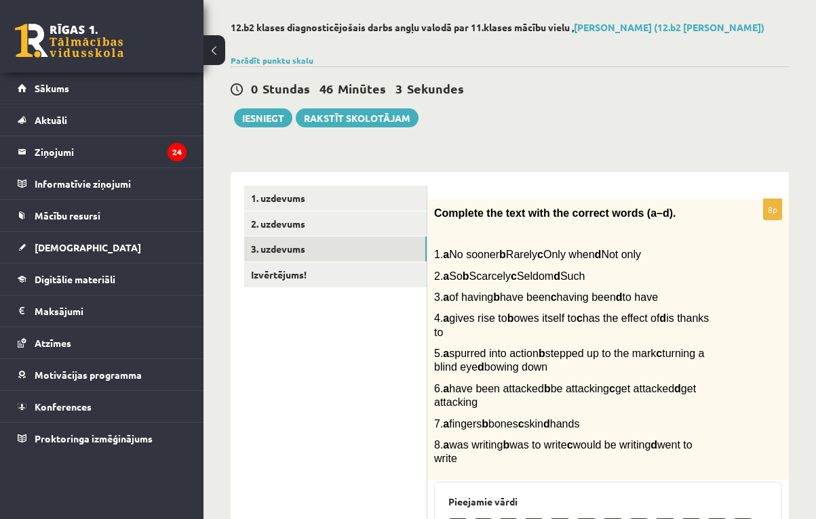
scroll to position [27, 0]
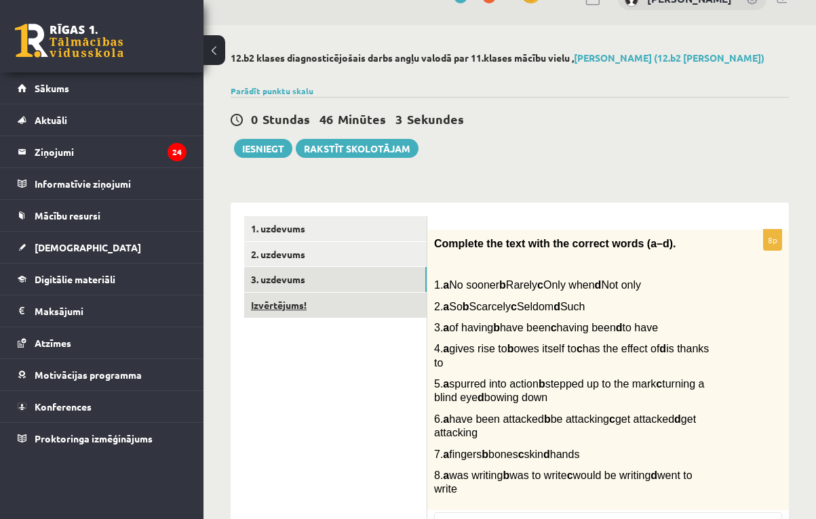
click at [378, 296] on link "Izvērtējums!" at bounding box center [335, 305] width 182 height 25
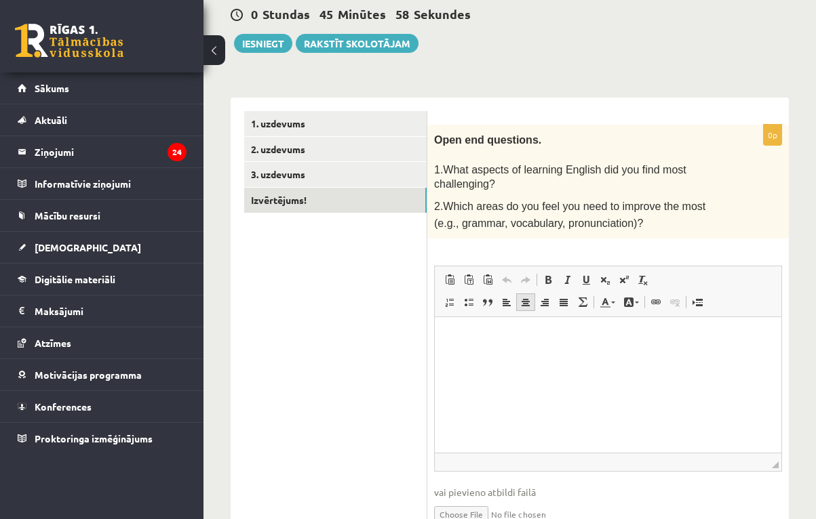
scroll to position [137, 0]
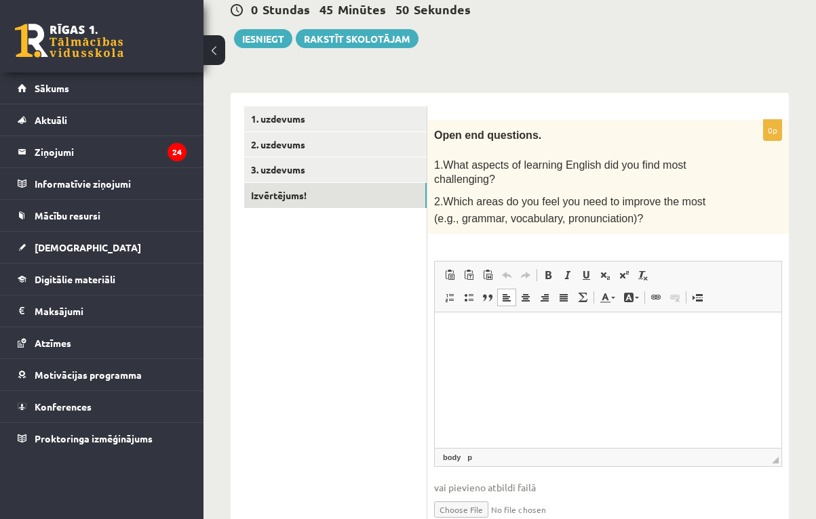
click at [522, 332] on p "Bagātinātā teksta redaktors, wiswyg-editor-user-answer-47433982776640" at bounding box center [607, 333] width 319 height 14
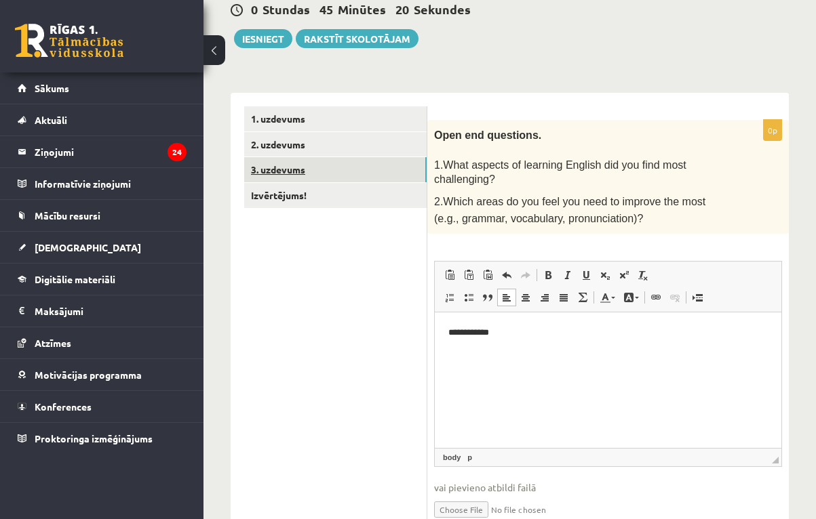
click at [393, 176] on link "3. uzdevums" at bounding box center [335, 169] width 182 height 25
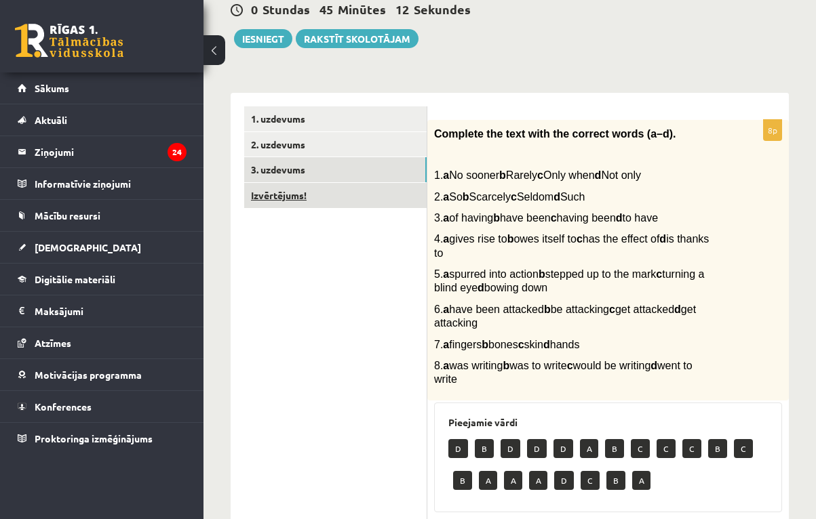
click at [330, 191] on link "Izvērtējums!" at bounding box center [335, 195] width 182 height 25
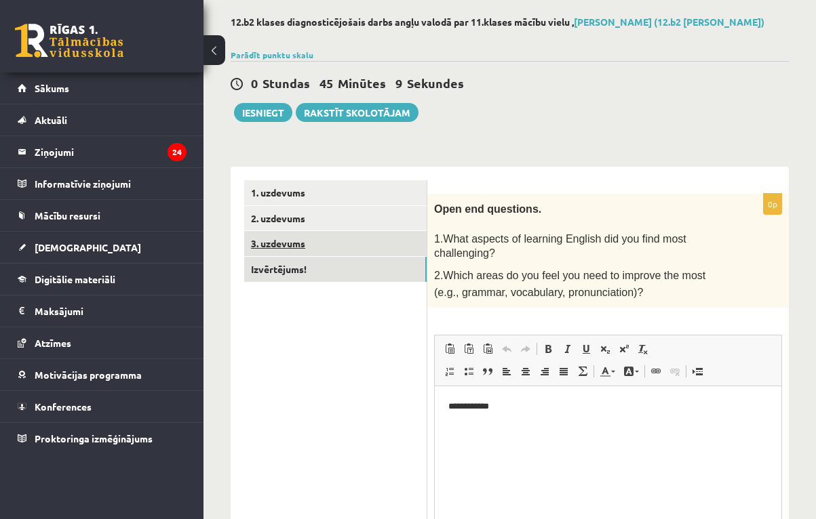
scroll to position [0, 0]
click at [336, 248] on link "3. uzdevums" at bounding box center [335, 243] width 182 height 25
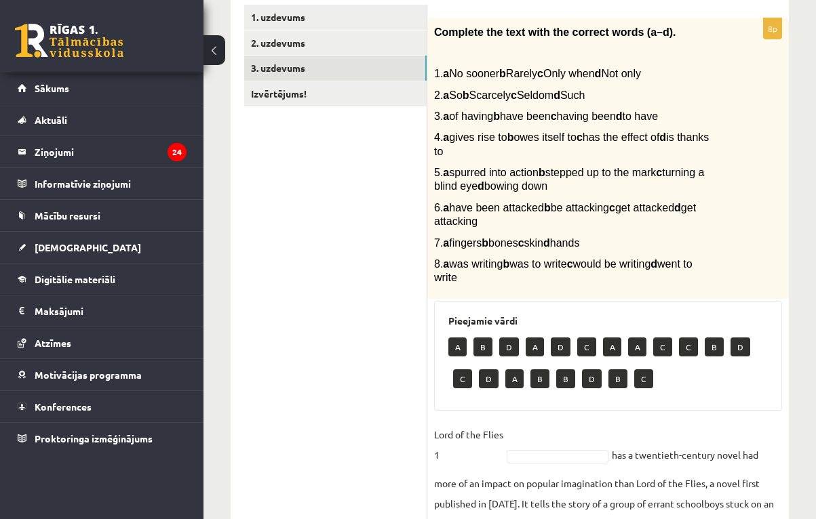
scroll to position [125, 0]
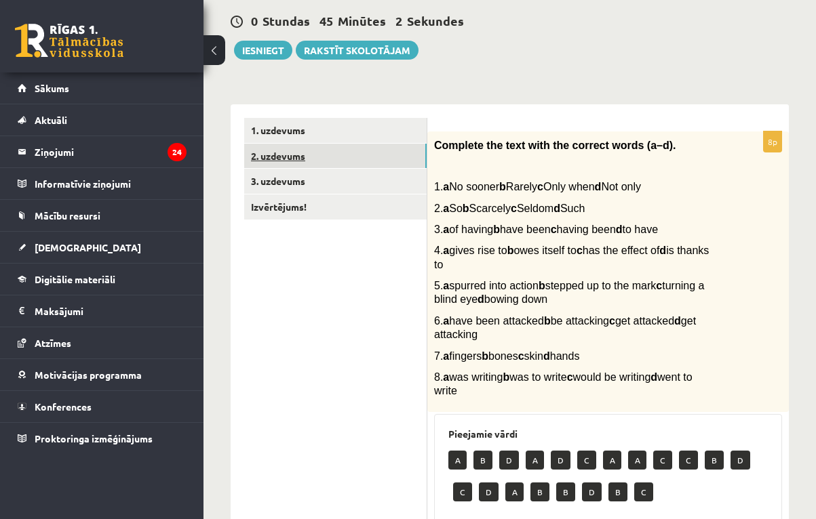
click at [352, 155] on link "2. uzdevums" at bounding box center [335, 156] width 182 height 25
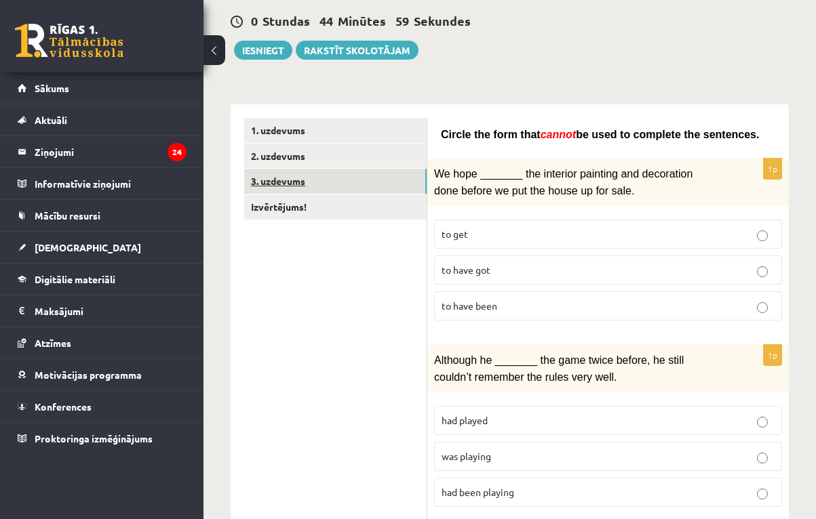
click at [340, 178] on link "3. uzdevums" at bounding box center [335, 181] width 182 height 25
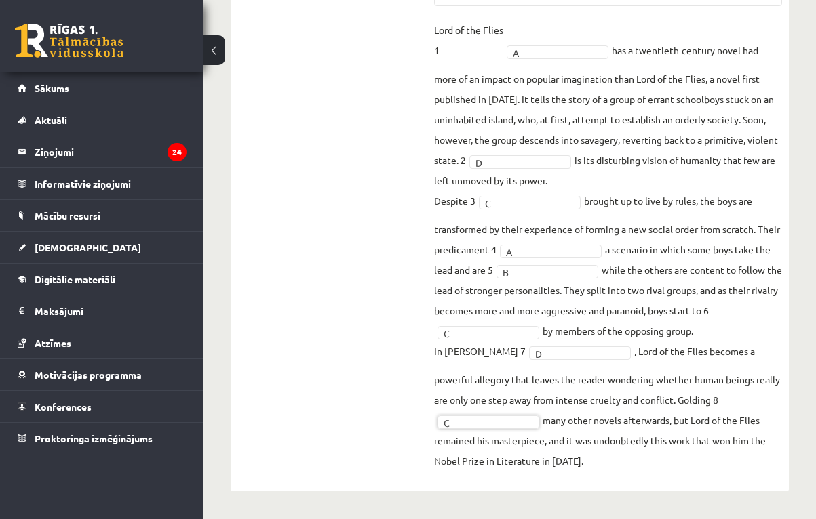
scroll to position [620, 0]
click at [404, 395] on ul "1. uzdevums 2. uzdevums 3. uzdevums Izvērtējums!" at bounding box center [335, 55] width 183 height 847
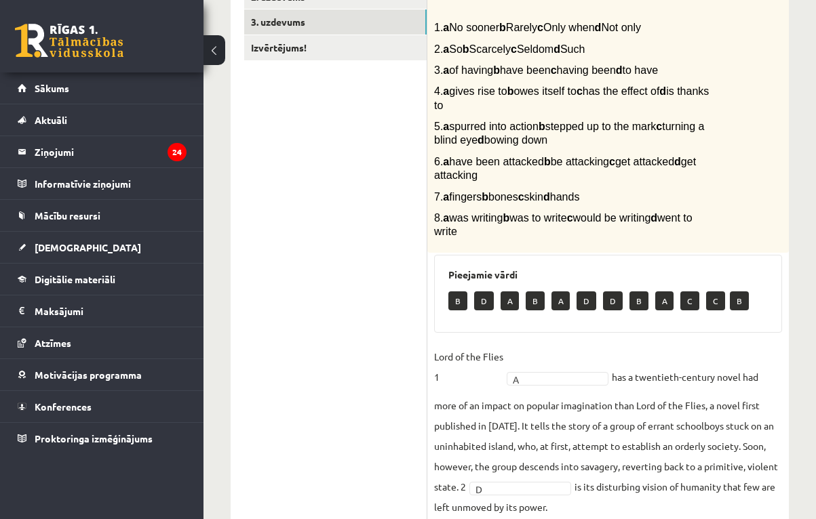
scroll to position [283, 0]
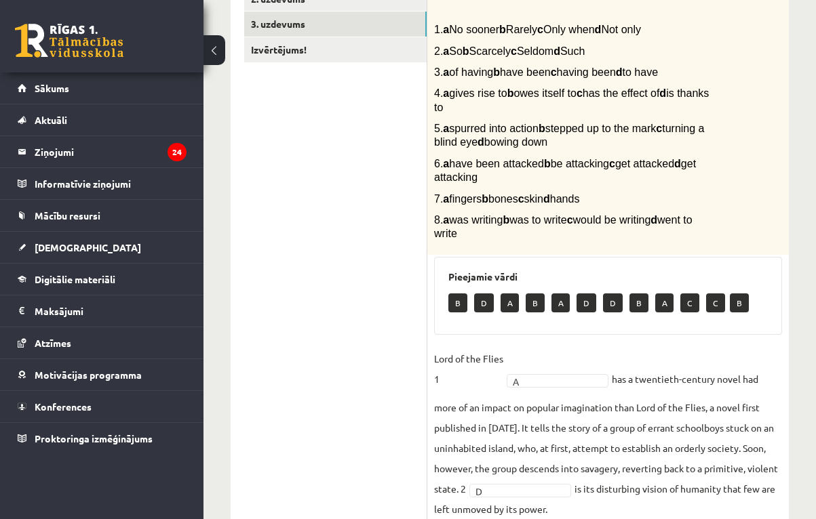
click at [458, 311] on p "B" at bounding box center [457, 303] width 19 height 19
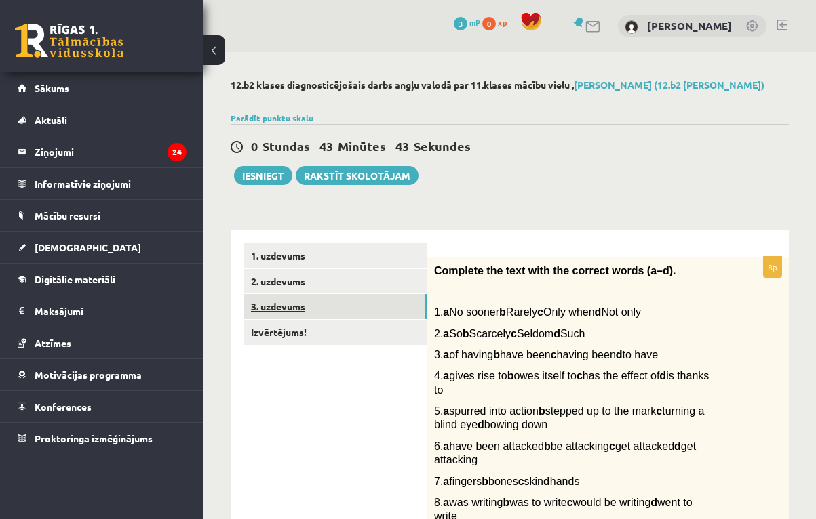
scroll to position [0, 0]
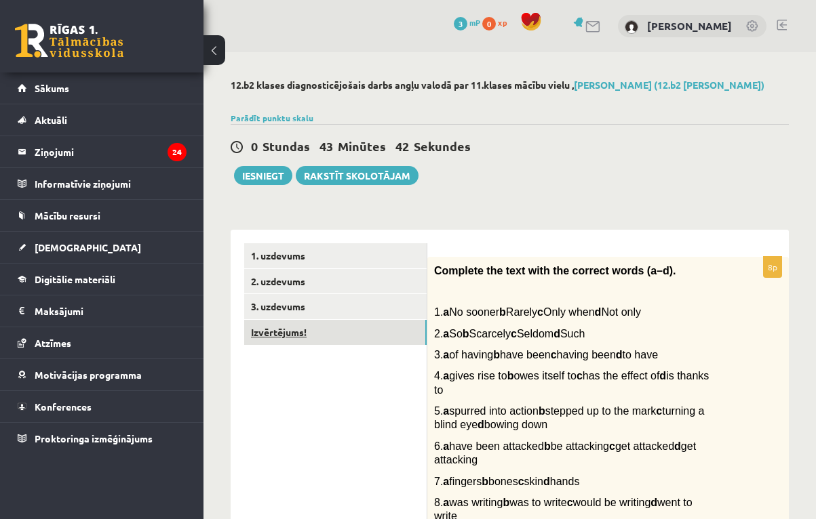
click at [329, 323] on link "Izvērtējums!" at bounding box center [335, 332] width 182 height 25
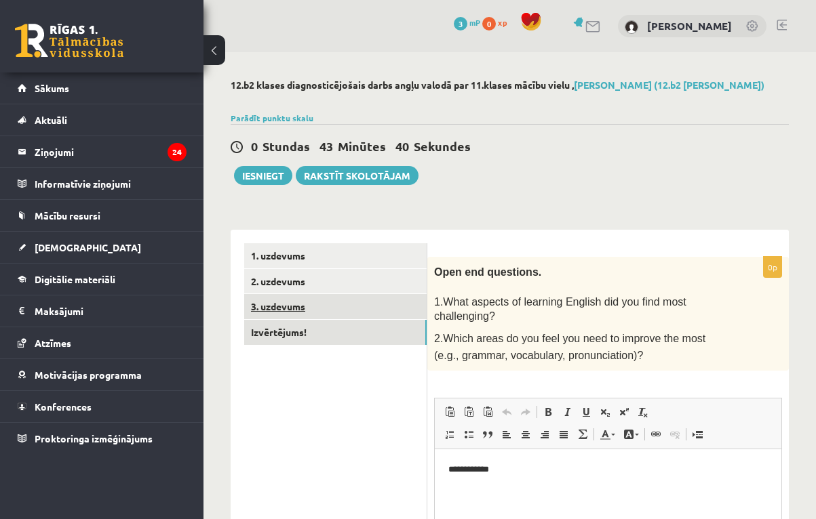
click at [346, 309] on link "3. uzdevums" at bounding box center [335, 306] width 182 height 25
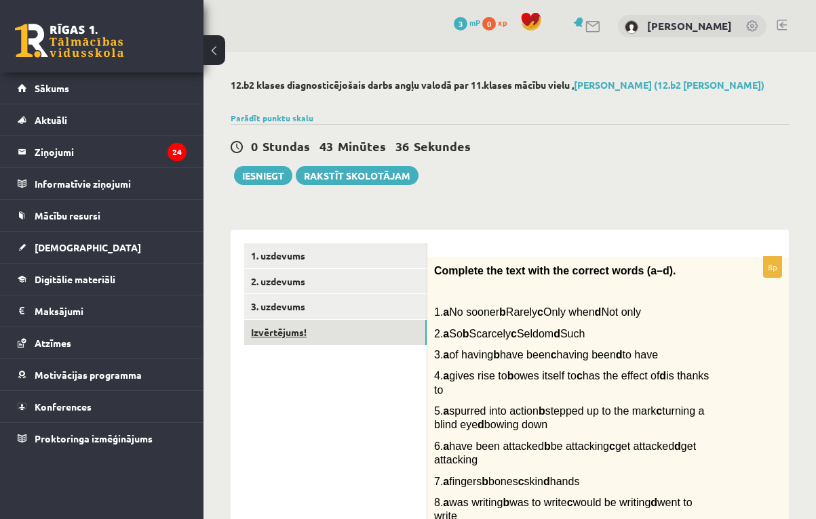
click at [359, 332] on link "Izvērtējums!" at bounding box center [335, 332] width 182 height 25
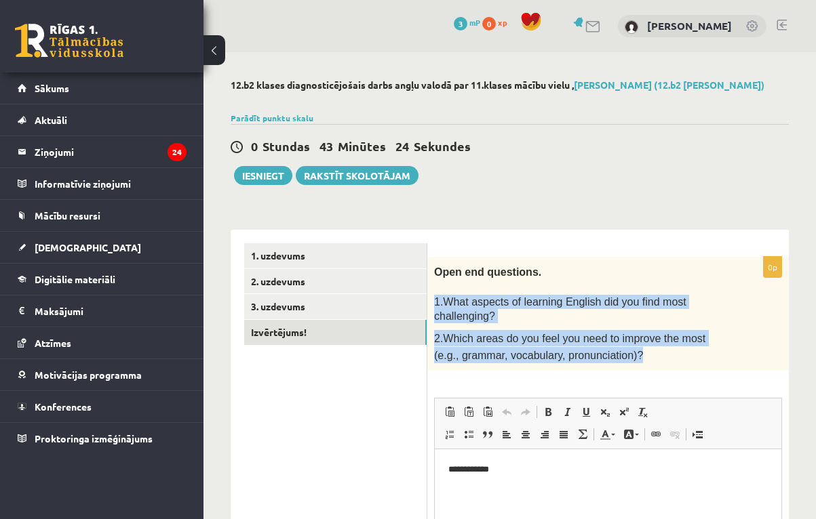
drag, startPoint x: 435, startPoint y: 298, endPoint x: 665, endPoint y: 361, distance: 237.5
click at [665, 361] on div "Open end questions. 1.What aspects of learning English did you find most challe…" at bounding box center [607, 314] width 361 height 115
copy div "1.What aspects of learning English did you find most challenging? 2.Which areas…"
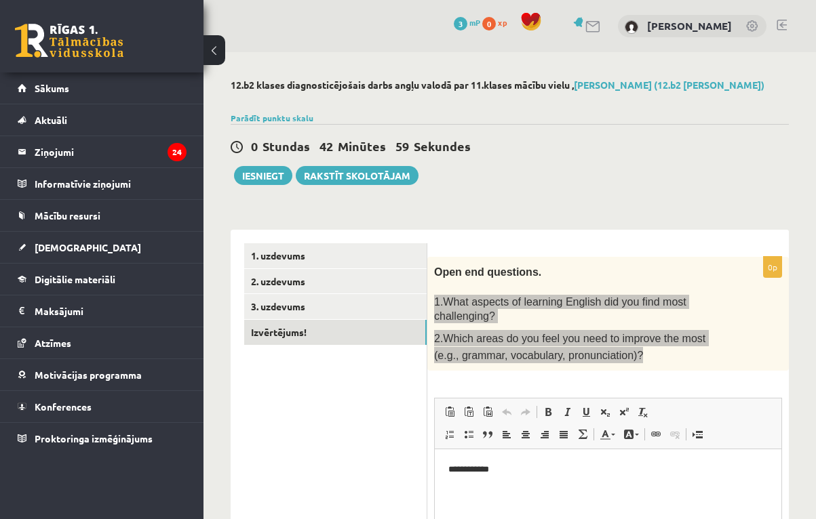
click at [451, 470] on p "**********" at bounding box center [607, 470] width 319 height 14
click at [551, 474] on p "**********" at bounding box center [607, 470] width 319 height 14
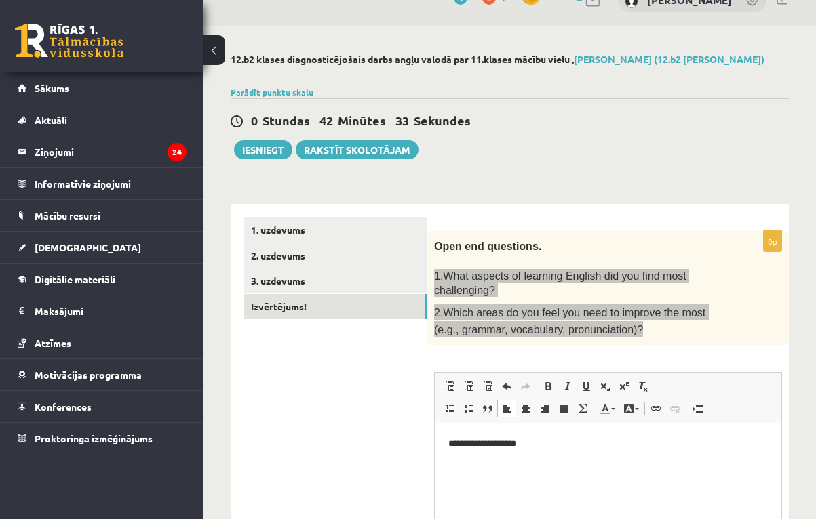
scroll to position [24, 0]
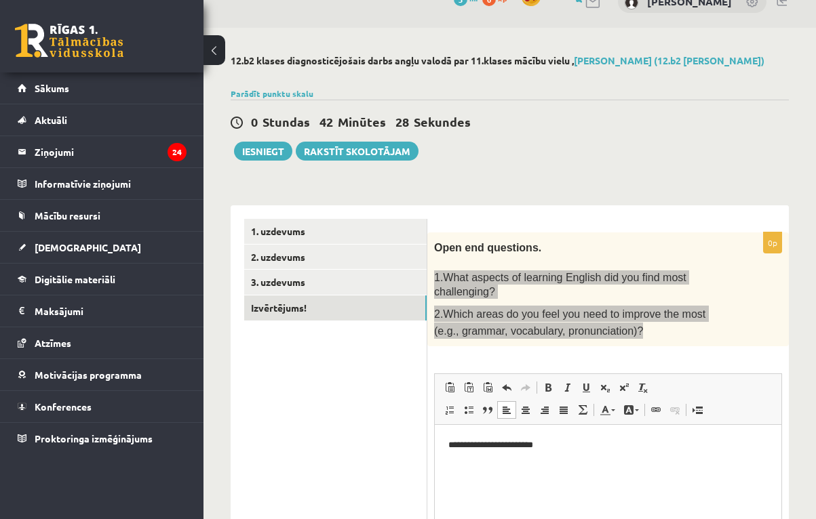
click at [582, 465] on html "**********" at bounding box center [608, 445] width 347 height 41
click at [593, 456] on html "**********" at bounding box center [608, 445] width 347 height 41
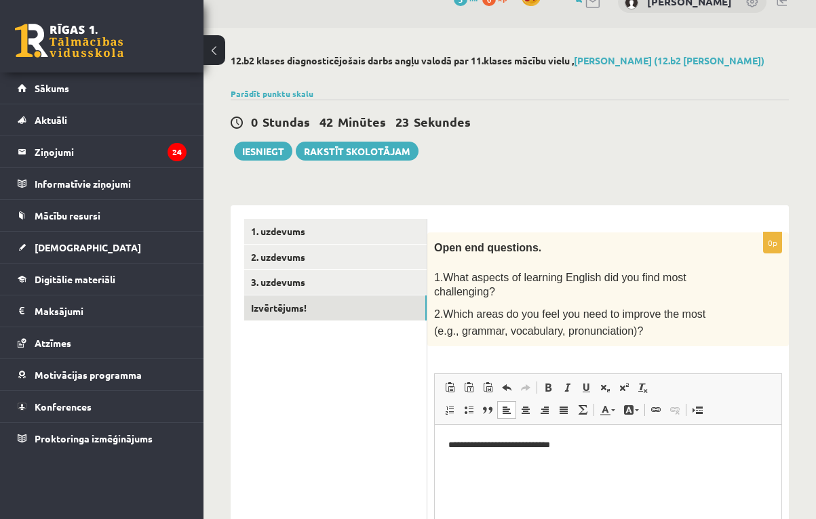
click at [700, 330] on p "2.Which areas do you feel you need to improve the most (e.g., grammar, vocabula…" at bounding box center [574, 322] width 280 height 33
click at [582, 449] on p "**********" at bounding box center [607, 446] width 319 height 14
click at [713, 447] on p "**********" at bounding box center [607, 446] width 319 height 14
click at [732, 450] on p "**********" at bounding box center [607, 446] width 319 height 14
click at [447, 446] on html "**********" at bounding box center [608, 452] width 347 height 54
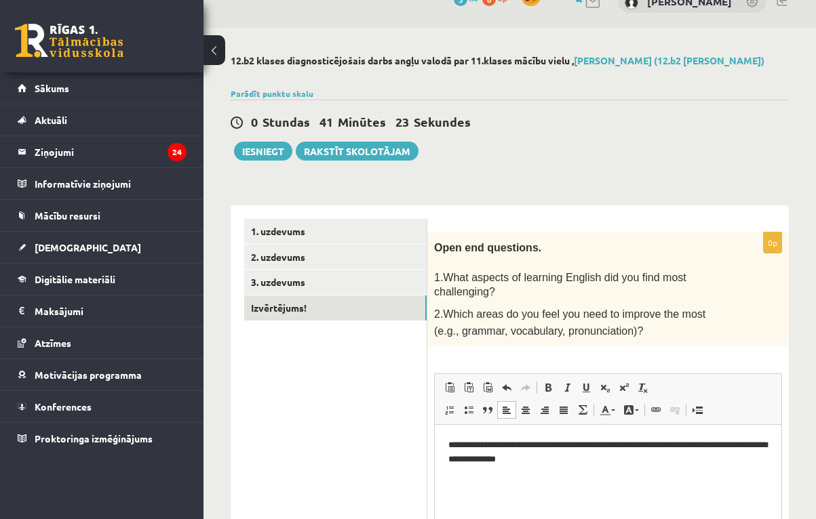
click at [564, 464] on p "**********" at bounding box center [607, 452] width 319 height 27
drag, startPoint x: 718, startPoint y: 482, endPoint x: 533, endPoint y: 479, distance: 185.2
click at [533, 479] on p "**********" at bounding box center [607, 482] width 319 height 14
click at [545, 383] on span at bounding box center [547, 387] width 11 height 11
click at [546, 384] on span at bounding box center [547, 387] width 11 height 11
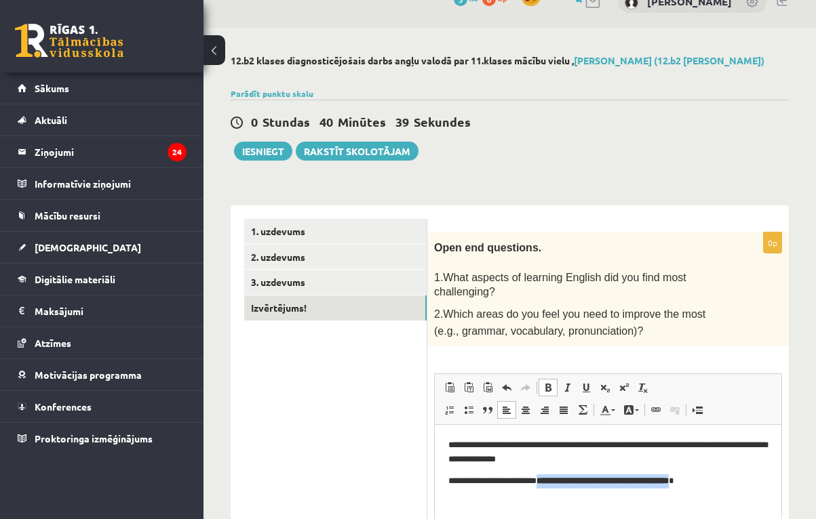
click at [551, 385] on span at bounding box center [547, 387] width 11 height 11
click at [542, 482] on strong "**********" at bounding box center [602, 481] width 132 height 9
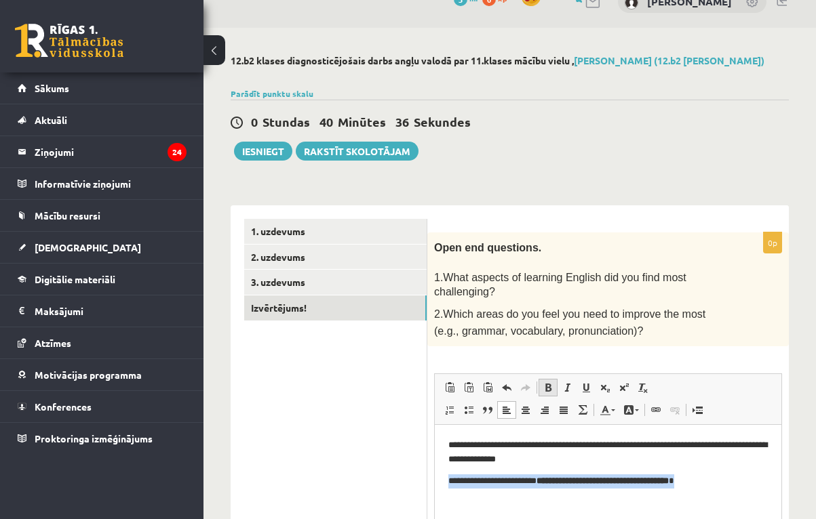
click at [547, 382] on span at bounding box center [547, 387] width 11 height 11
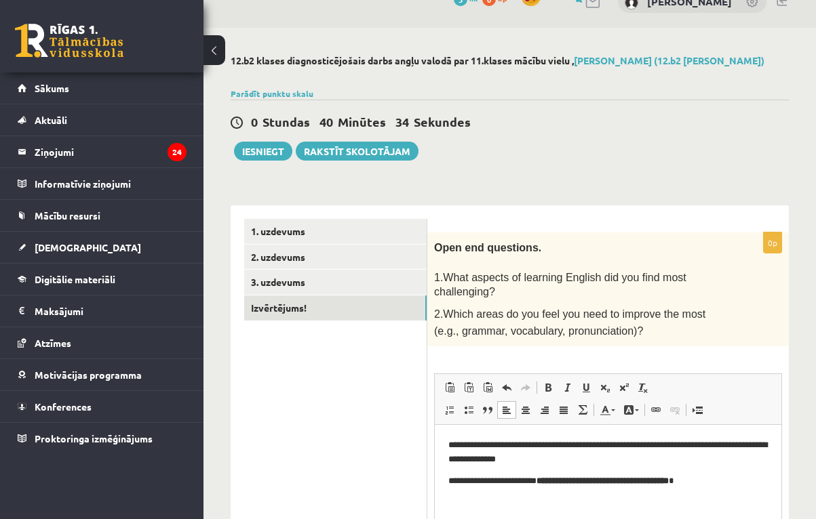
click at [574, 479] on strong "**********" at bounding box center [602, 481] width 132 height 9
click at [549, 480] on strong "**********" at bounding box center [602, 481] width 132 height 9
click at [548, 384] on span at bounding box center [547, 387] width 11 height 11
click at [537, 481] on strong "*******" at bounding box center [548, 481] width 24 height 9
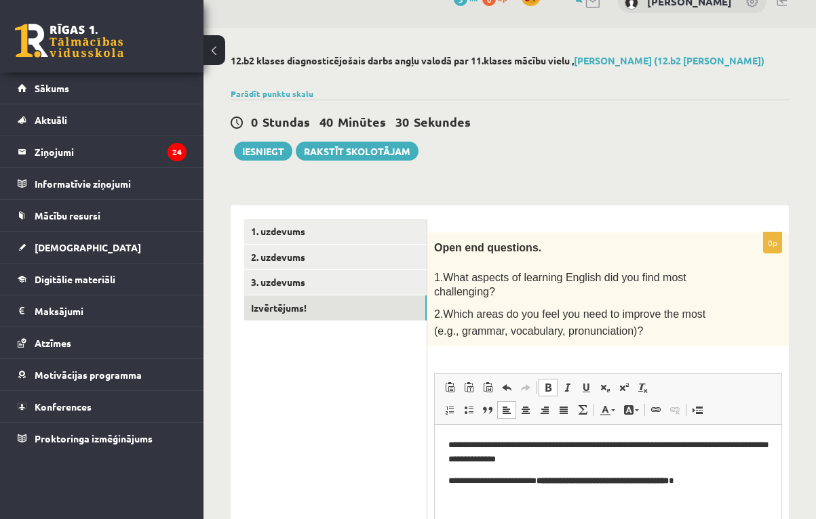
click at [536, 481] on strong "*******" at bounding box center [548, 481] width 24 height 9
click at [536, 483] on strong "*******" at bounding box center [548, 481] width 24 height 9
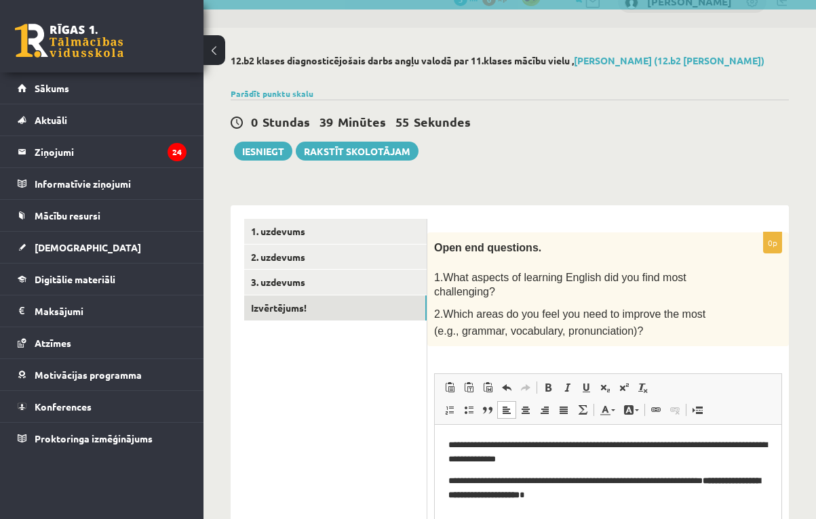
click at [693, 500] on p "**********" at bounding box center [607, 488] width 319 height 27
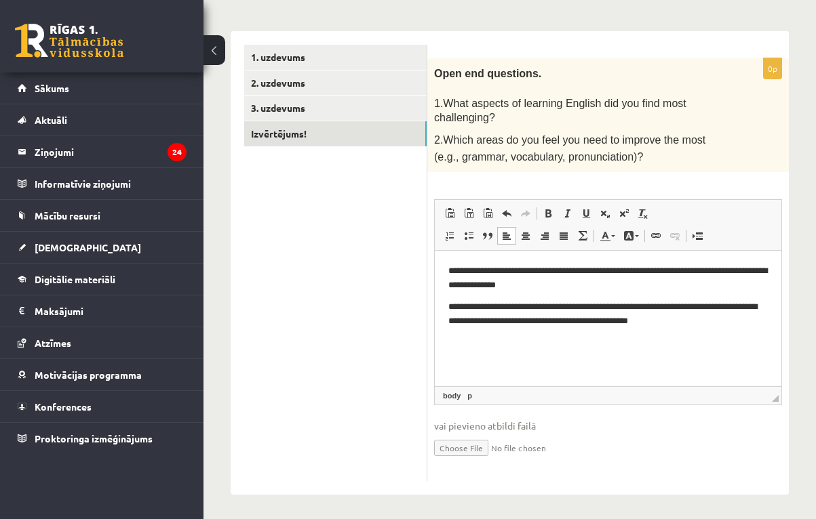
scroll to position [198, 0]
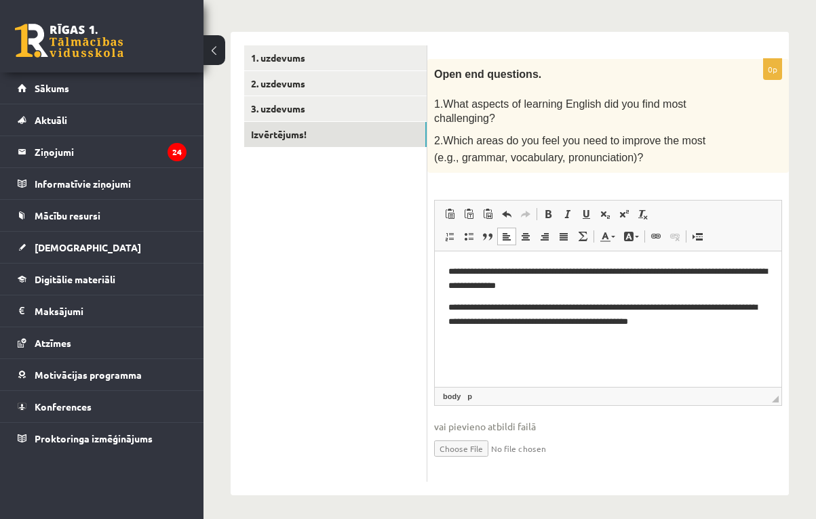
click at [635, 322] on p "**********" at bounding box center [607, 314] width 319 height 27
click at [682, 309] on p "**********" at bounding box center [607, 314] width 319 height 27
click at [559, 323] on p "**********" at bounding box center [607, 314] width 319 height 27
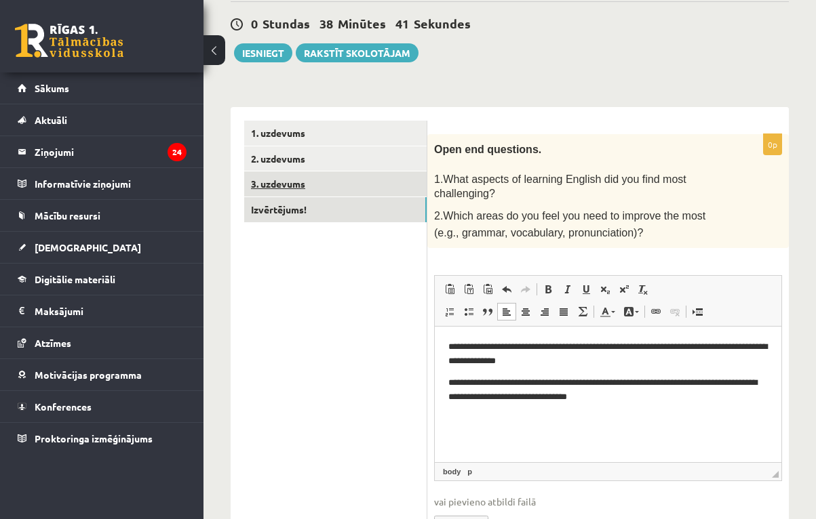
scroll to position [97, 0]
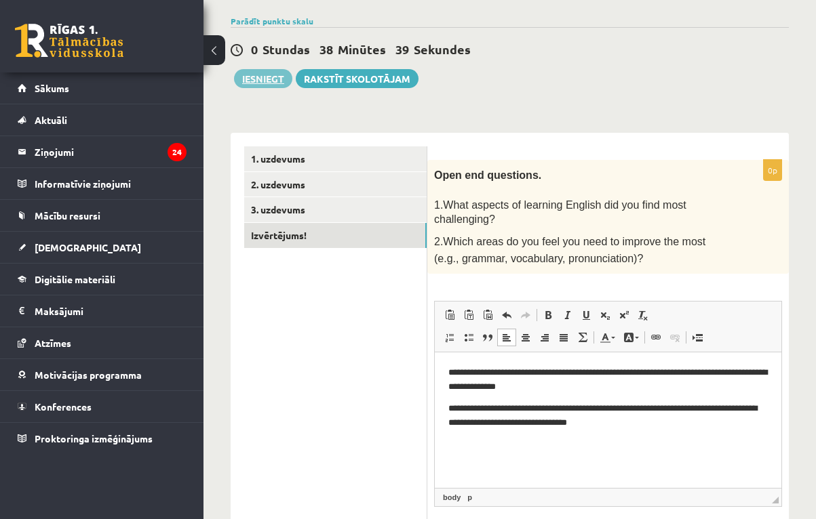
click at [279, 75] on button "Iesniegt" at bounding box center [263, 78] width 58 height 19
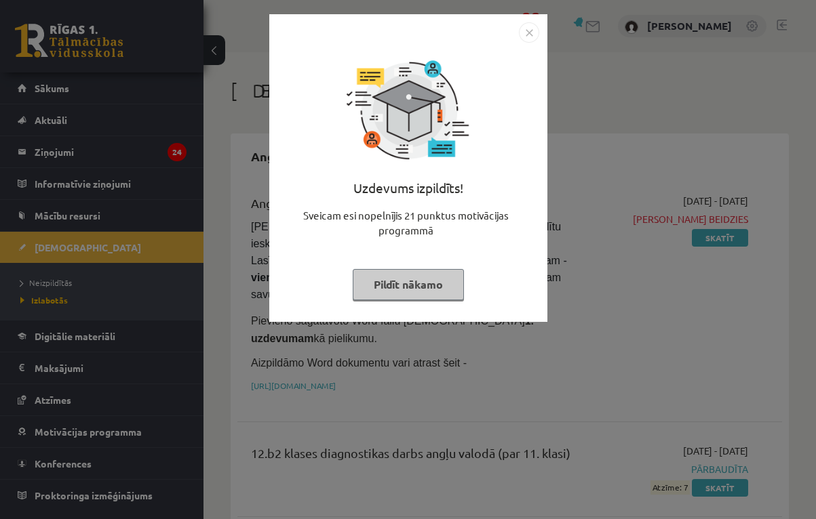
click at [443, 280] on button "Pildīt nākamo" at bounding box center [408, 284] width 111 height 31
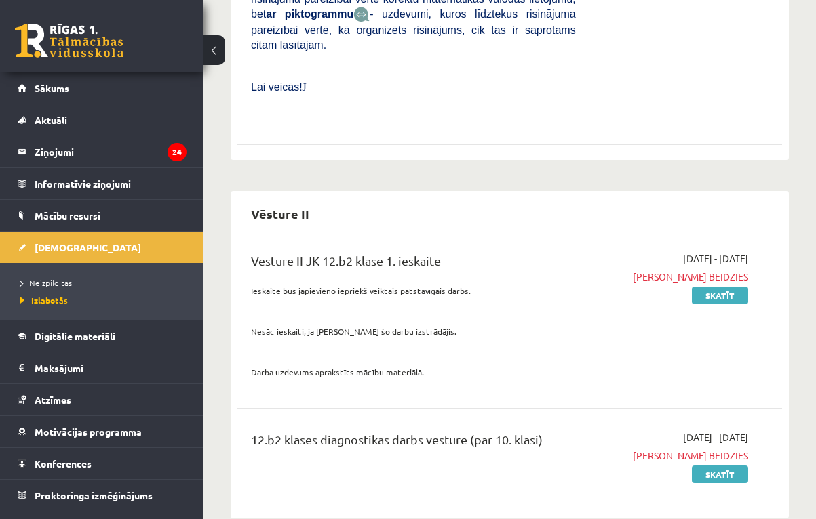
scroll to position [1123, 0]
